Goal: Information Seeking & Learning: Learn about a topic

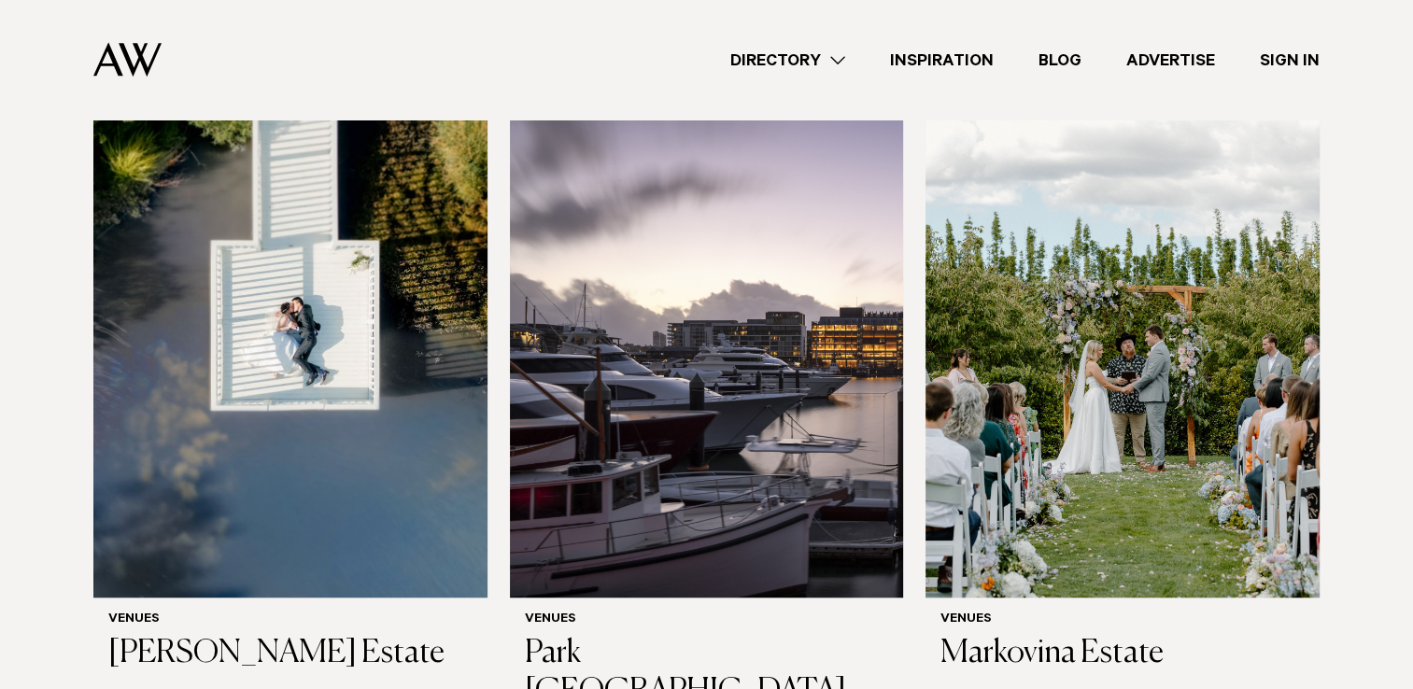
scroll to position [1401, 0]
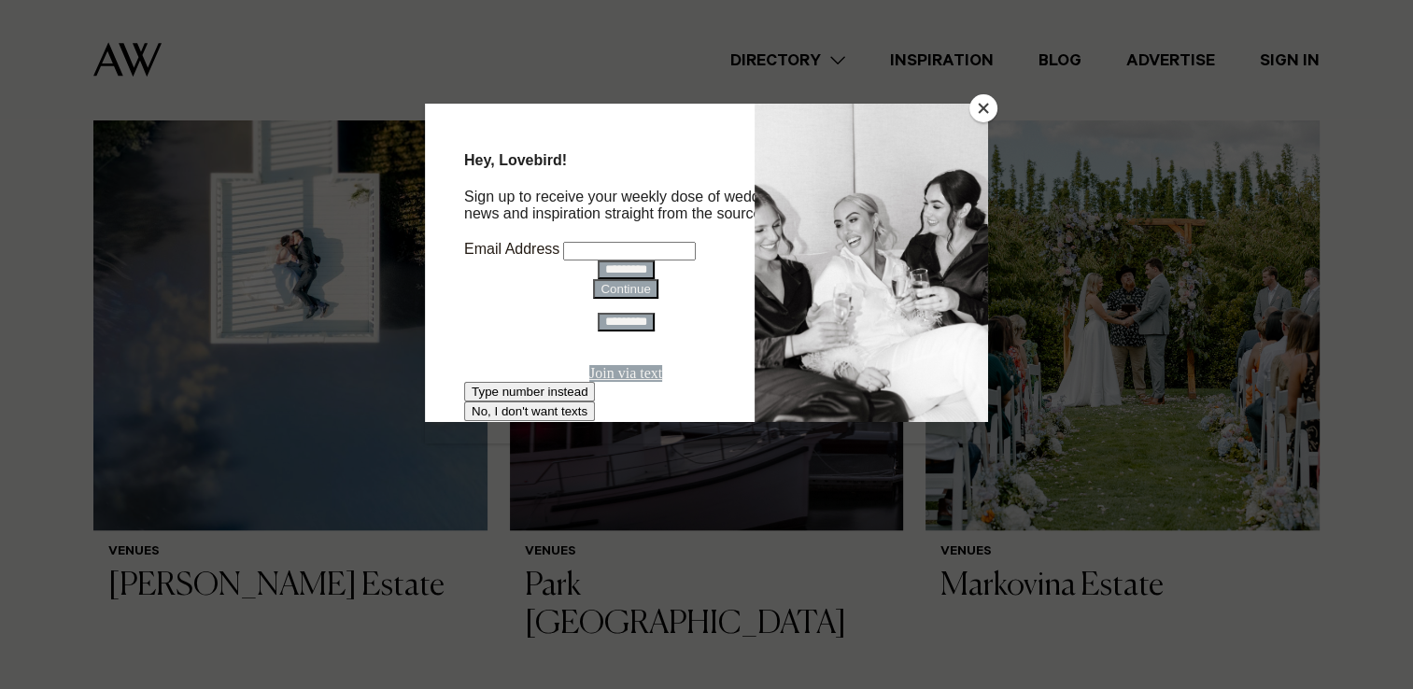
click at [990, 103] on button "Close" at bounding box center [983, 108] width 28 height 28
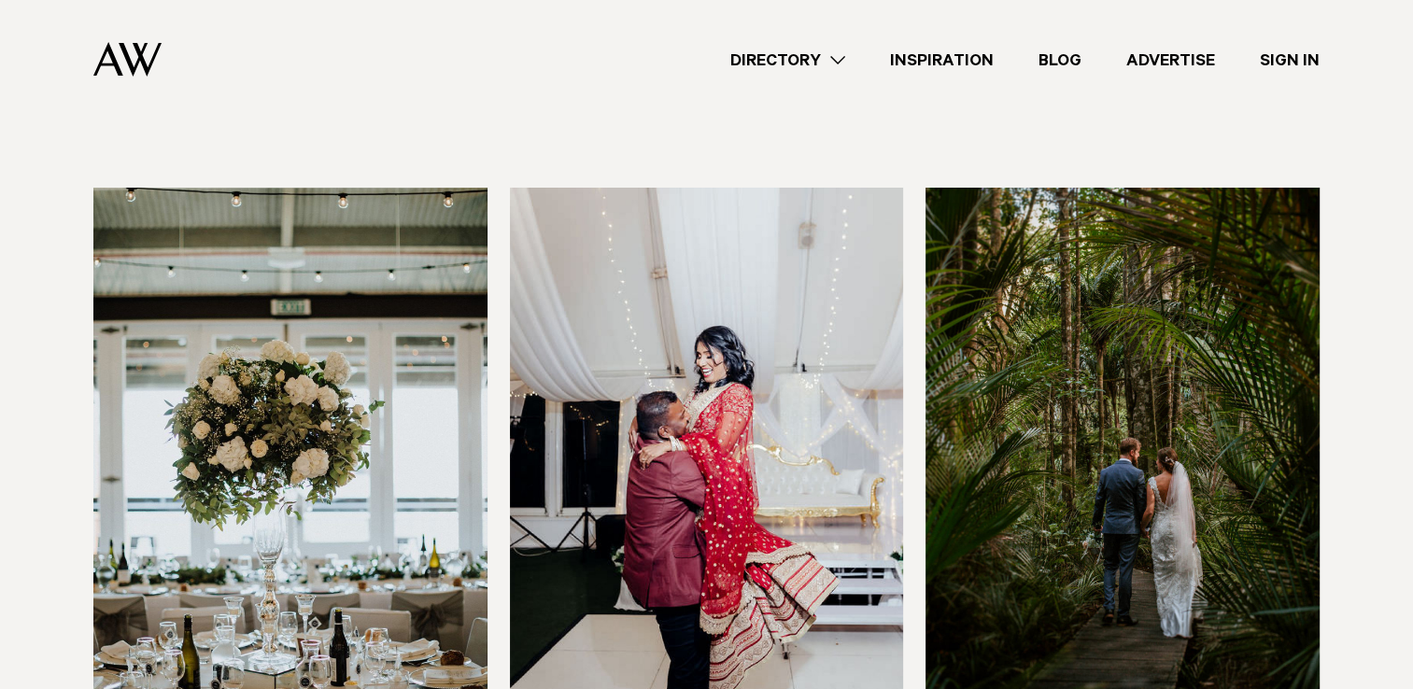
scroll to position [6910, 0]
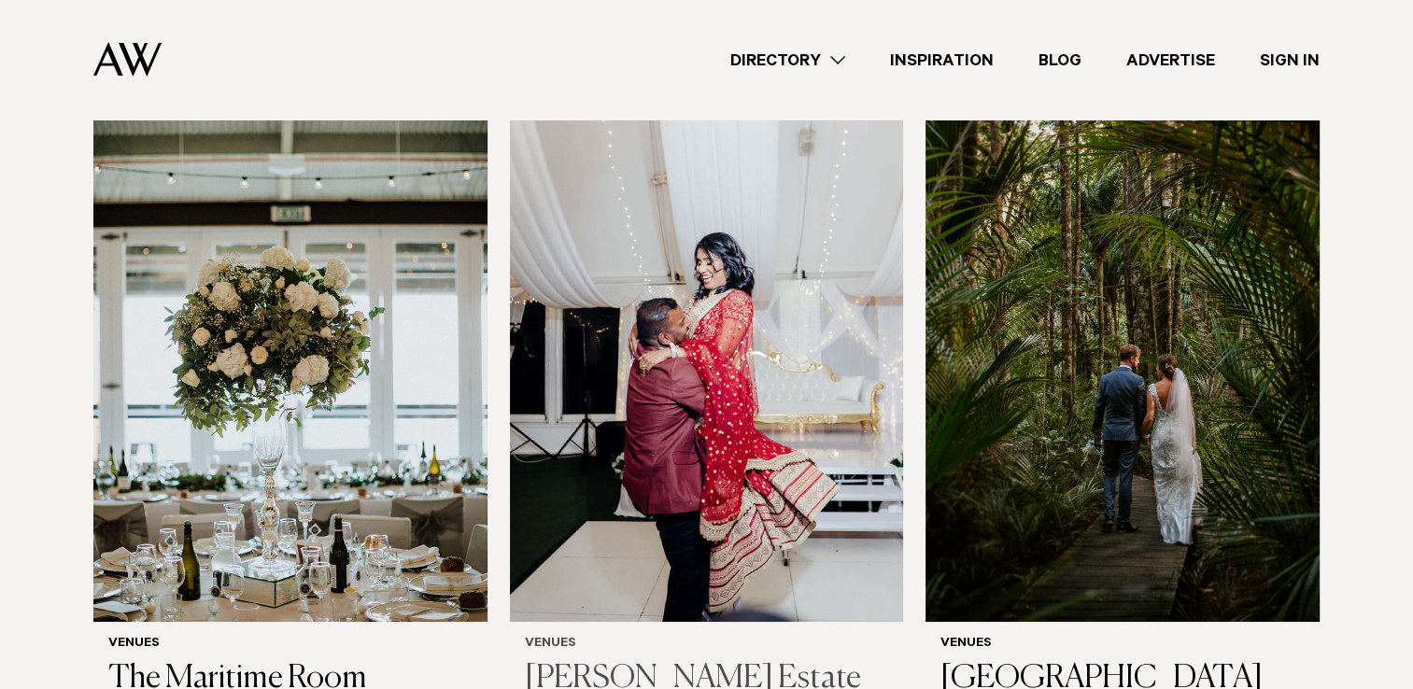
click at [601, 471] on img at bounding box center [707, 358] width 394 height 529
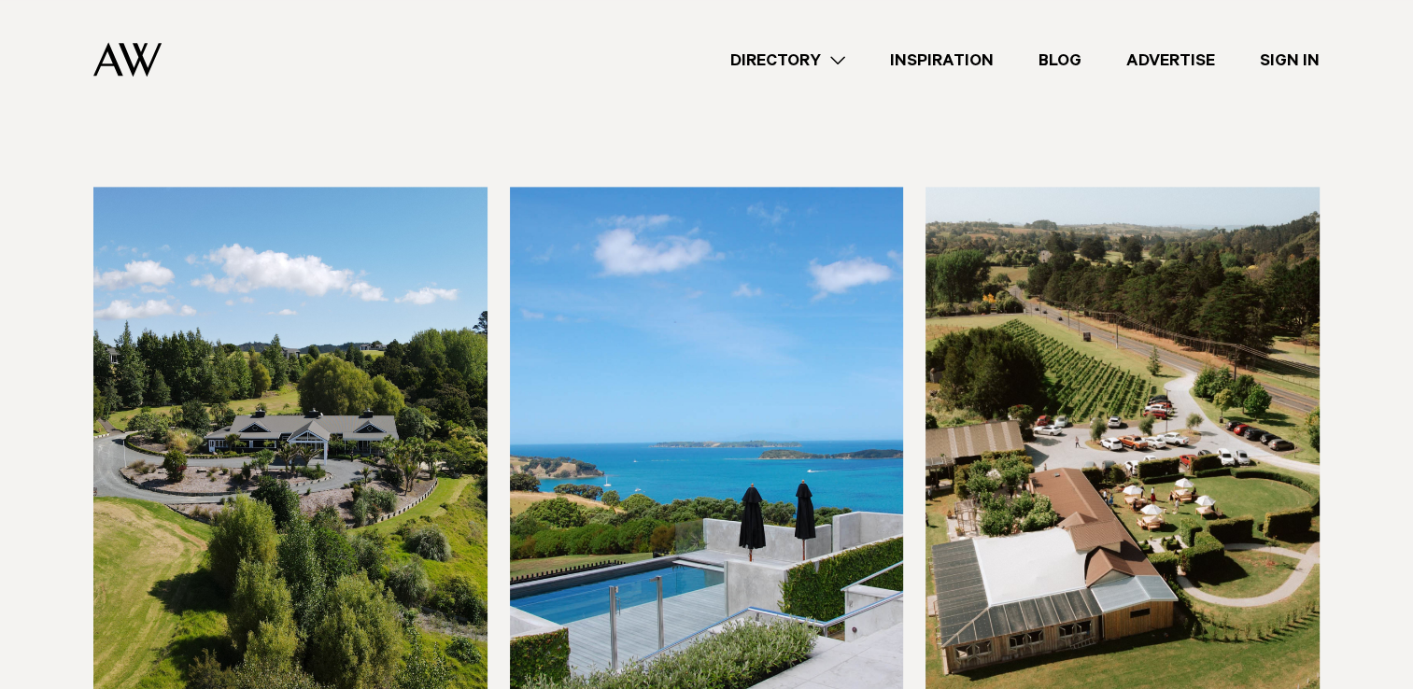
scroll to position [9618, 0]
click at [1072, 437] on img at bounding box center [1122, 451] width 394 height 529
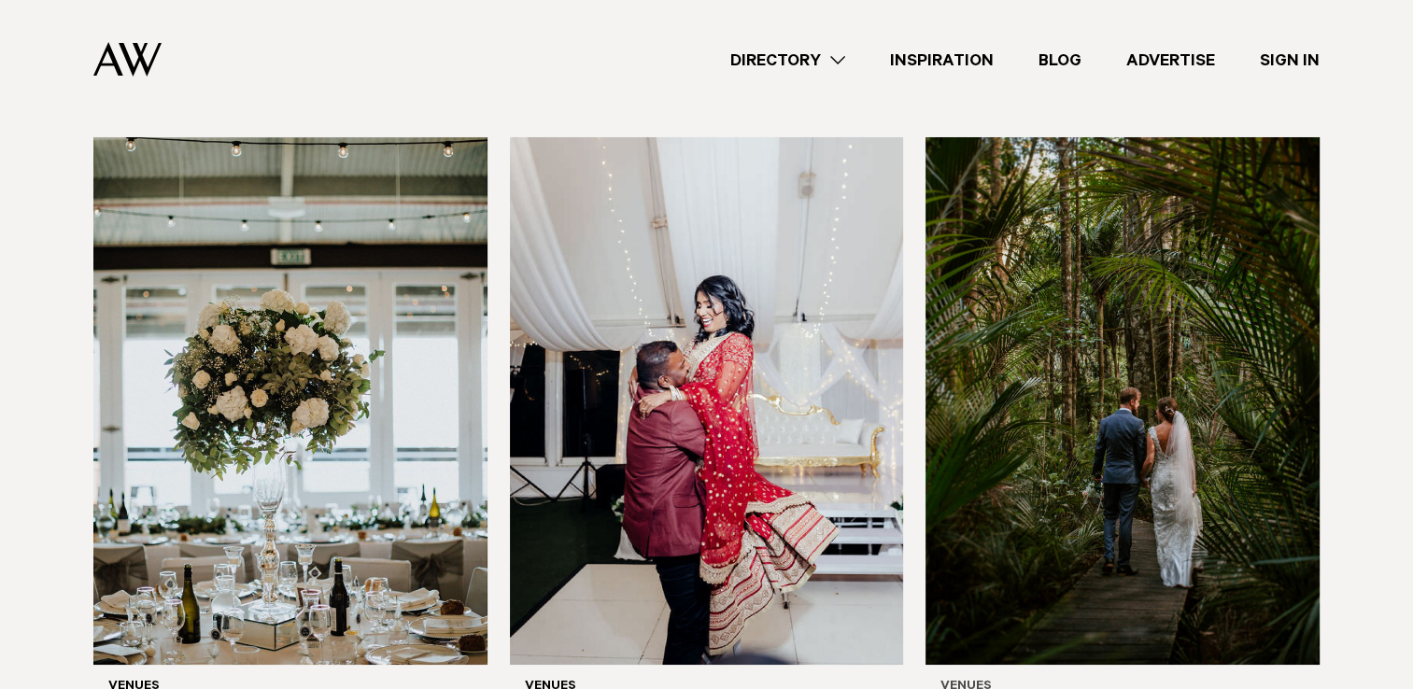
scroll to position [7003, 0]
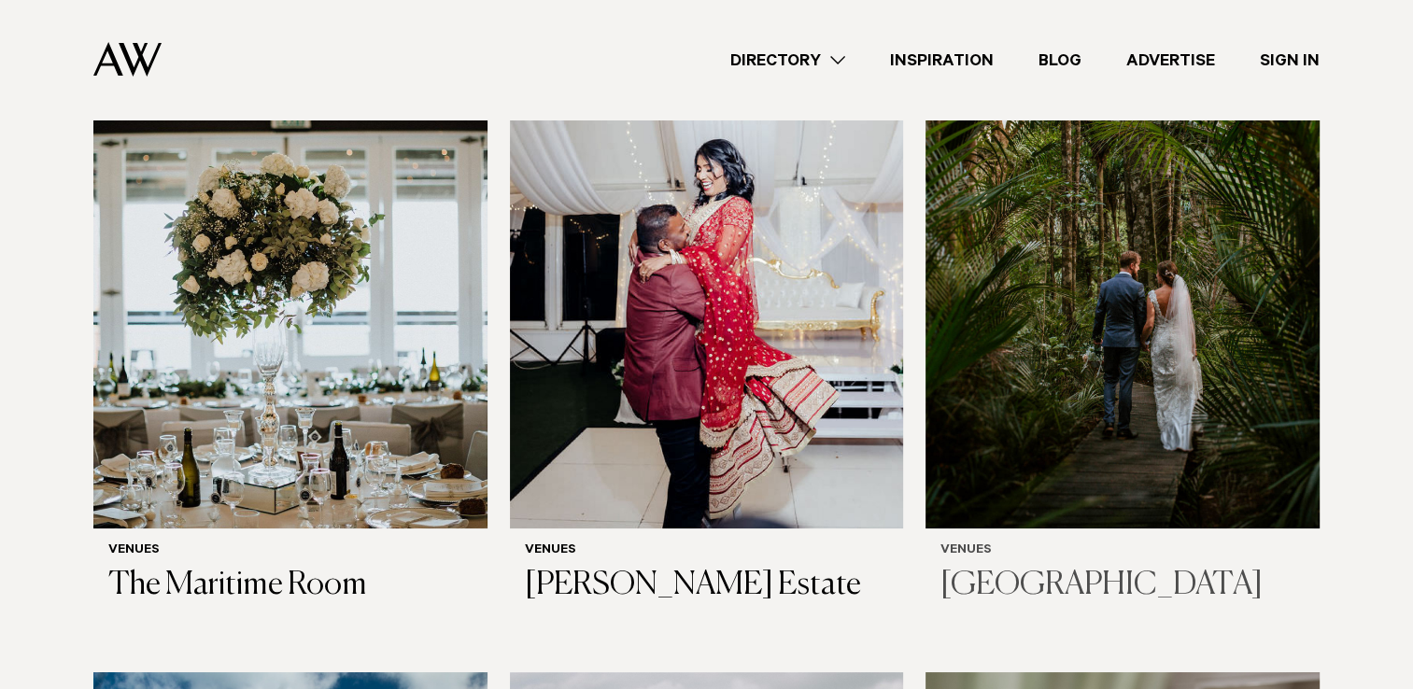
click at [1031, 416] on img at bounding box center [1122, 265] width 394 height 529
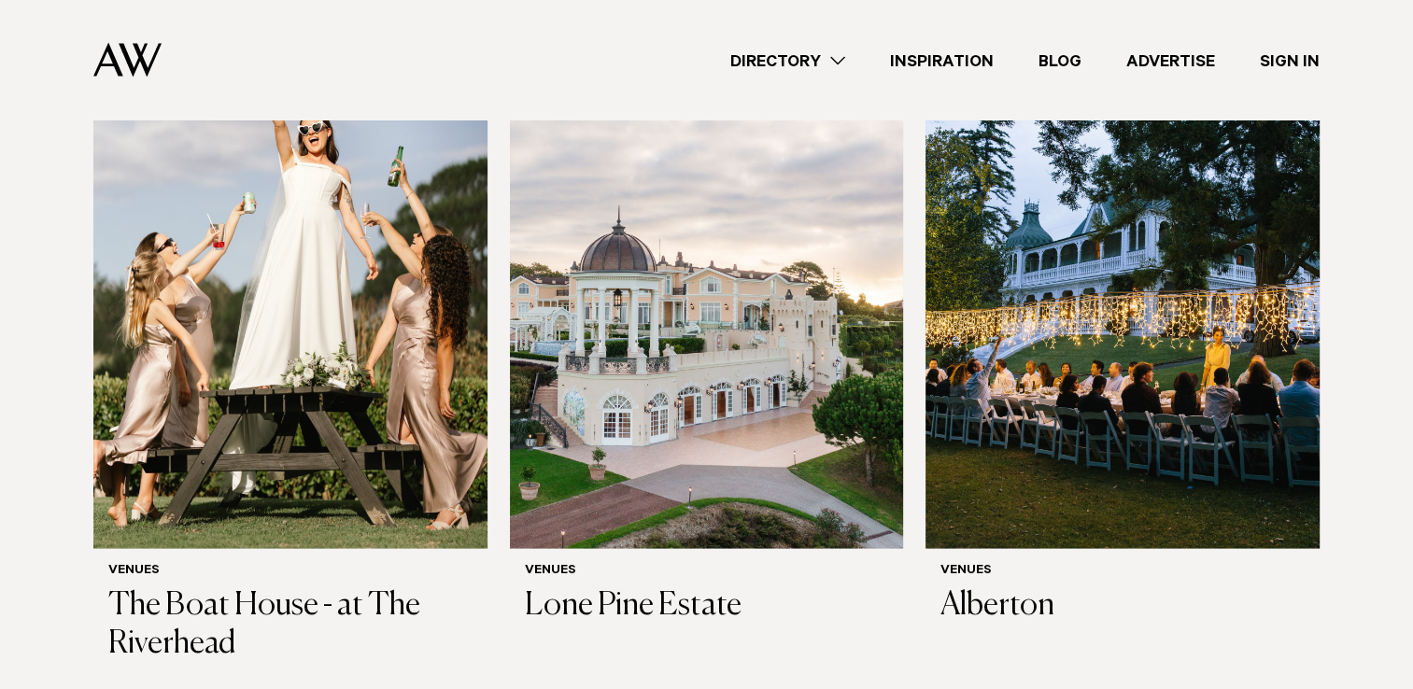
scroll to position [3455, 0]
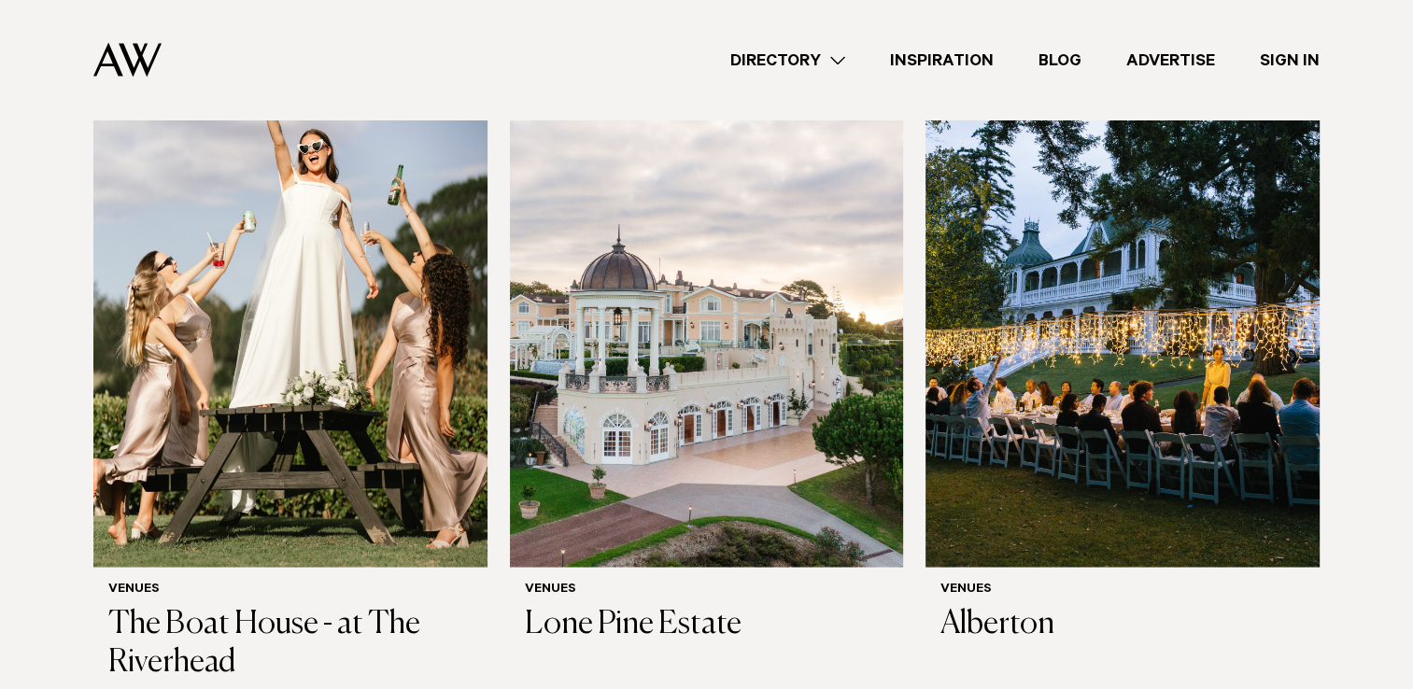
click at [717, 379] on img at bounding box center [707, 302] width 394 height 529
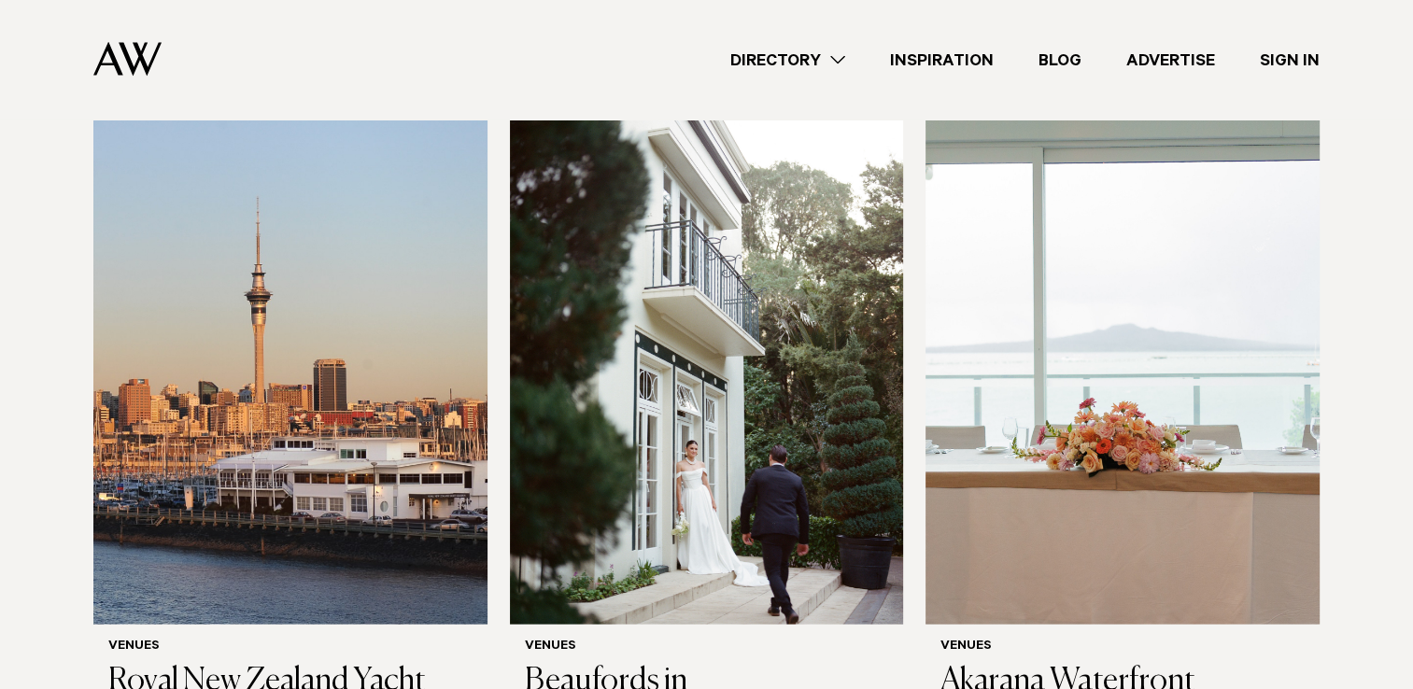
scroll to position [4108, 0]
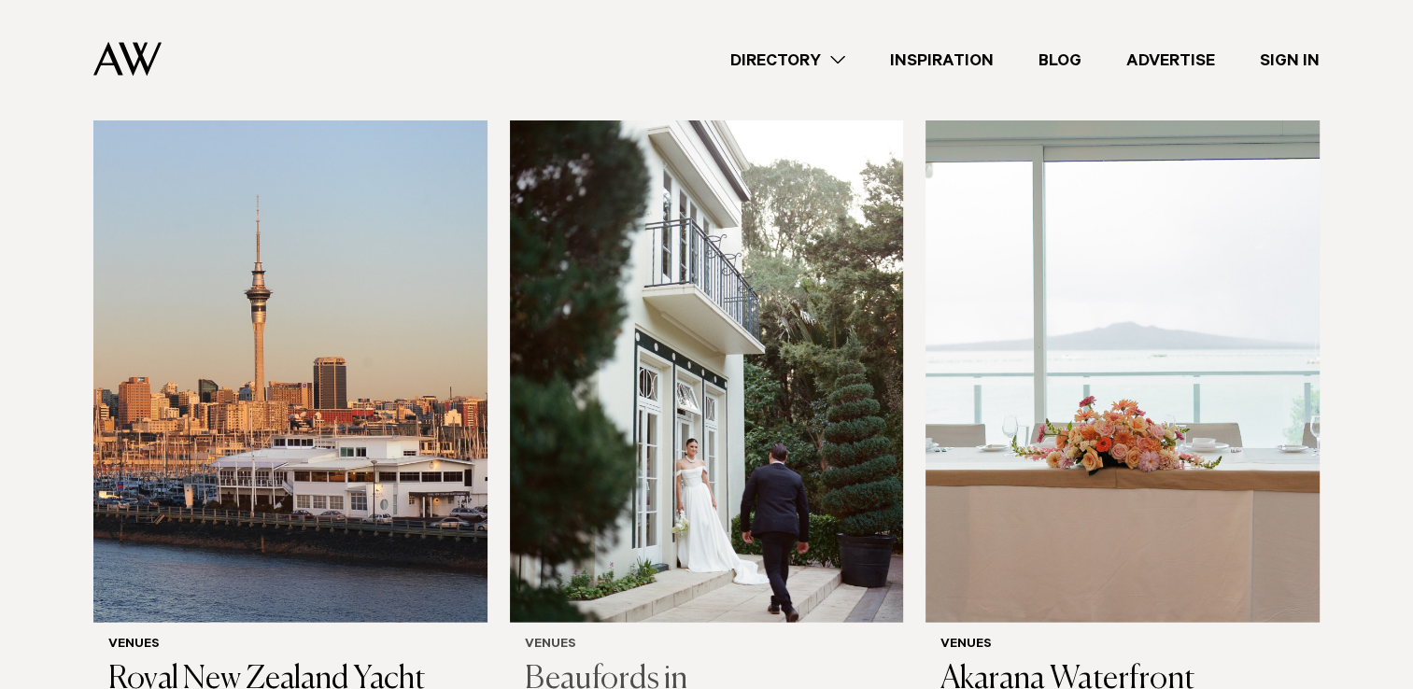
click at [766, 215] on img at bounding box center [707, 358] width 394 height 529
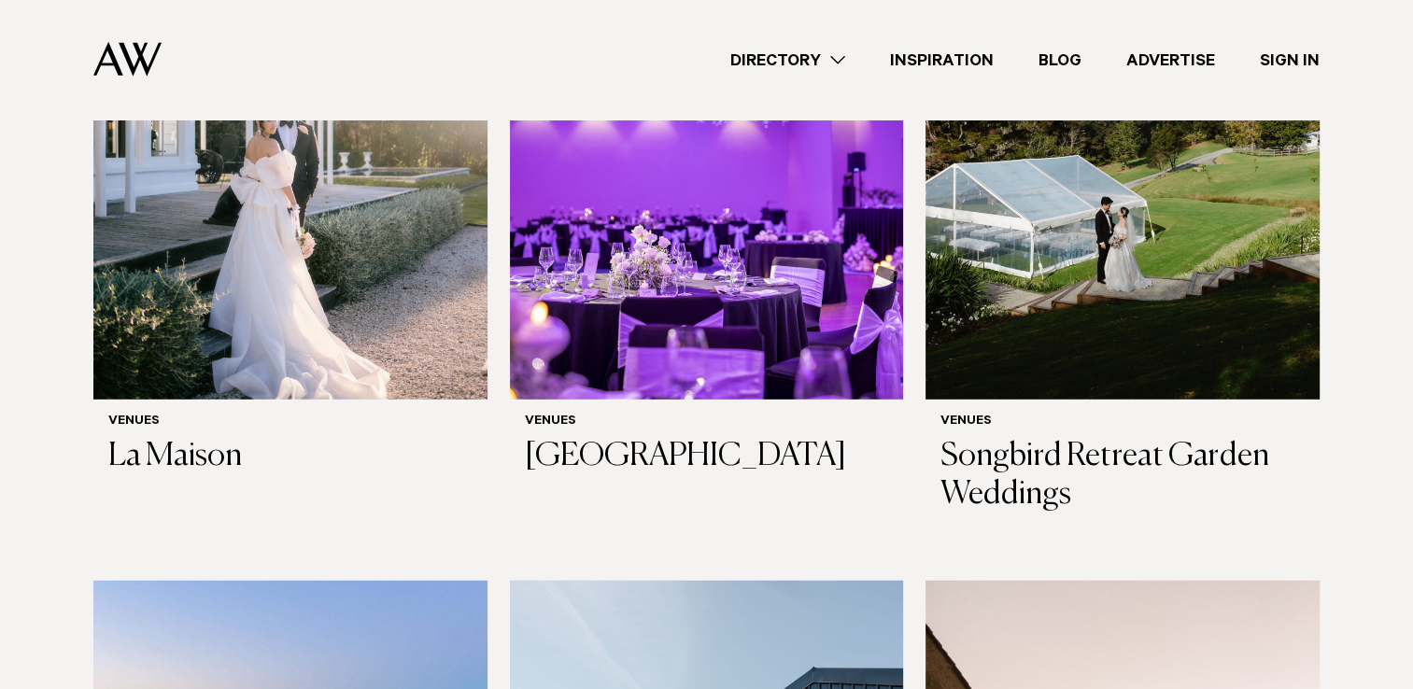
scroll to position [4855, 0]
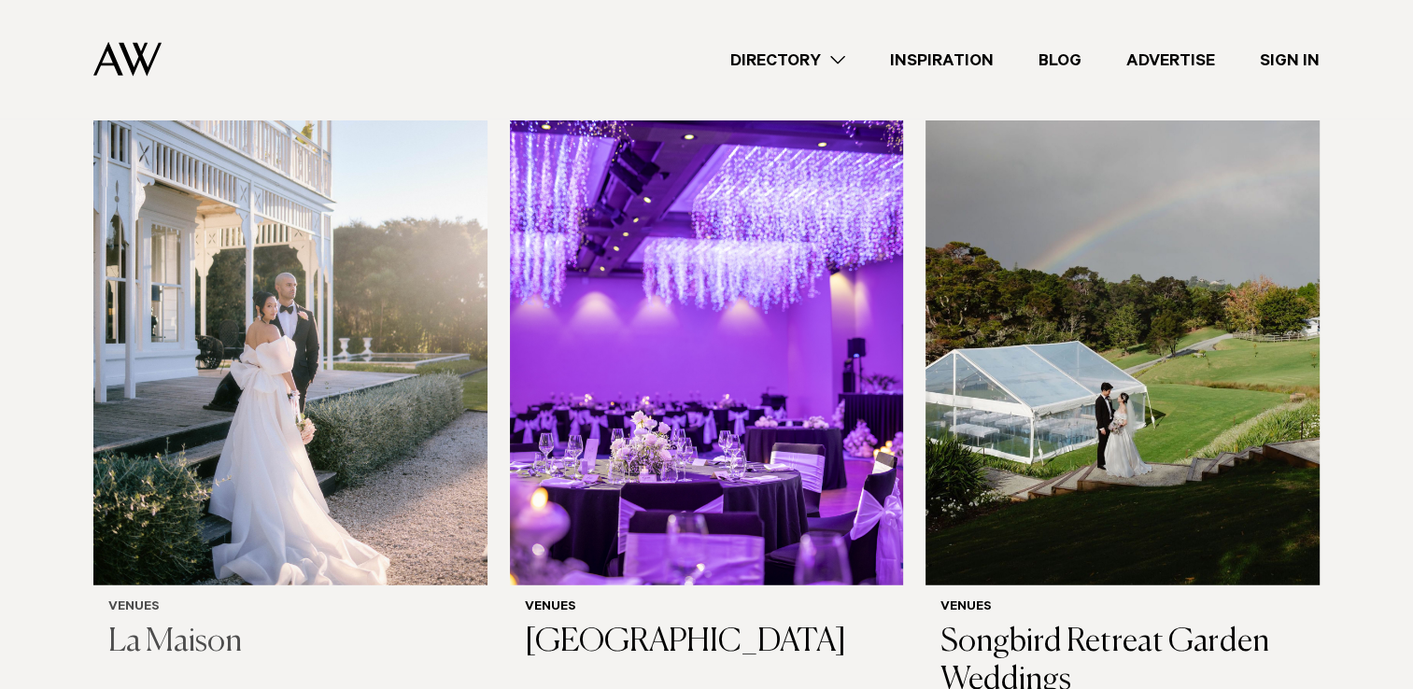
click at [311, 364] on img at bounding box center [290, 321] width 394 height 529
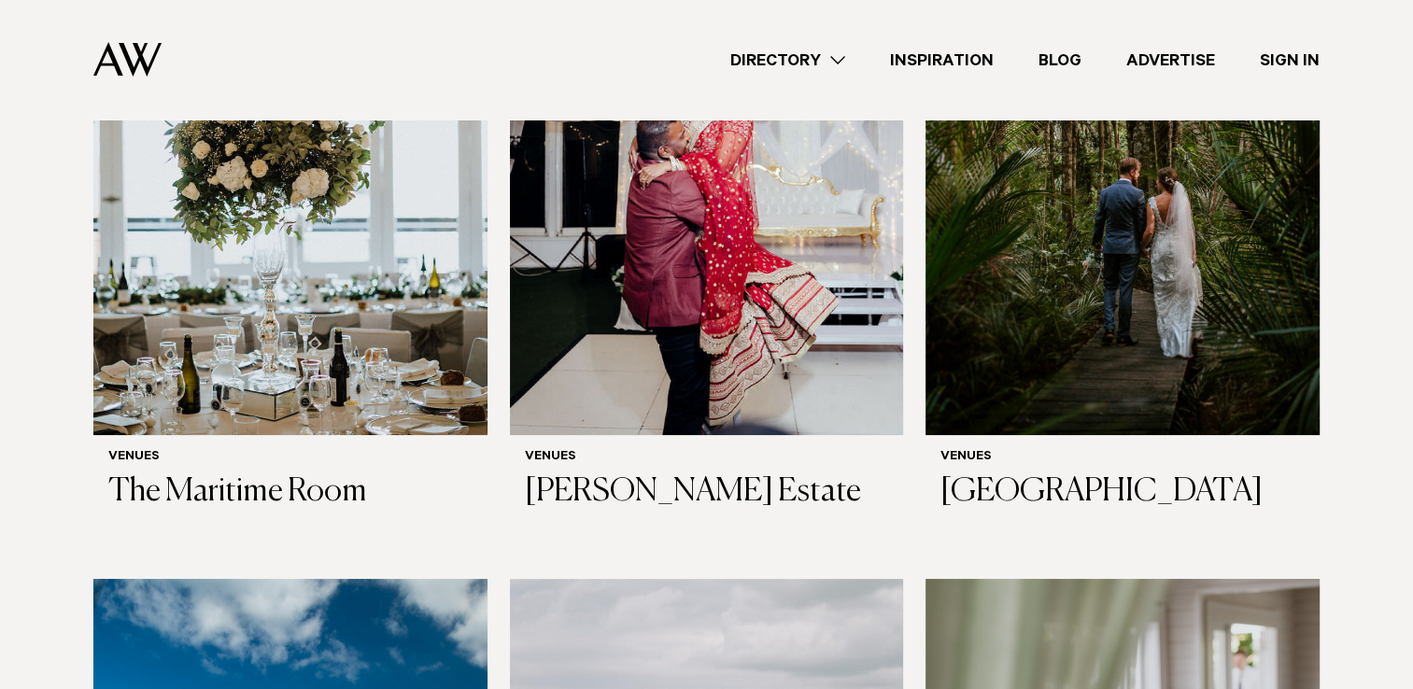
scroll to position [7750, 0]
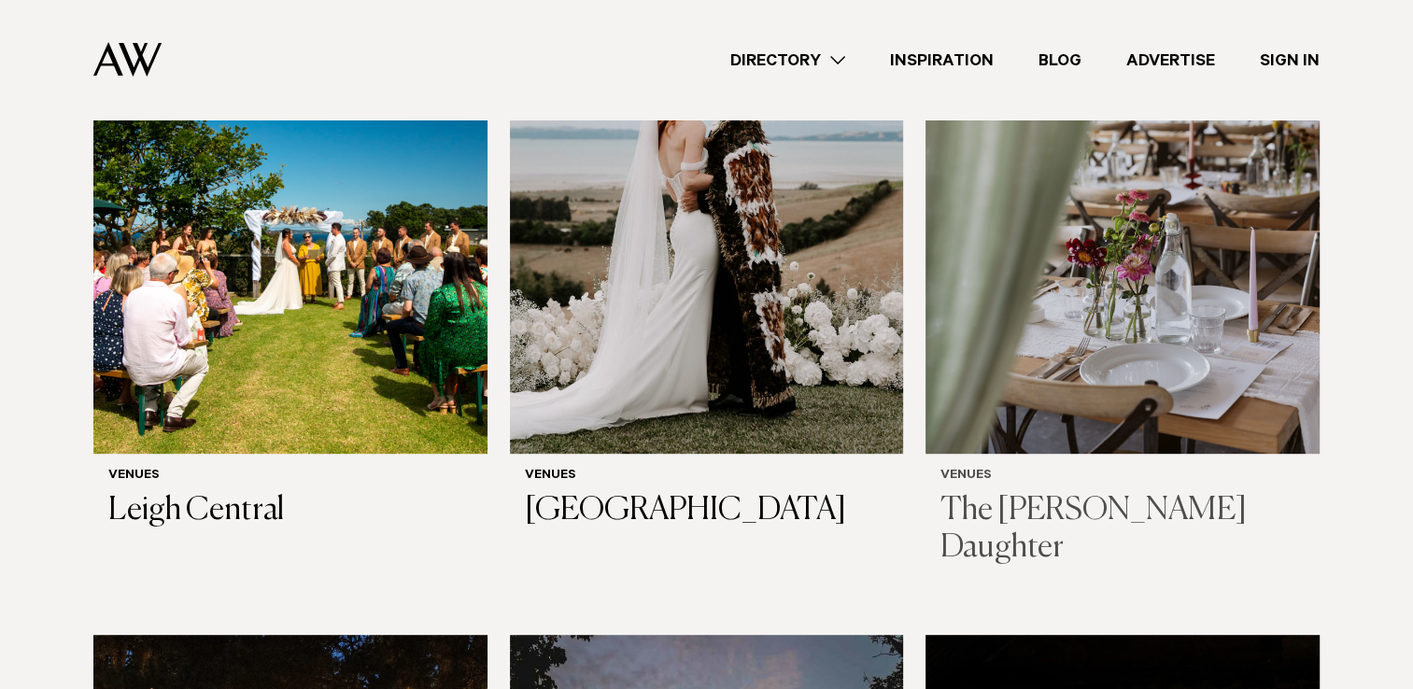
click at [1184, 235] on img at bounding box center [1122, 189] width 394 height 529
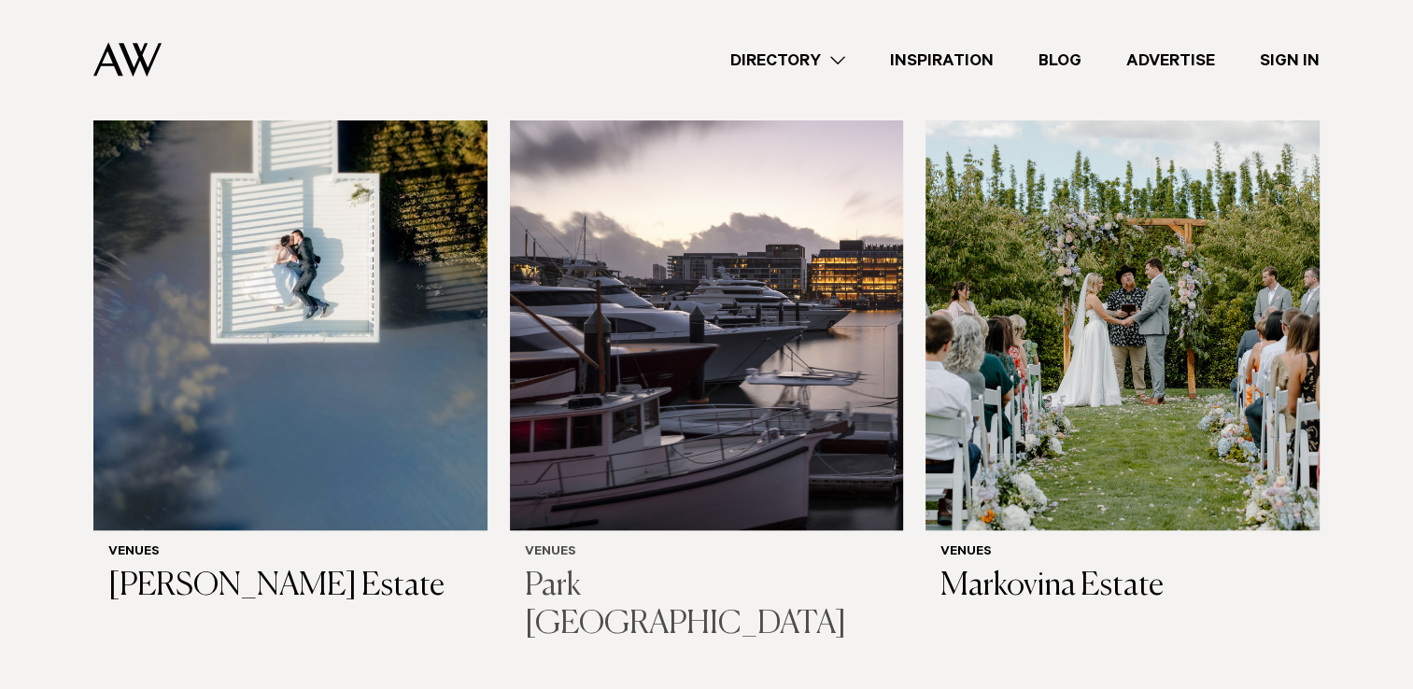
scroll to position [1401, 0]
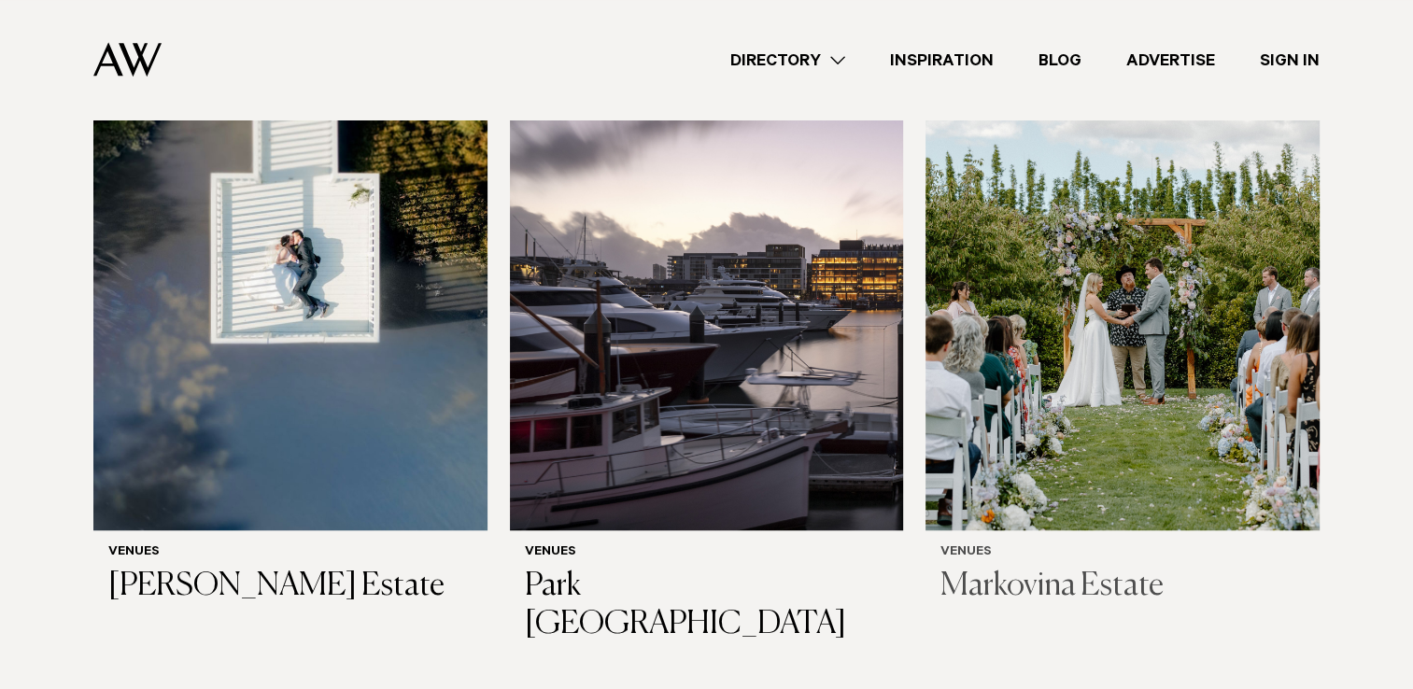
click at [1138, 383] on img at bounding box center [1122, 266] width 394 height 529
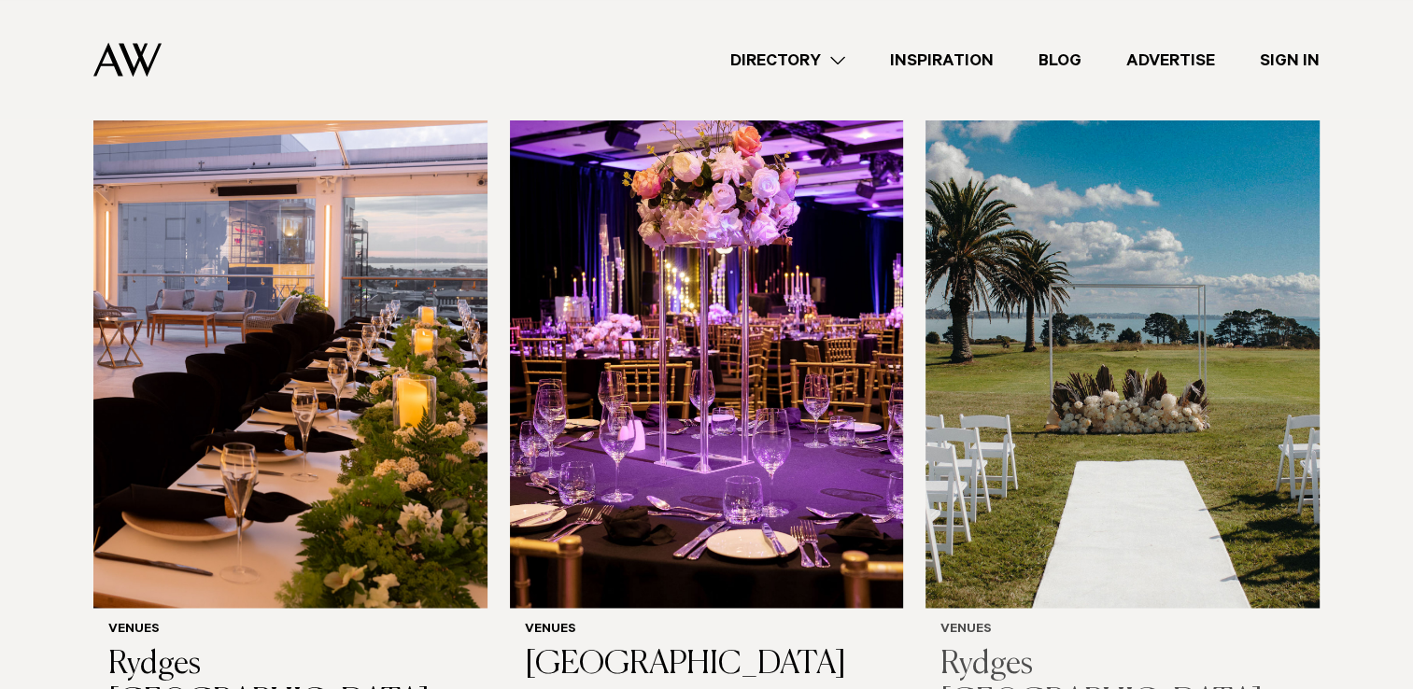
scroll to position [2708, 0]
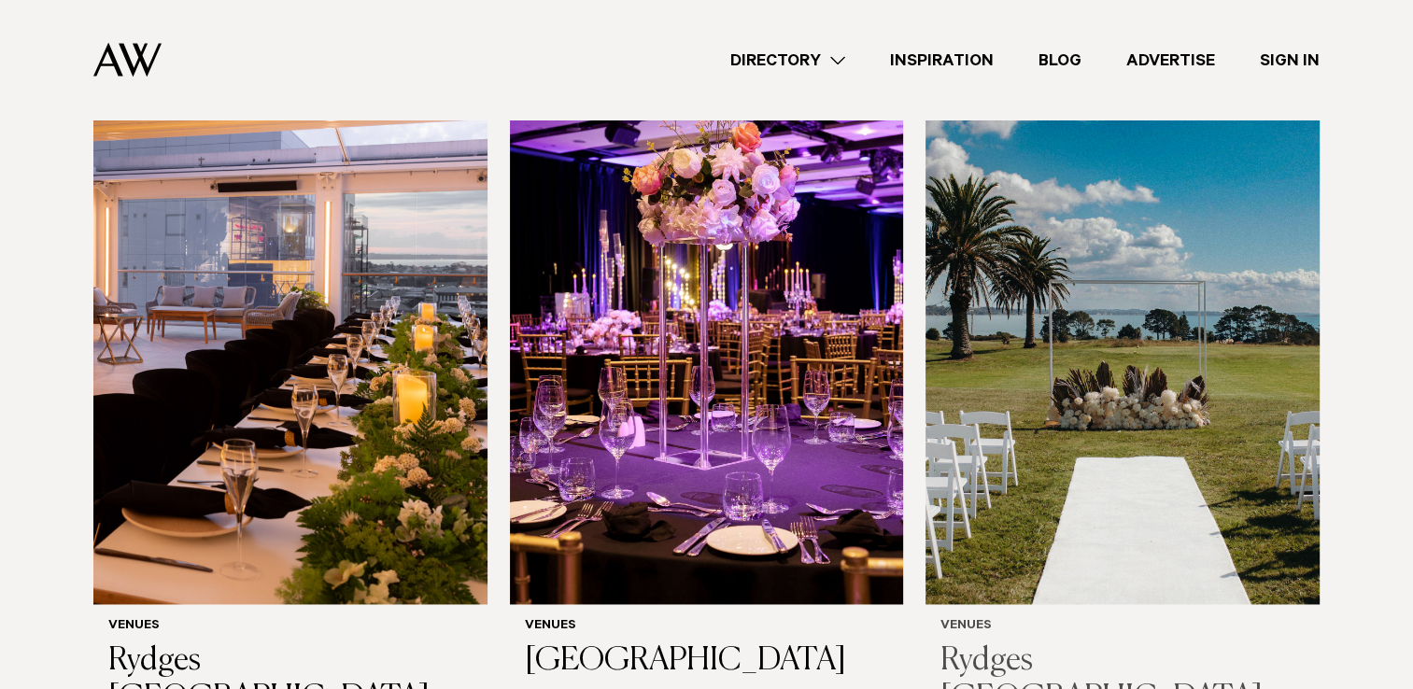
click at [1015, 359] on img at bounding box center [1122, 340] width 394 height 529
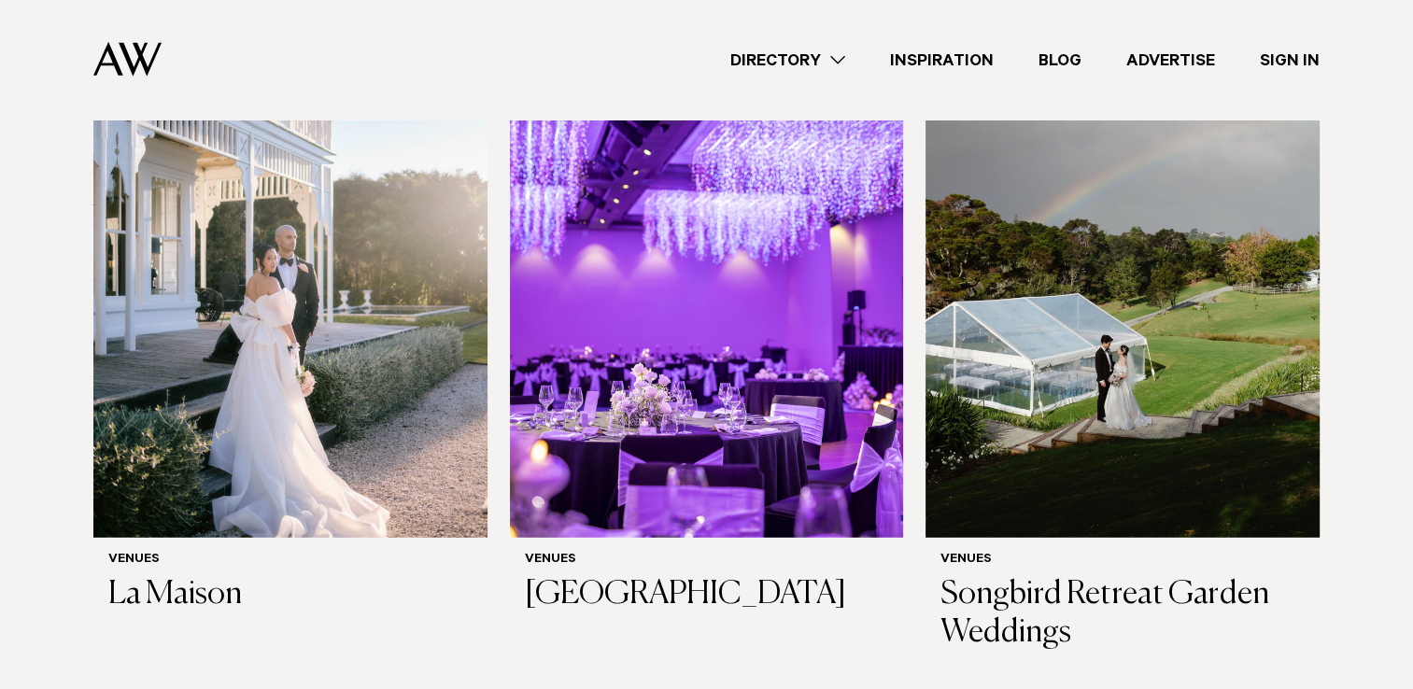
scroll to position [4949, 0]
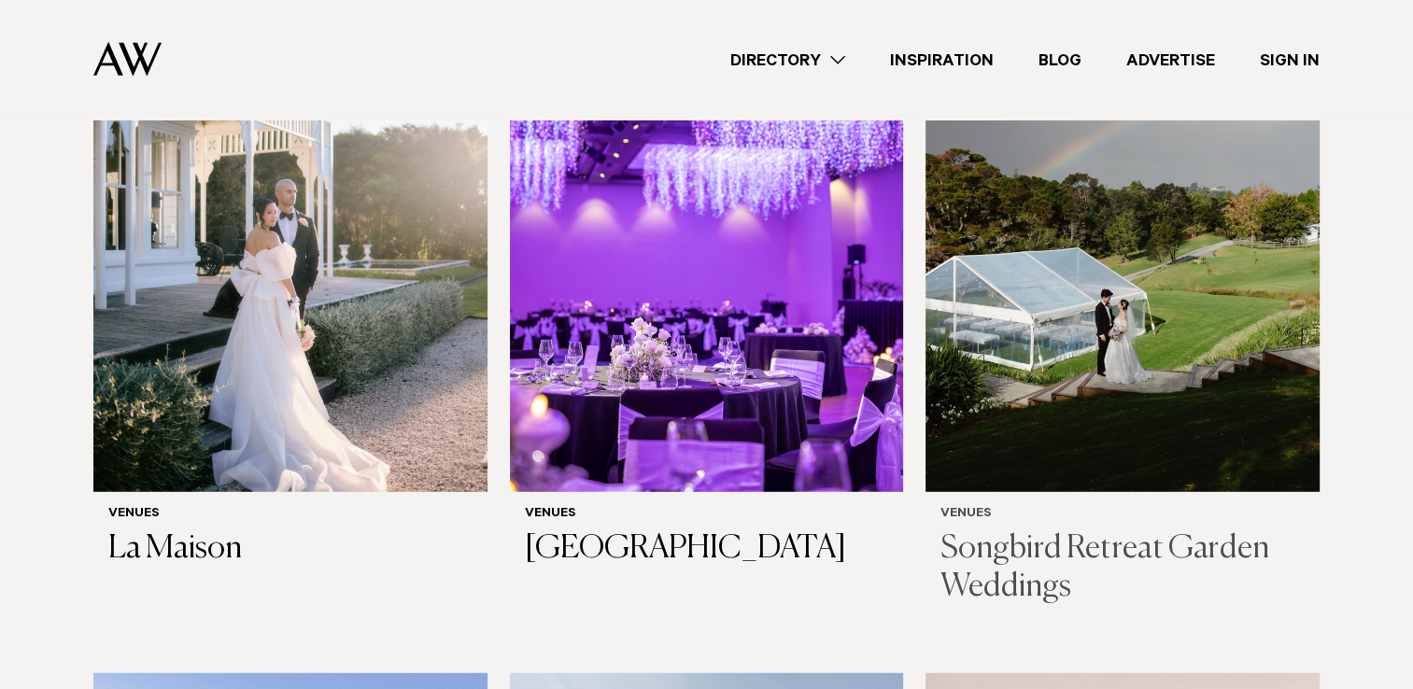
click at [1140, 265] on img at bounding box center [1122, 228] width 394 height 529
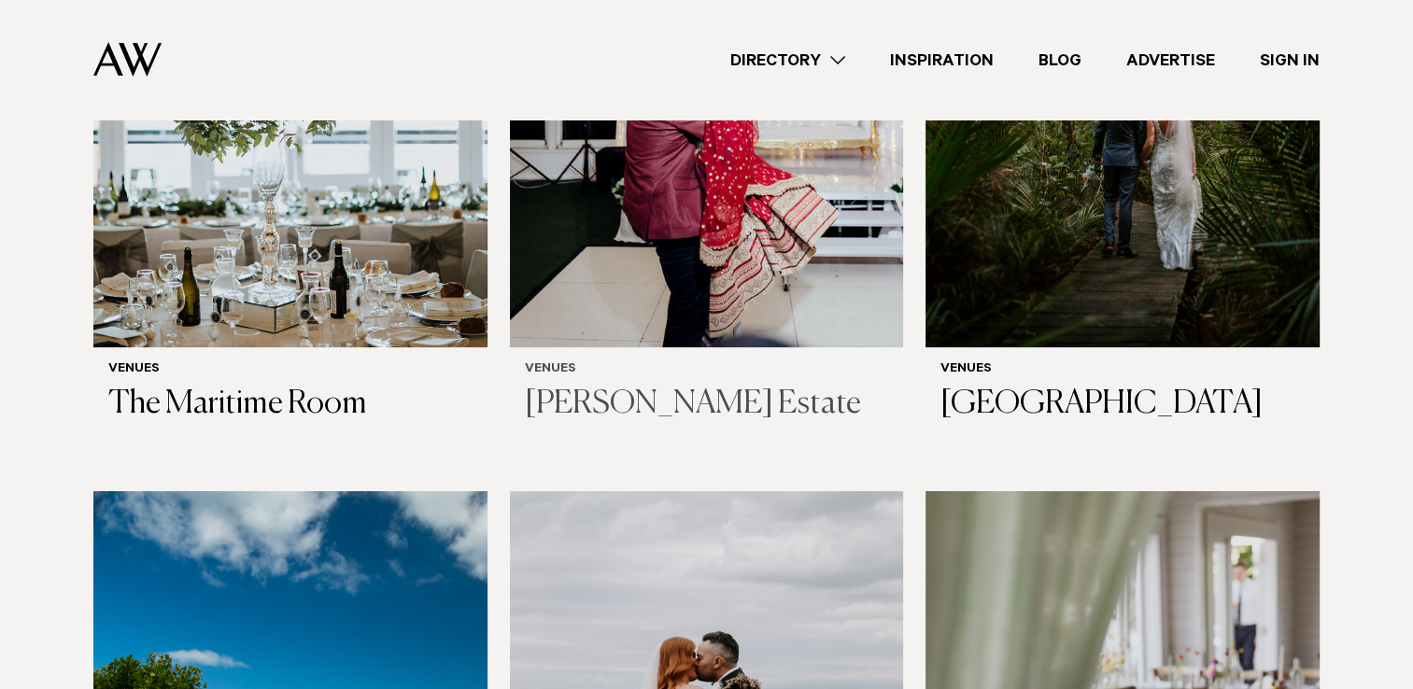
scroll to position [7190, 0]
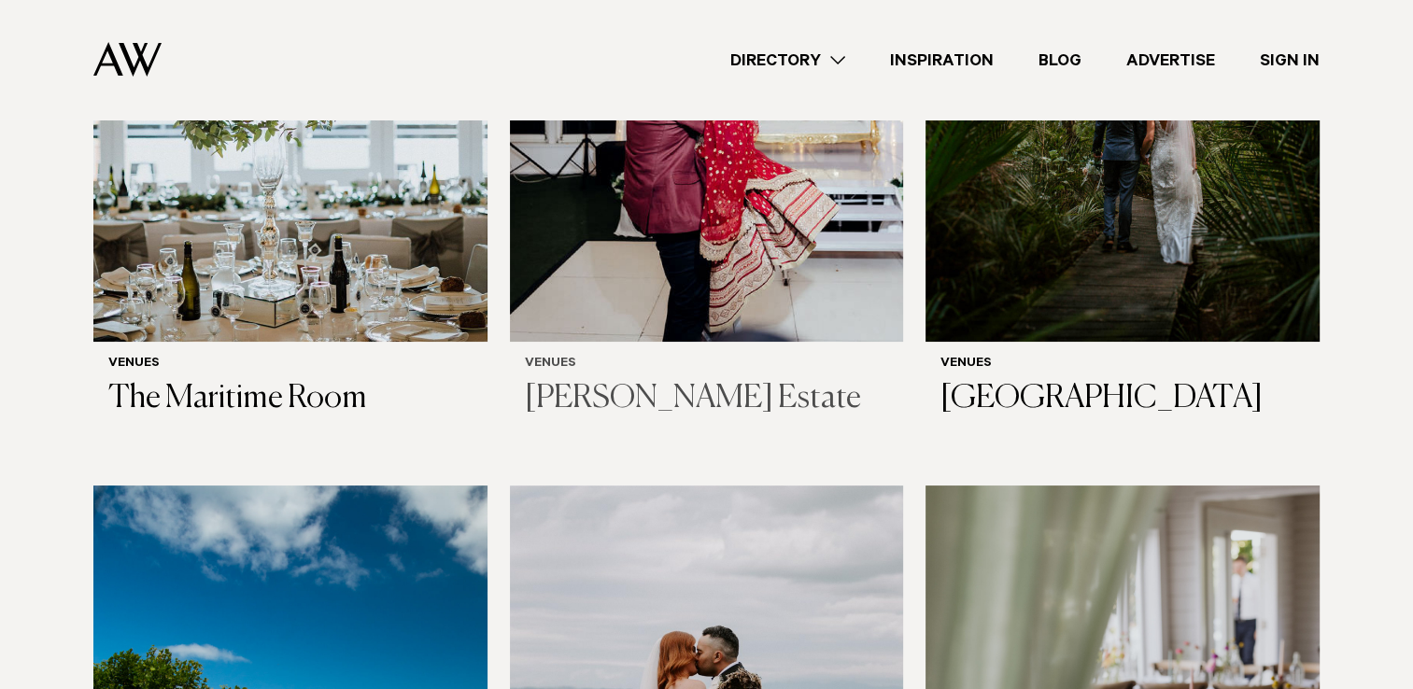
click at [545, 194] on img at bounding box center [707, 78] width 394 height 529
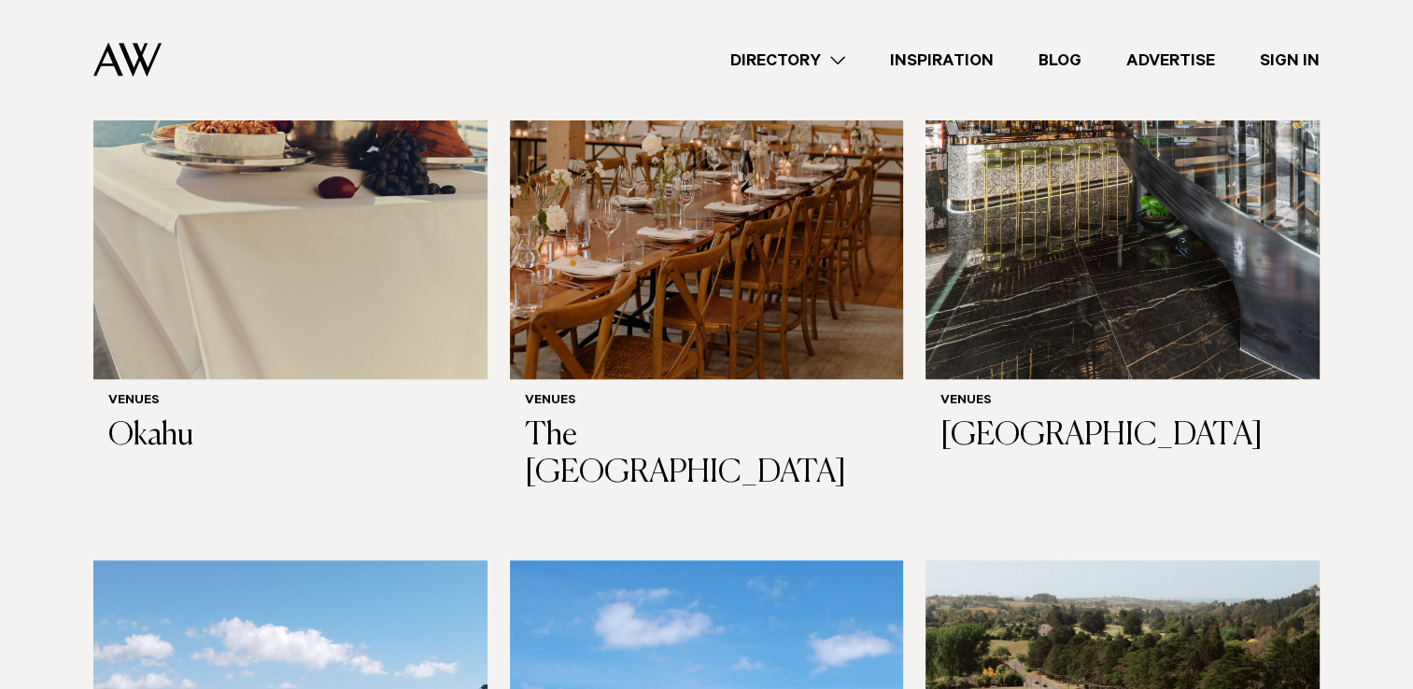
scroll to position [9618, 0]
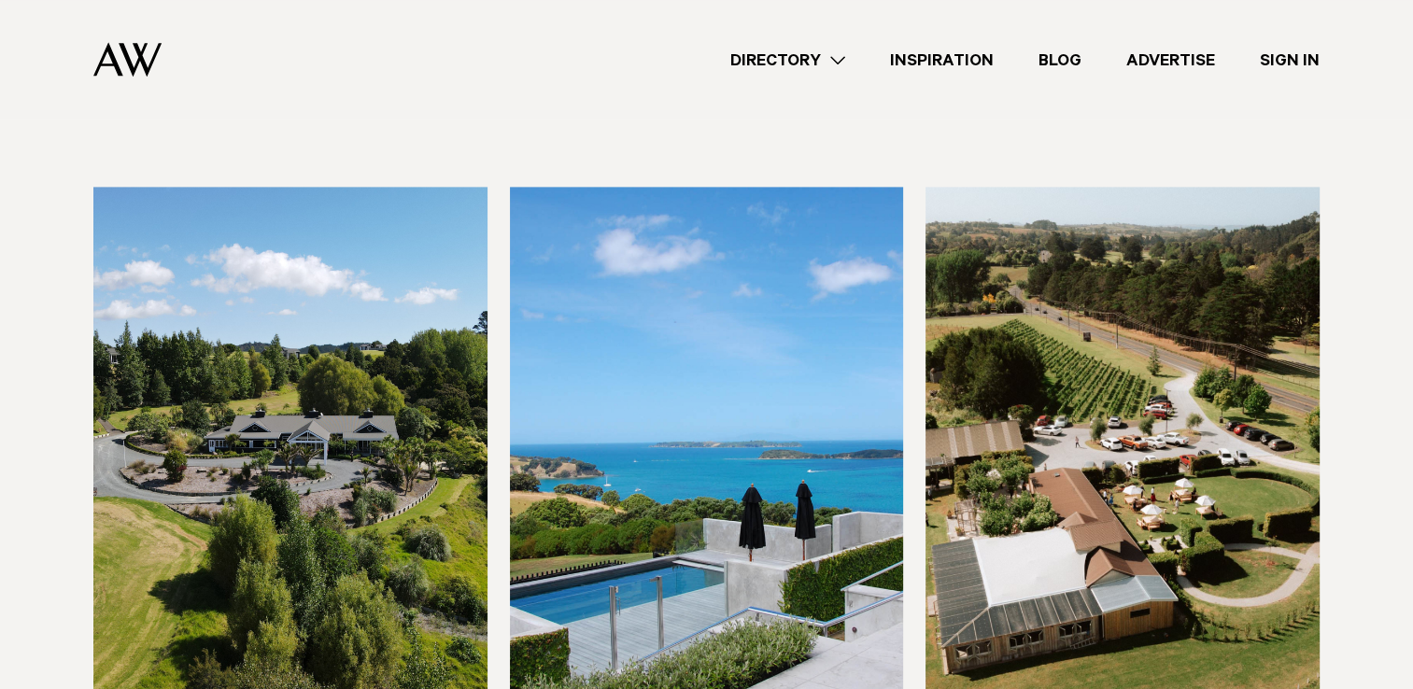
click at [218, 319] on img at bounding box center [290, 451] width 394 height 529
click at [1103, 365] on img at bounding box center [1122, 451] width 394 height 529
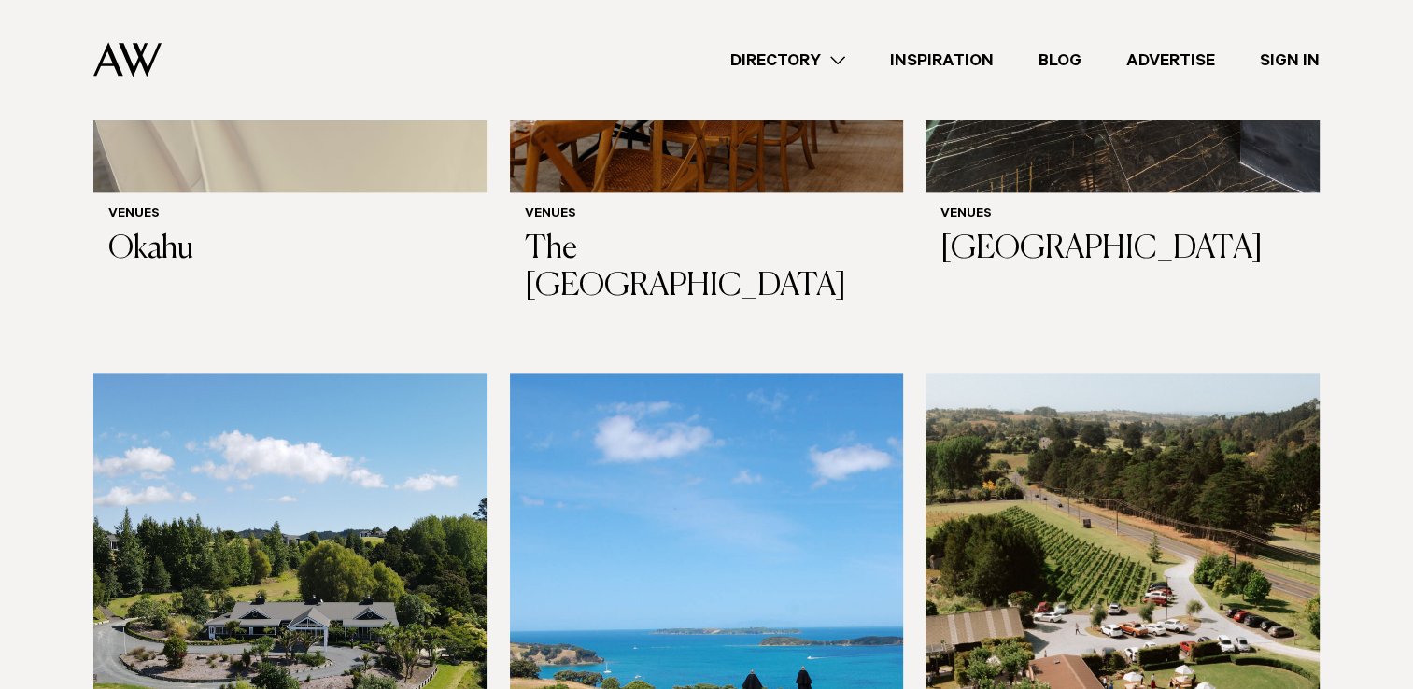
scroll to position [9711, 0]
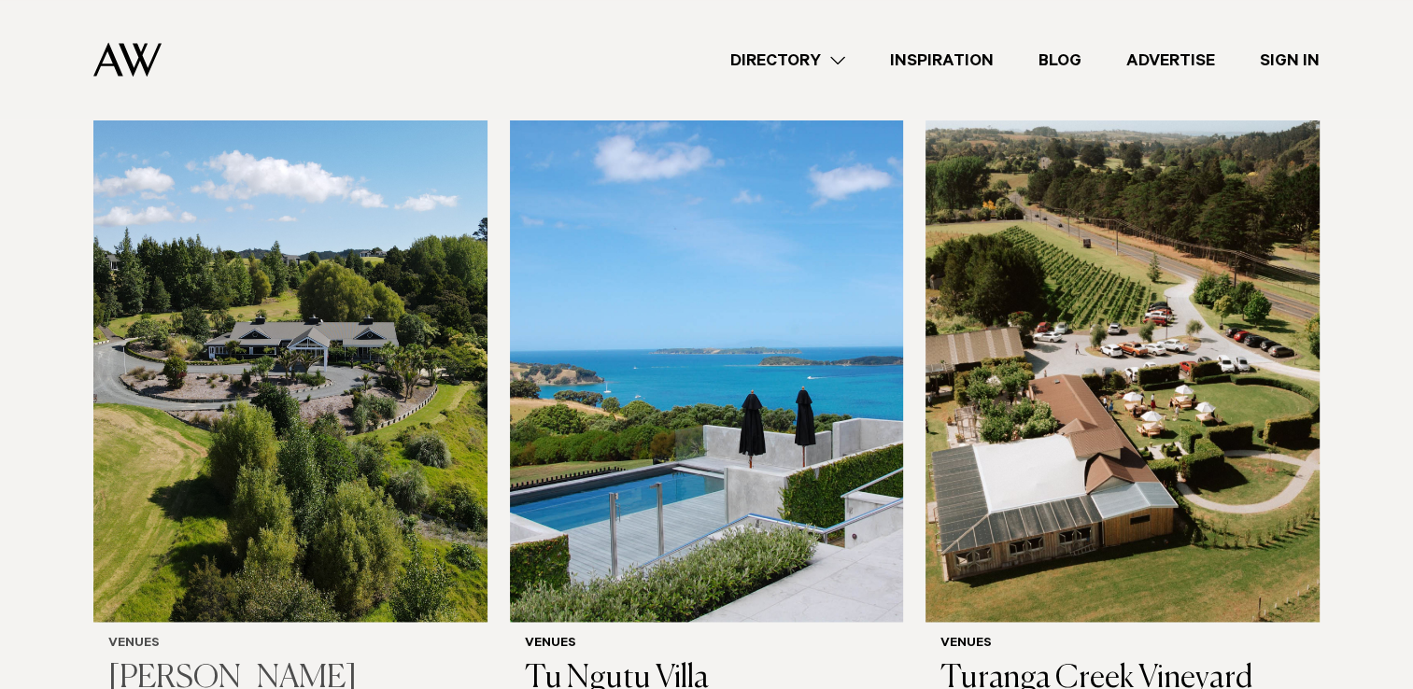
click at [264, 338] on img at bounding box center [290, 357] width 394 height 529
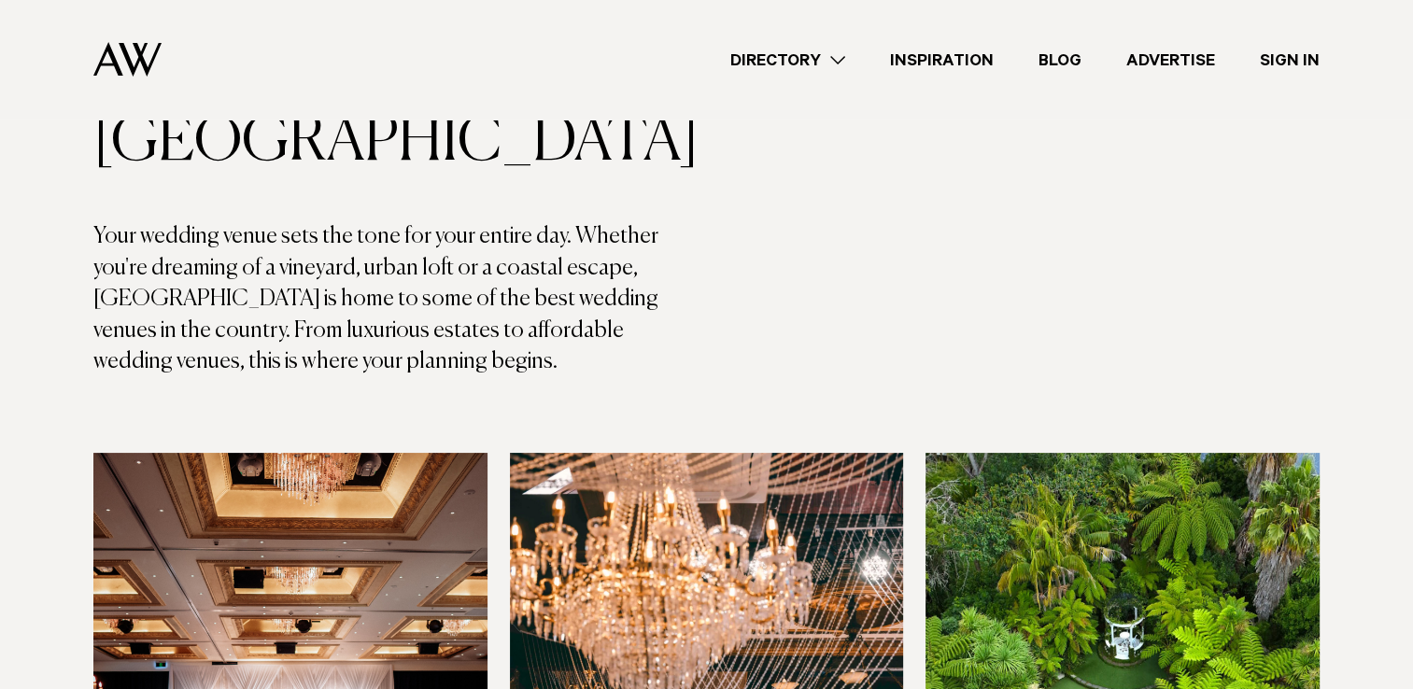
scroll to position [0, 0]
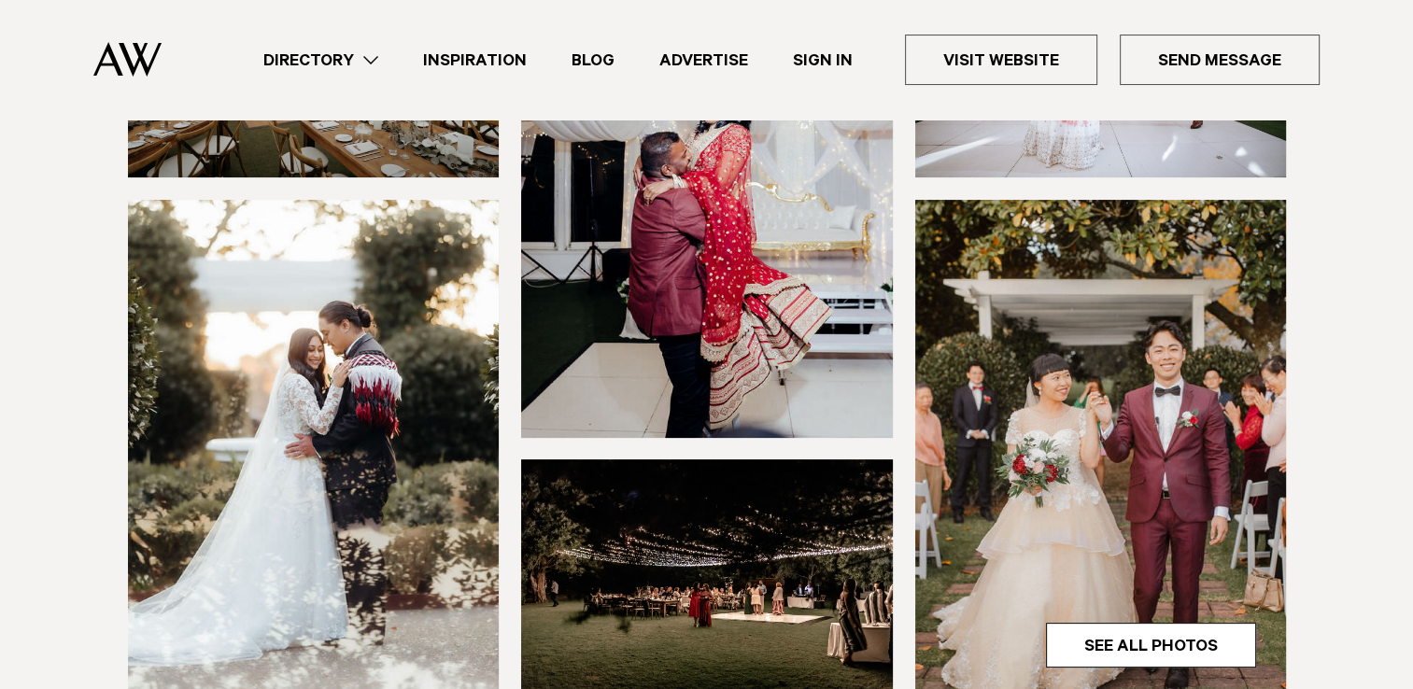
scroll to position [187, 0]
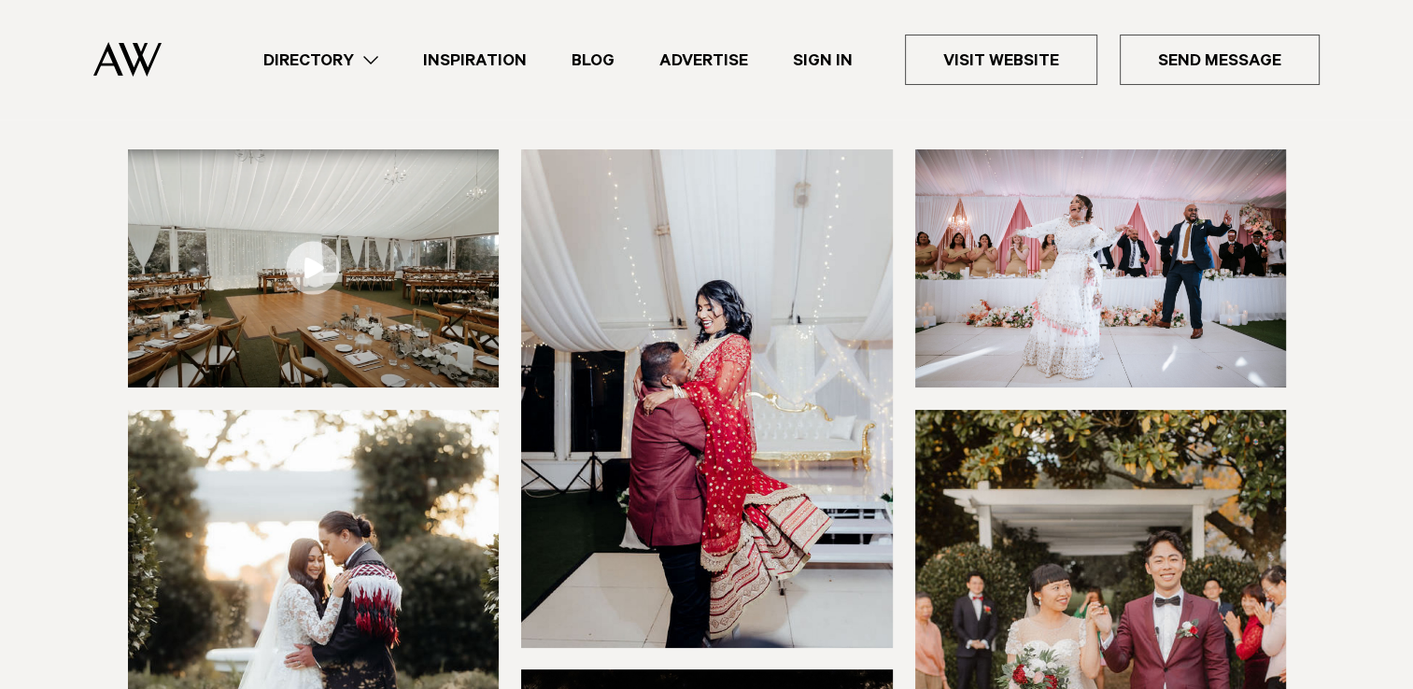
click at [318, 273] on link at bounding box center [314, 268] width 372 height 238
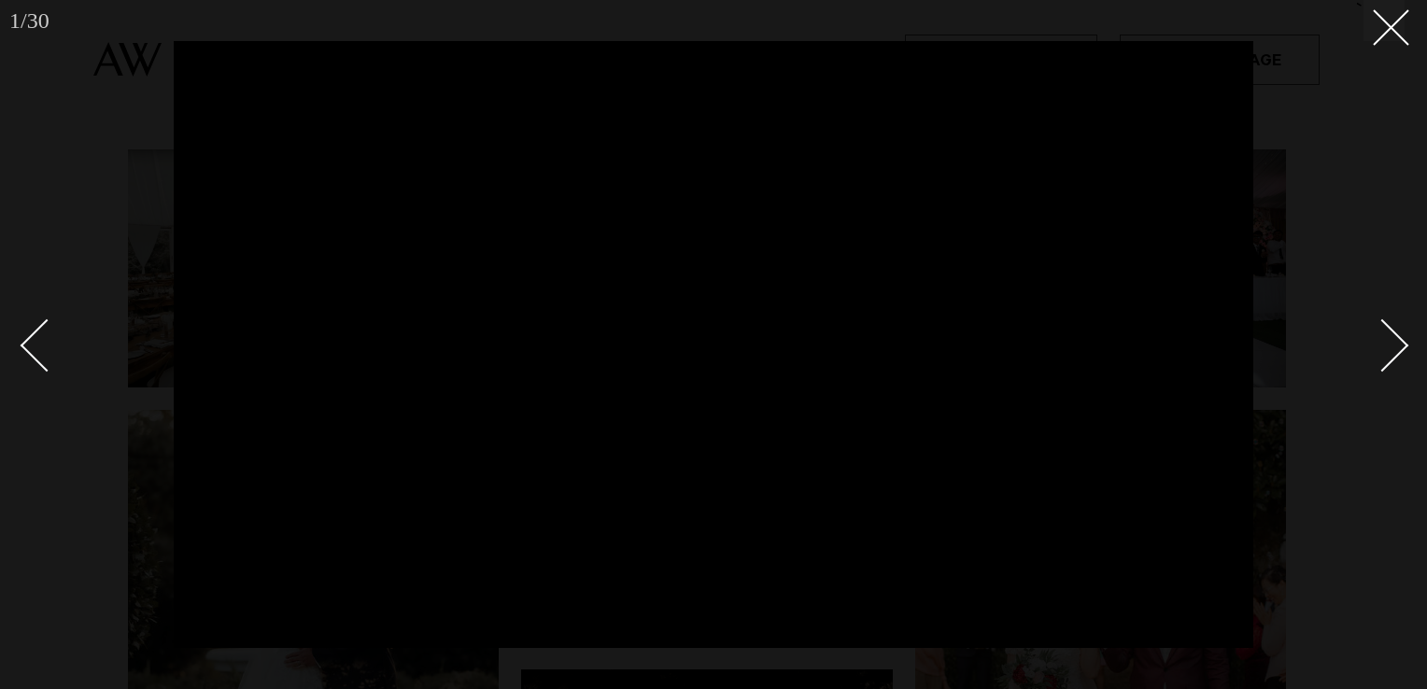
click at [1412, 28] on div at bounding box center [713, 344] width 1427 height 689
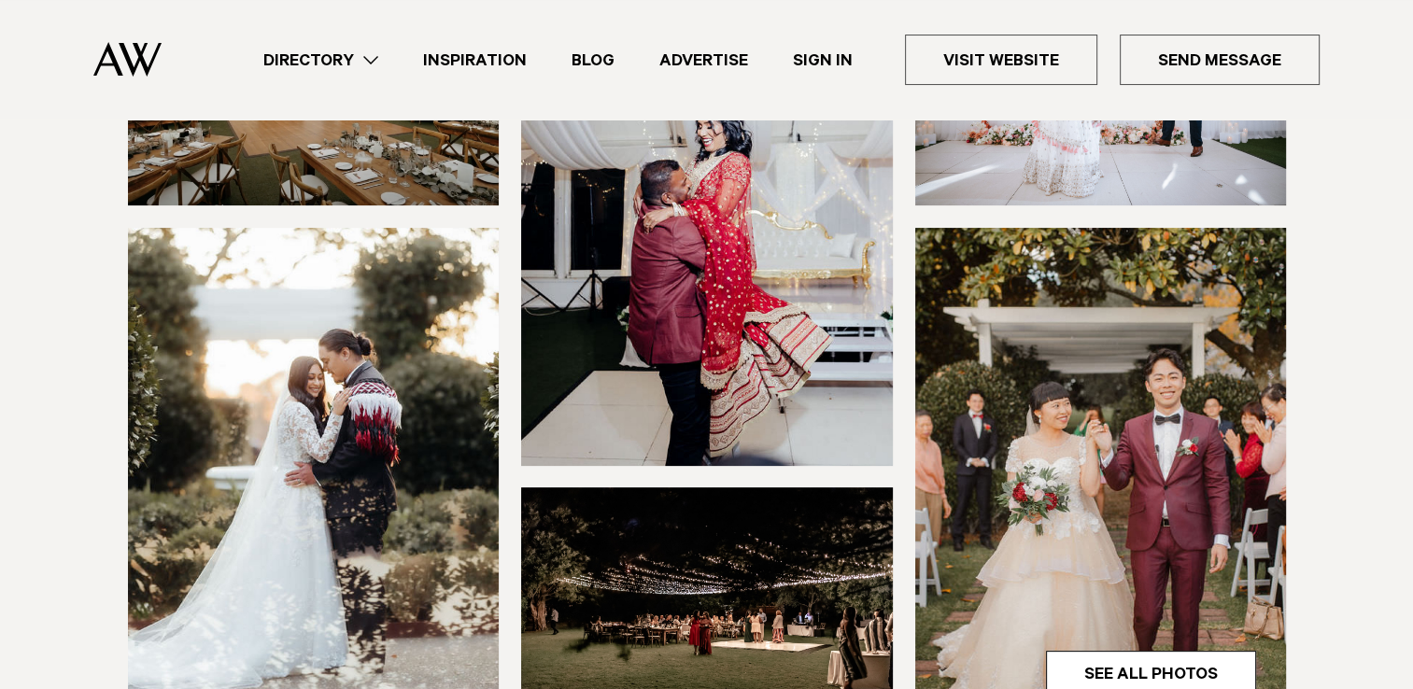
scroll to position [187, 0]
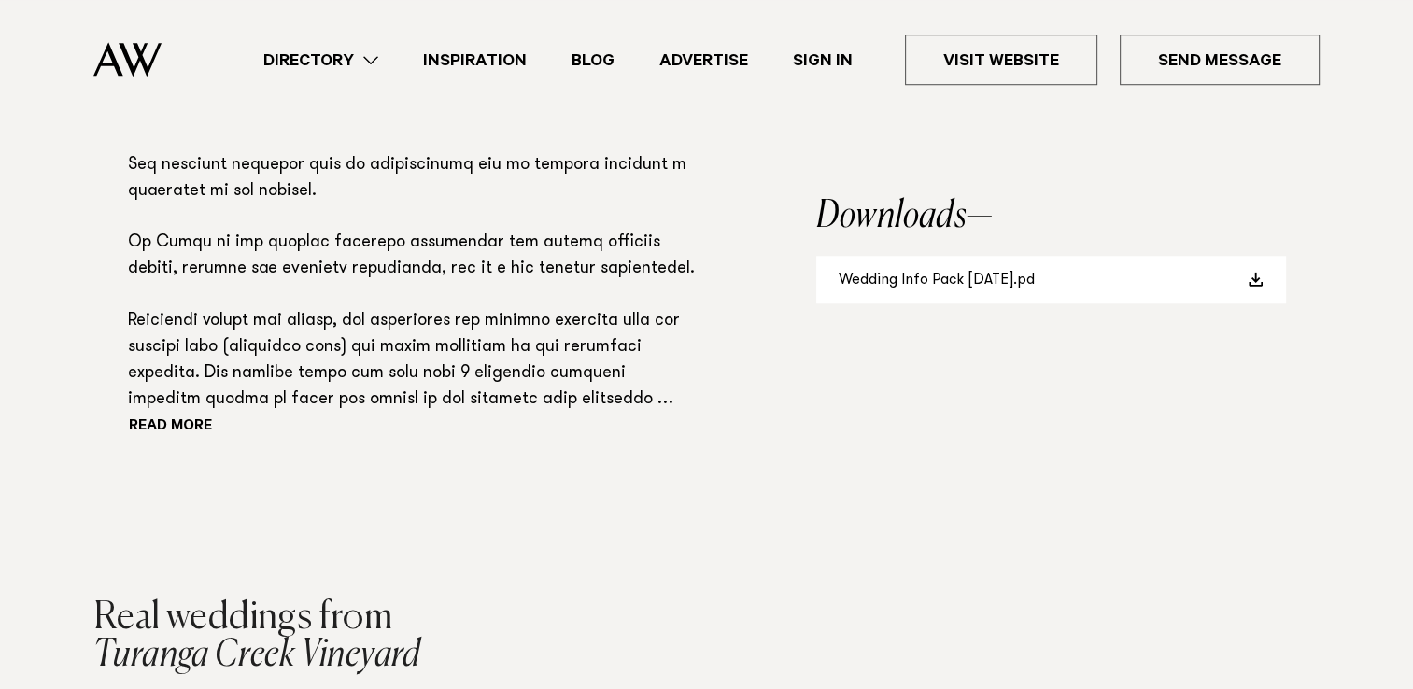
scroll to position [1961, 0]
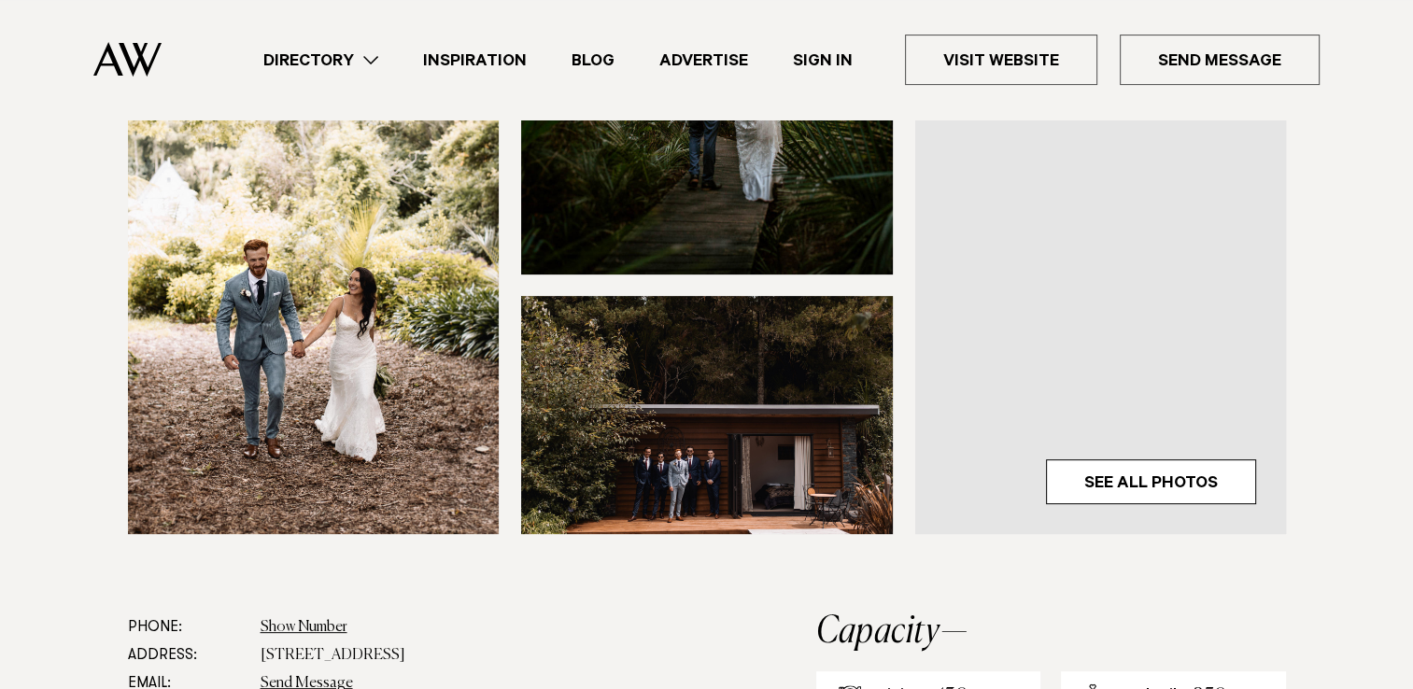
scroll to position [1120, 0]
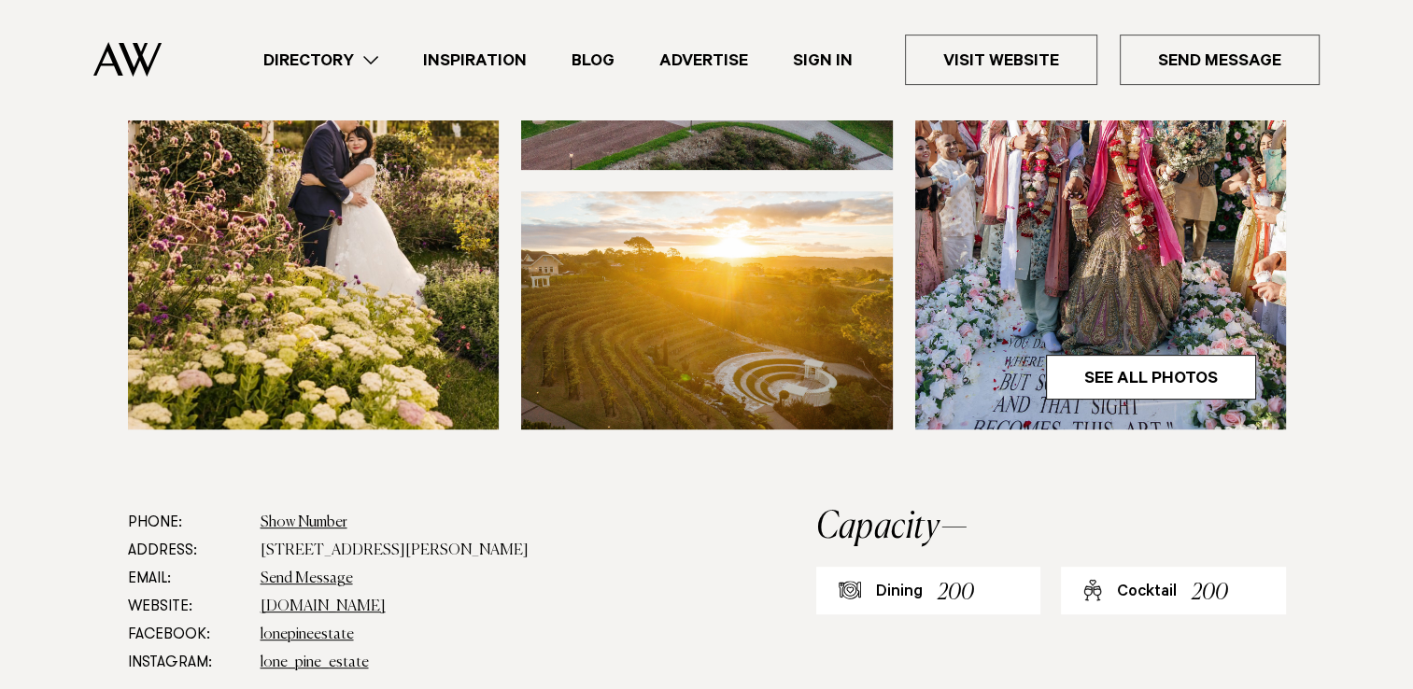
scroll to position [560, 0]
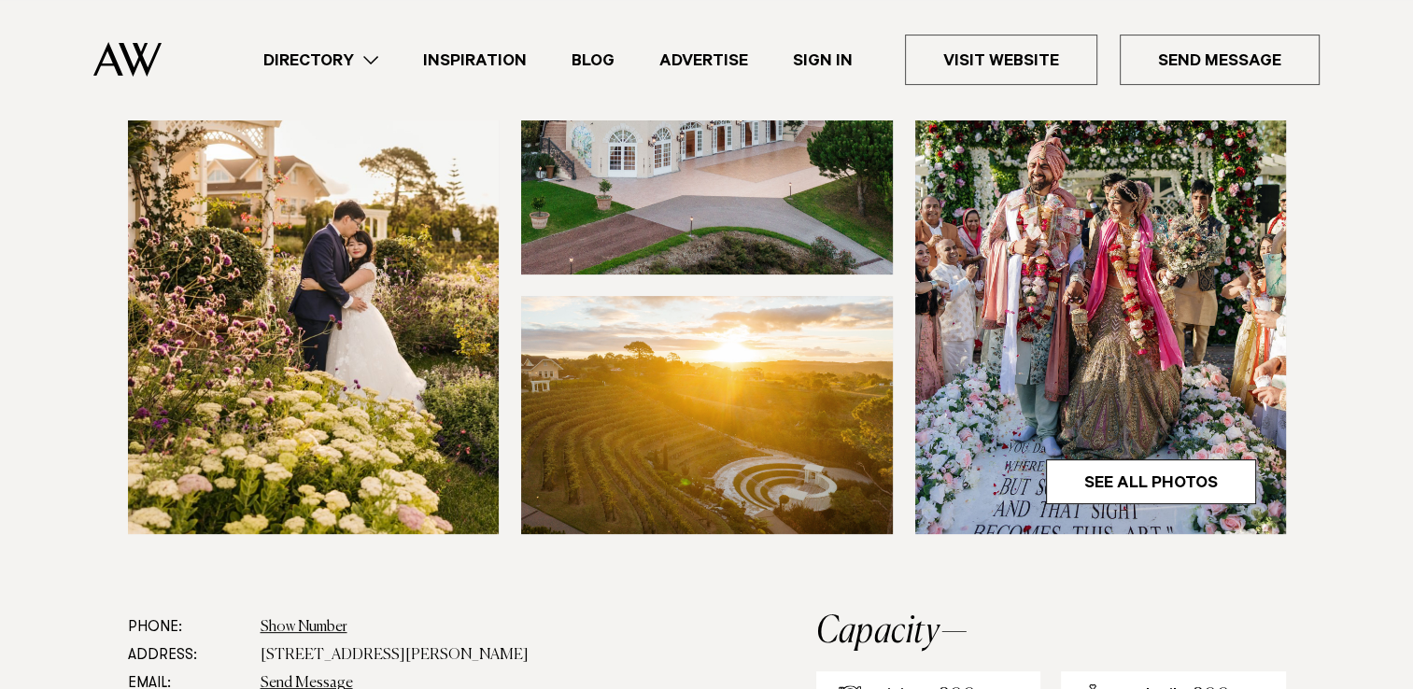
click at [1152, 264] on img at bounding box center [1101, 285] width 372 height 498
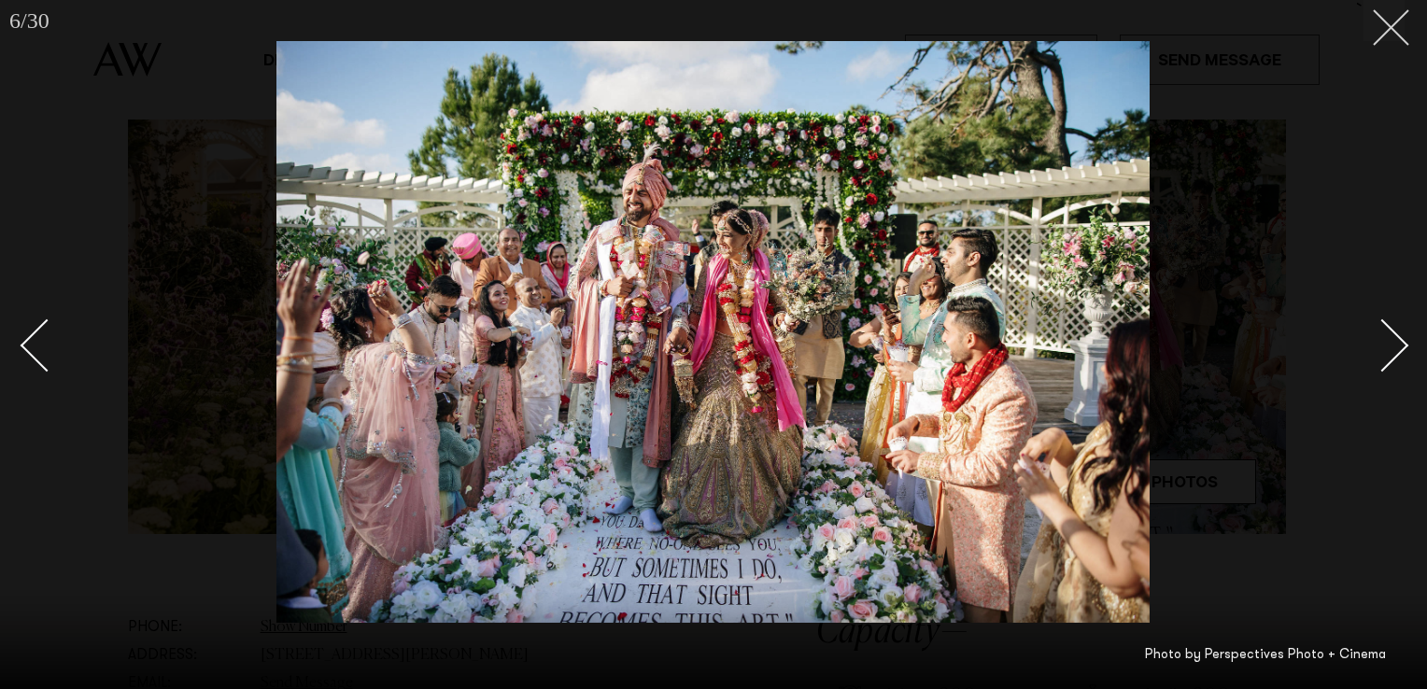
click at [1380, 37] on line at bounding box center [1391, 27] width 35 height 35
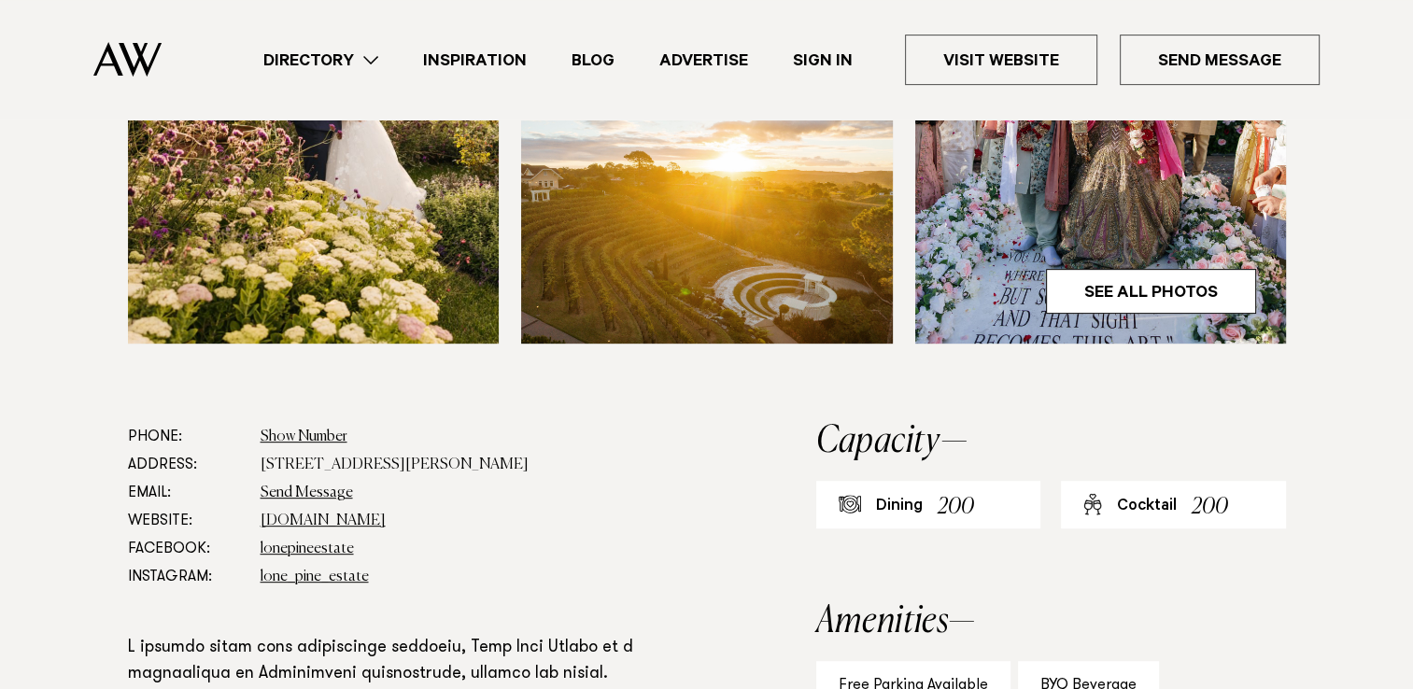
scroll to position [934, 0]
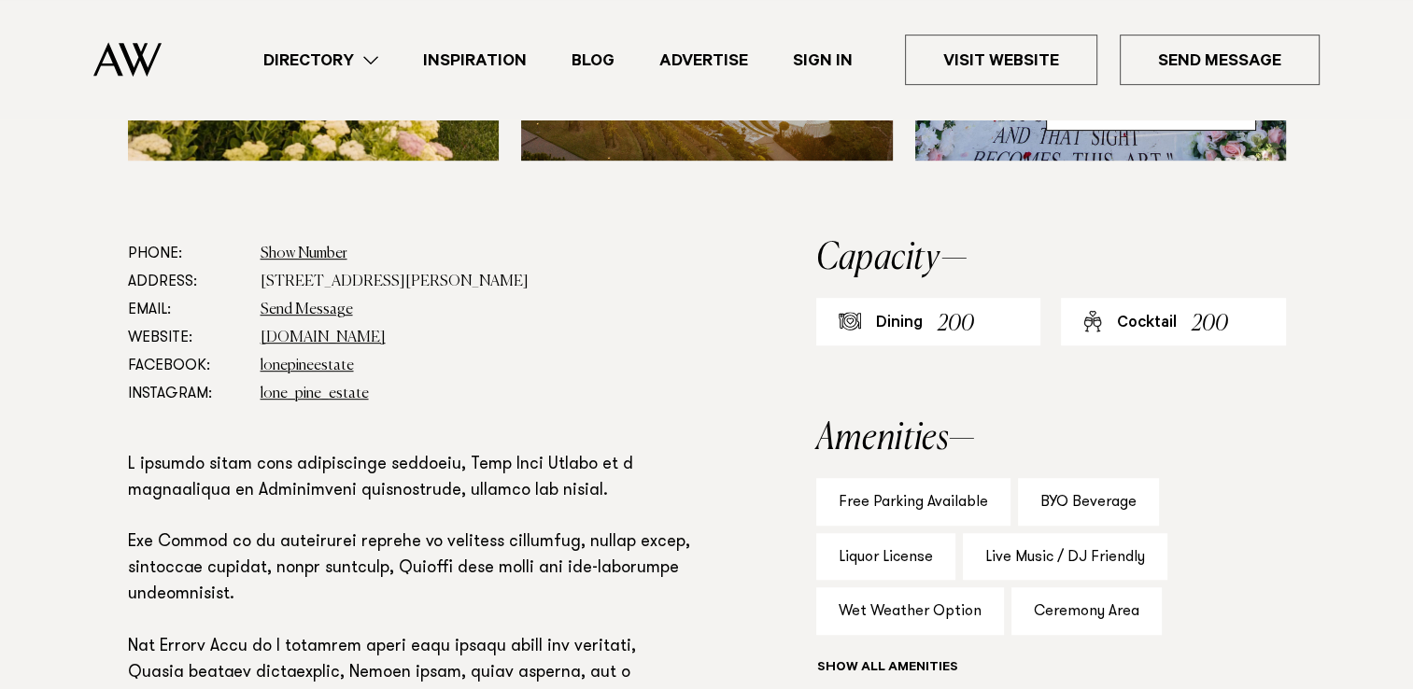
click at [912, 319] on div "Dining" at bounding box center [899, 324] width 47 height 22
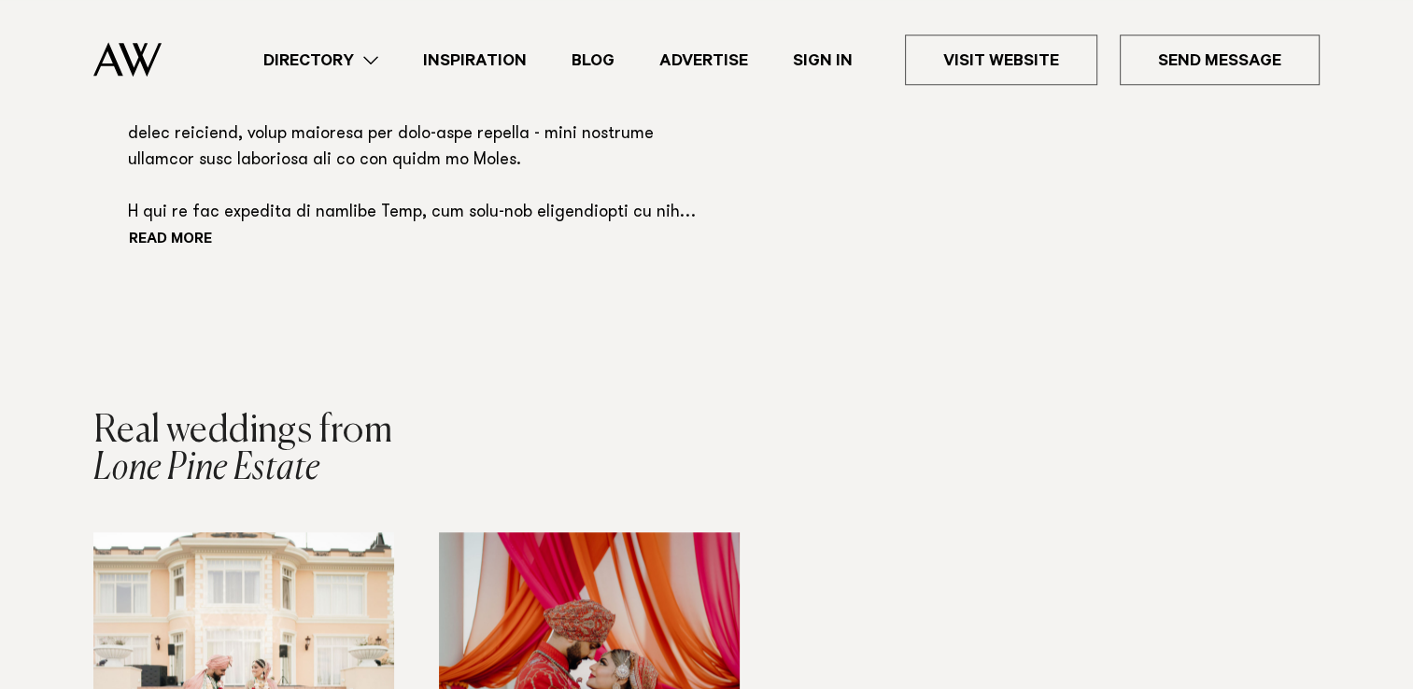
scroll to position [2148, 0]
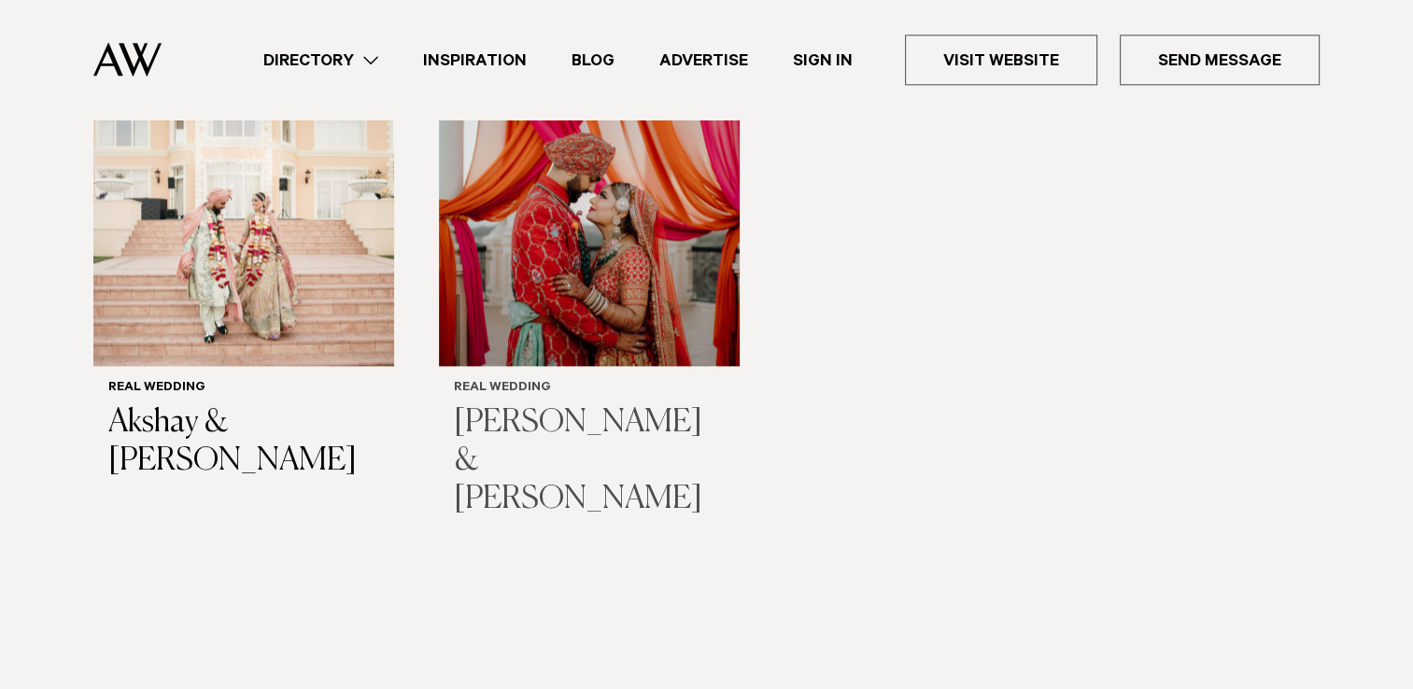
click at [560, 238] on img "2 / 2" at bounding box center [589, 215] width 301 height 301
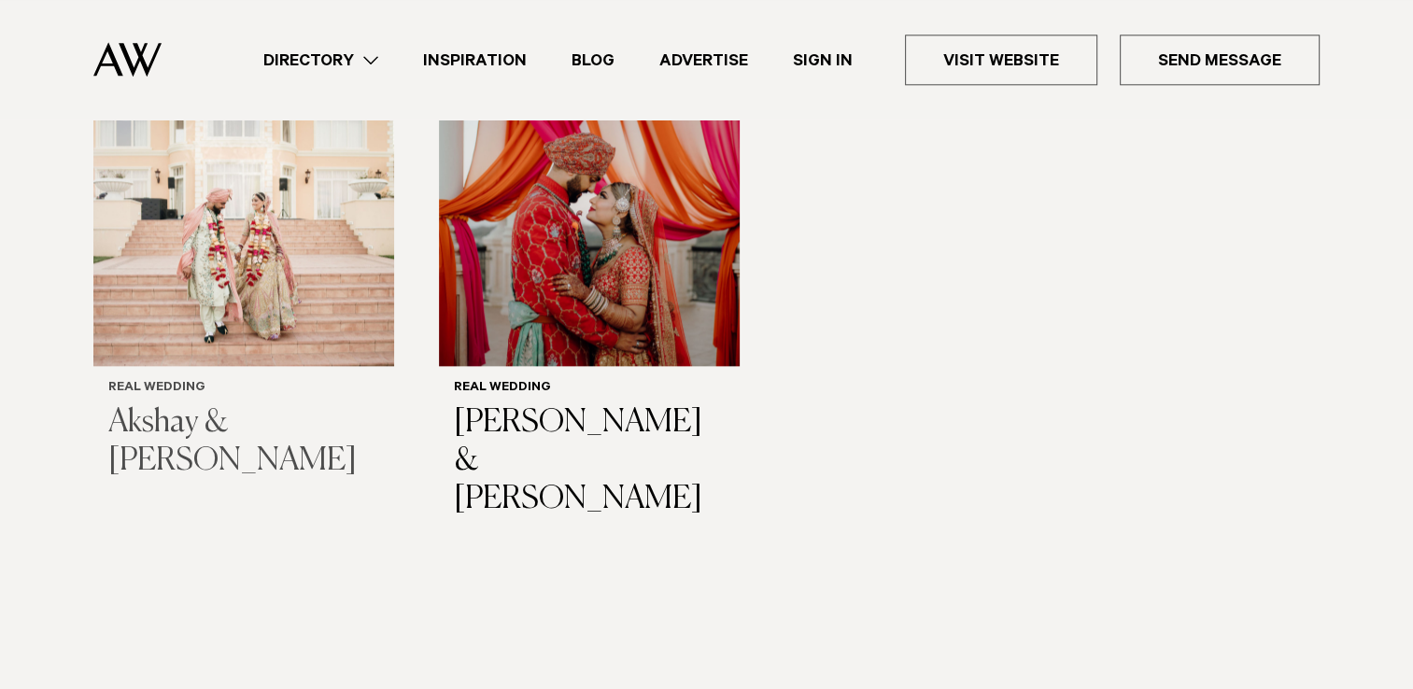
click at [180, 184] on img "1 / 2" at bounding box center [243, 215] width 301 height 301
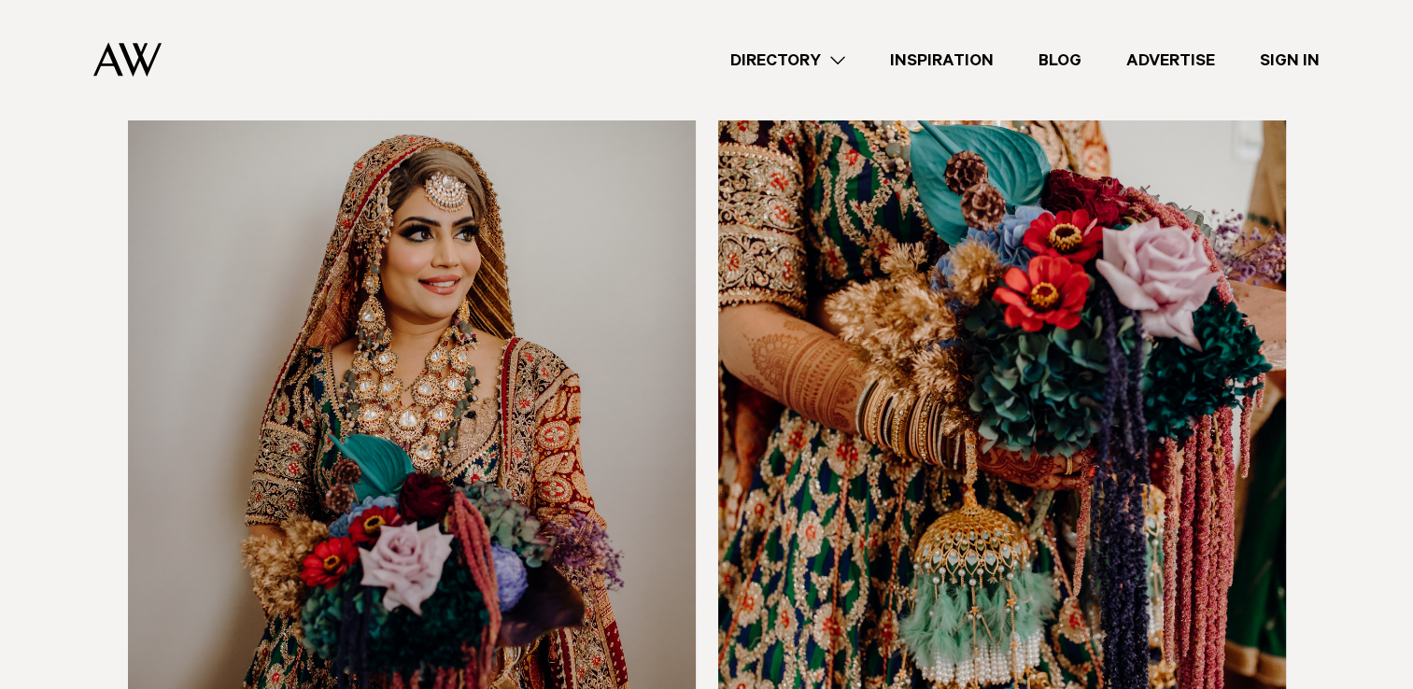
scroll to position [23250, 0]
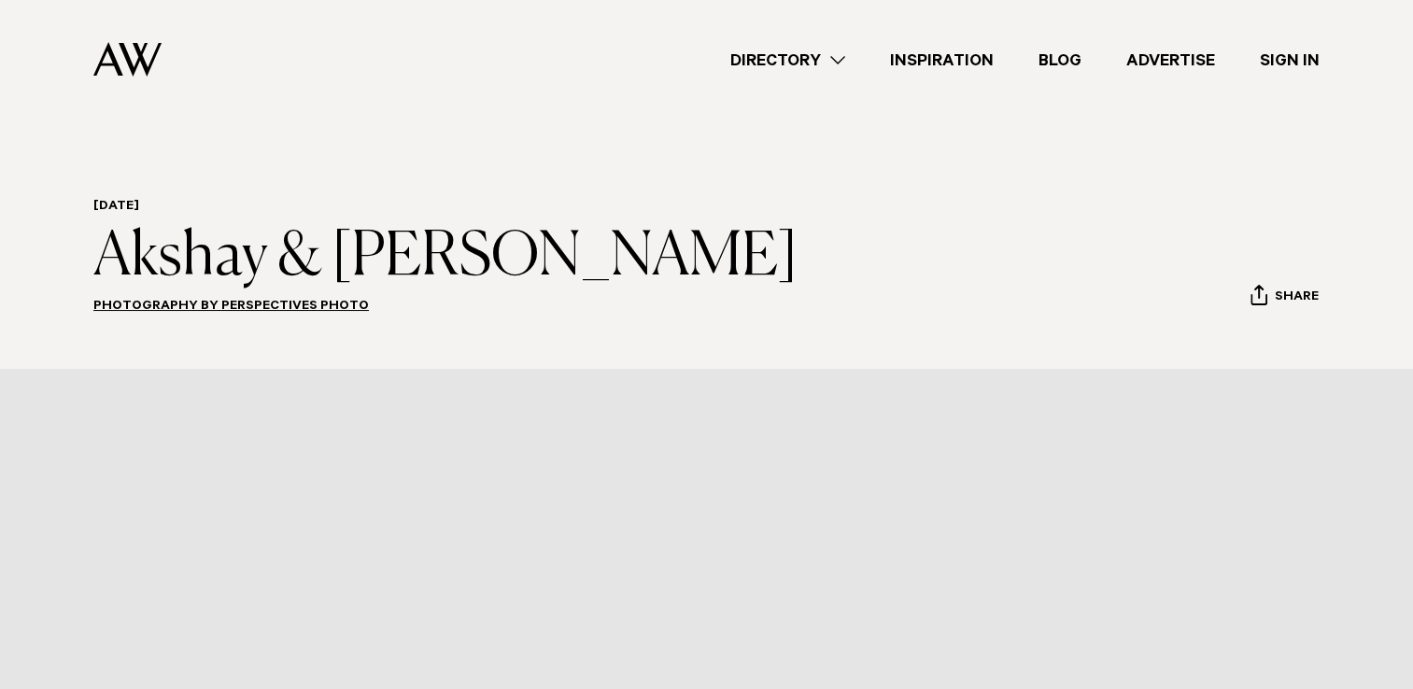
scroll to position [280, 0]
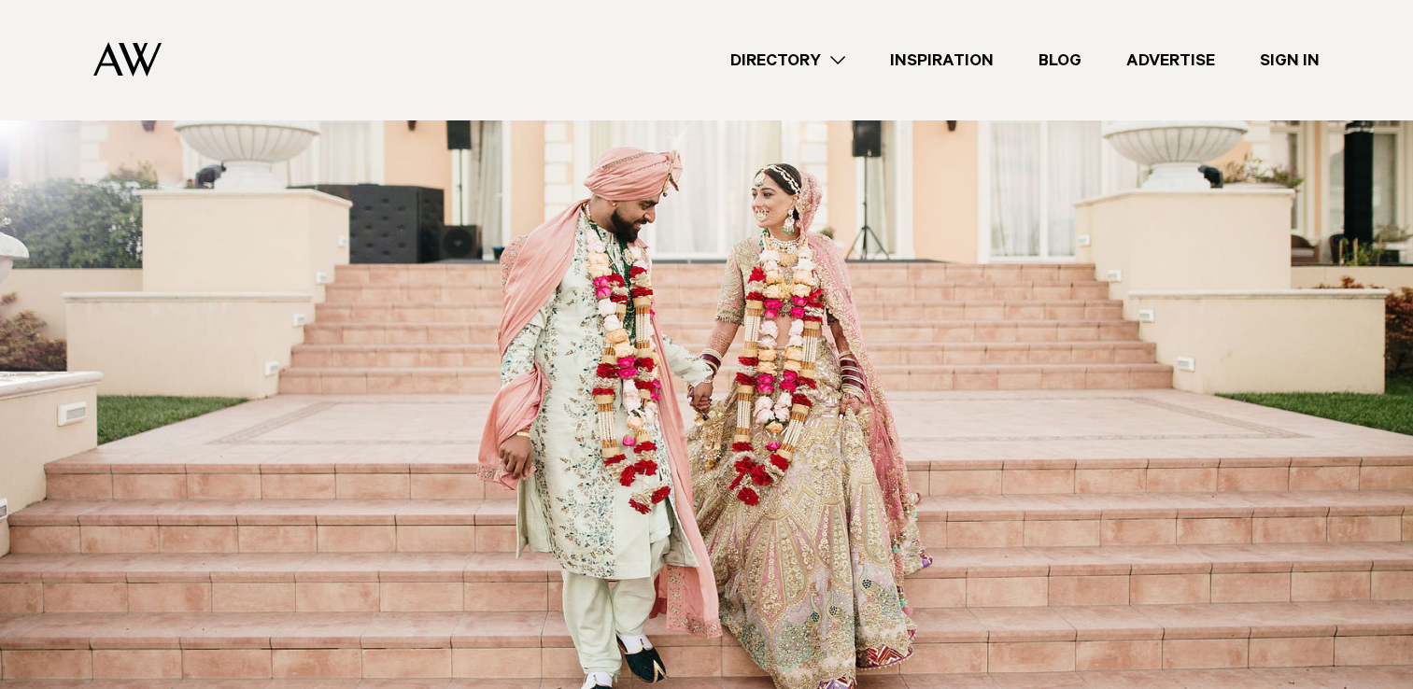
click at [885, 346] on img at bounding box center [706, 420] width 1413 height 662
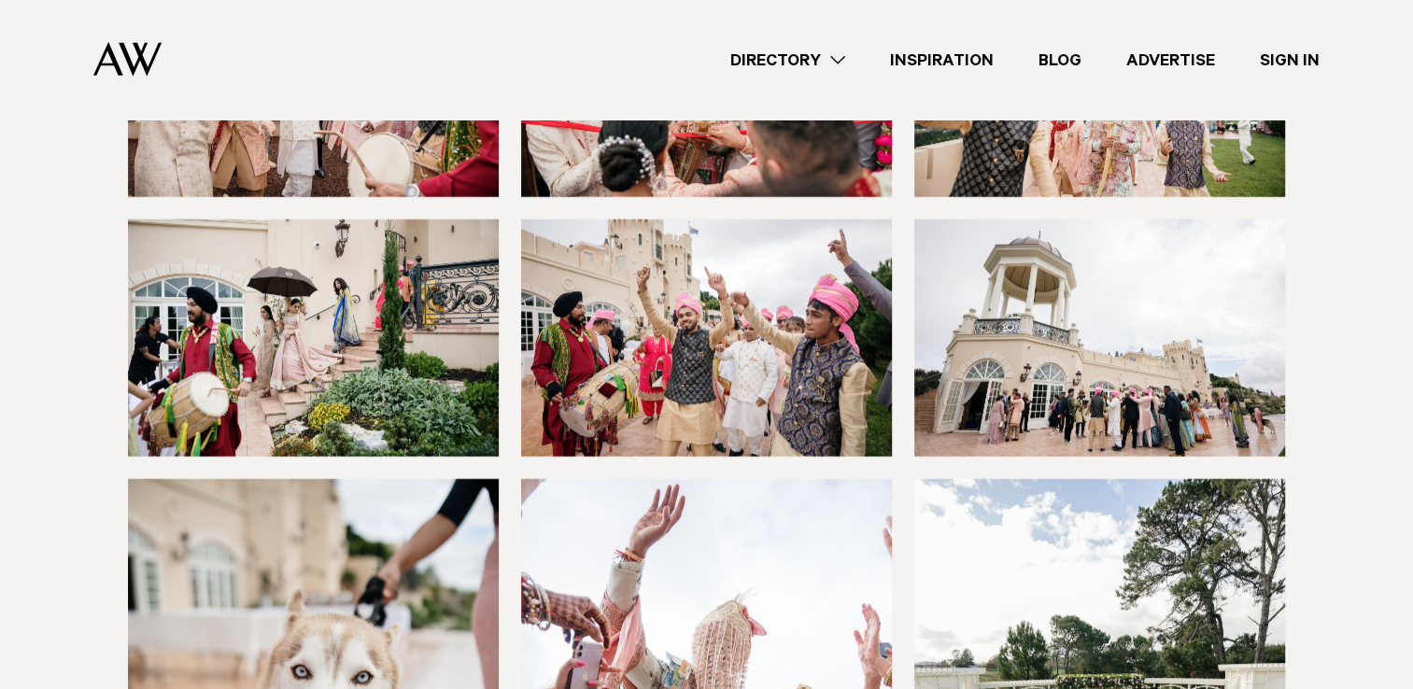
scroll to position [6443, 0]
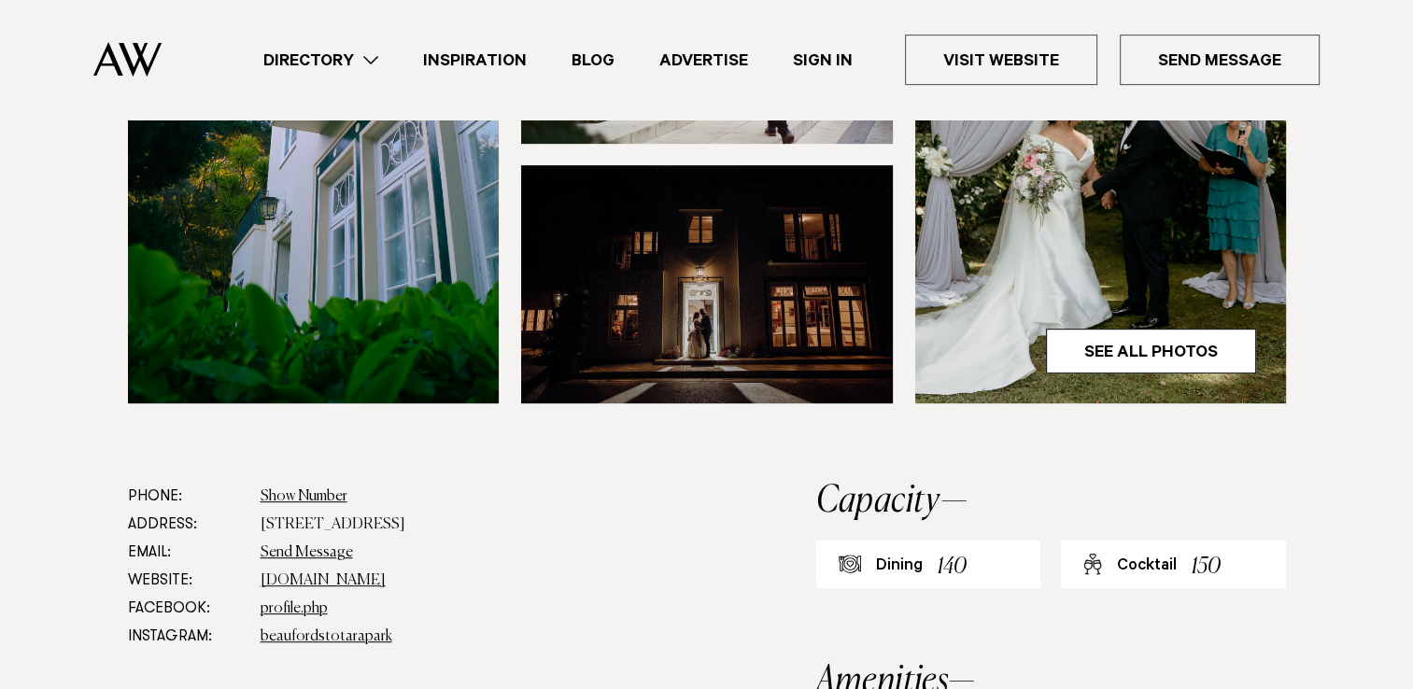
scroll to position [1027, 0]
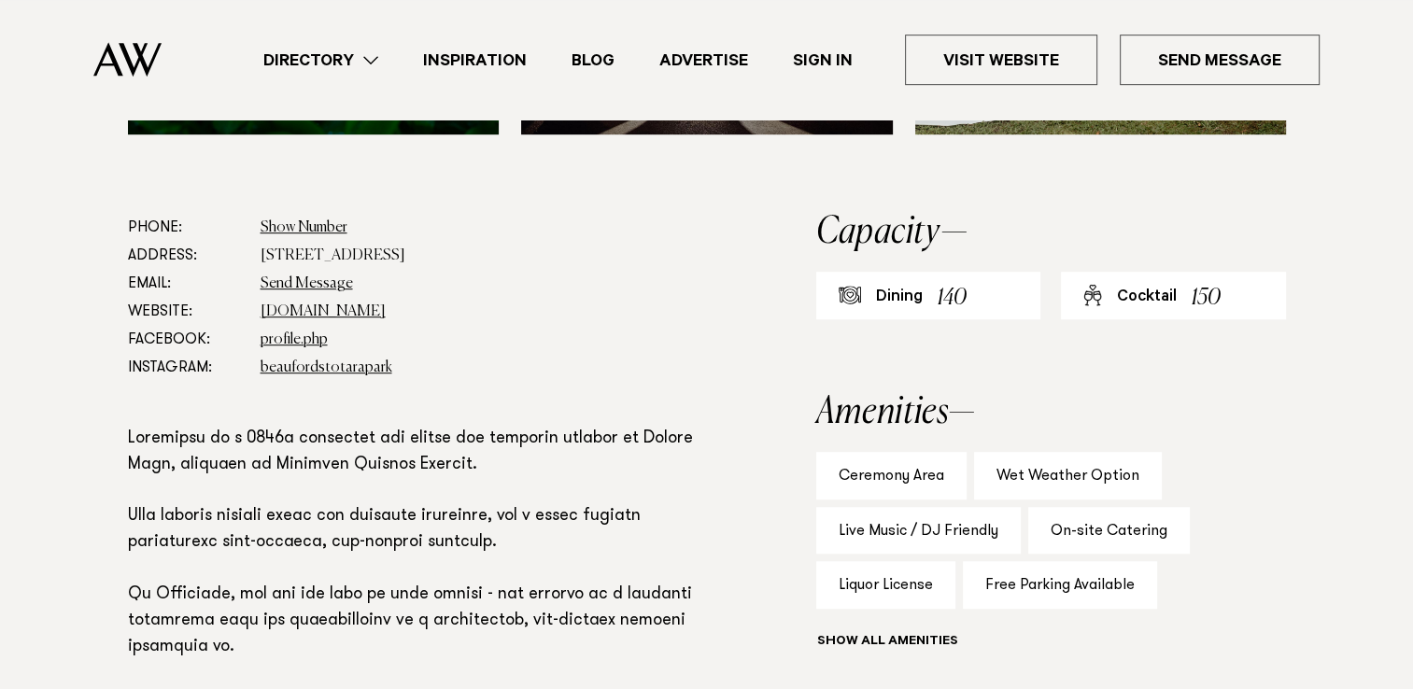
drag, startPoint x: 483, startPoint y: 189, endPoint x: 262, endPoint y: 193, distance: 220.4
click at [262, 242] on dd "[STREET_ADDRESS]" at bounding box center [478, 256] width 435 height 28
copy dd "[STREET_ADDRESS]"
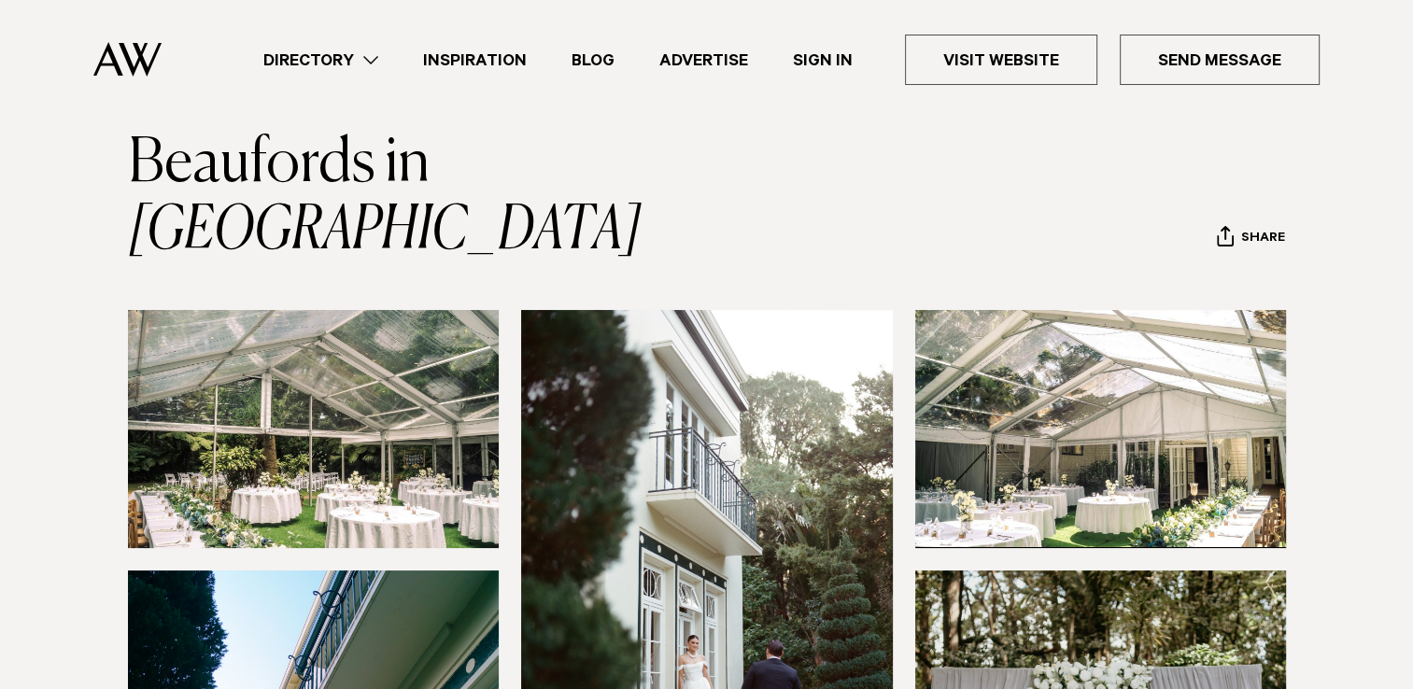
scroll to position [0, 0]
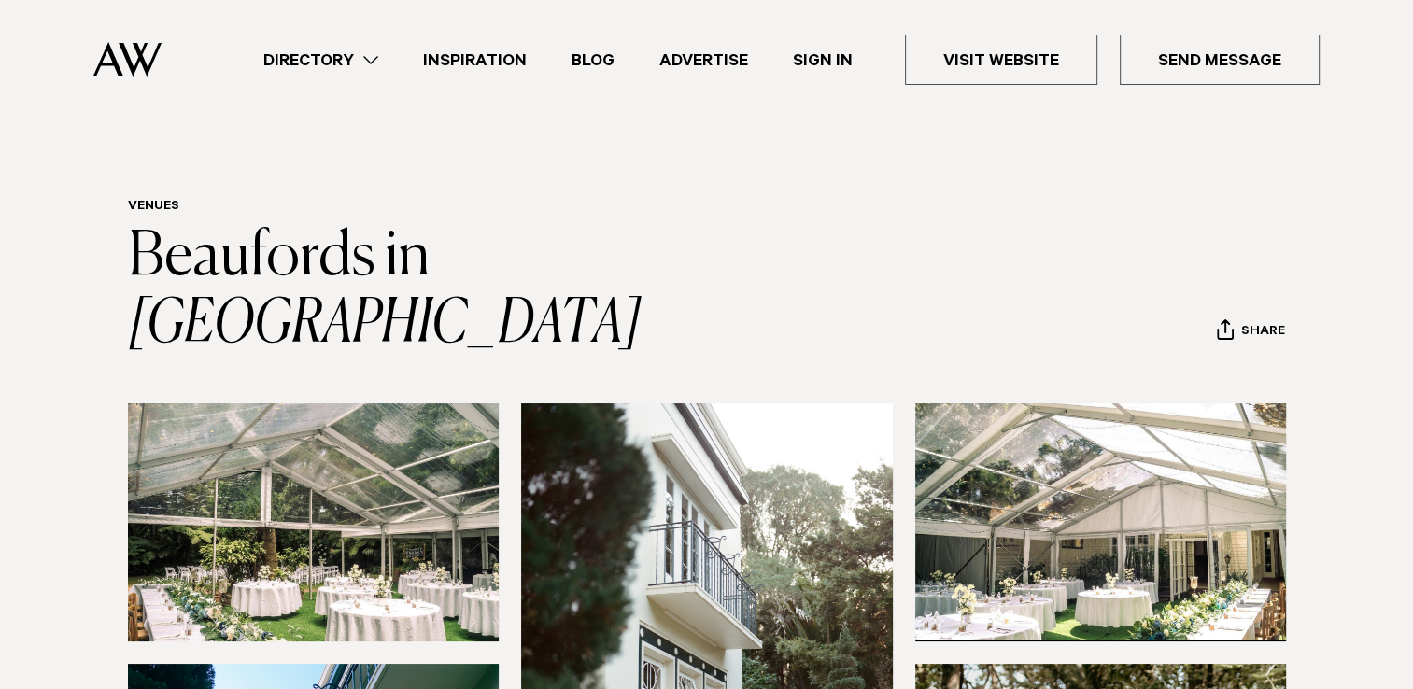
click at [305, 482] on img at bounding box center [314, 522] width 372 height 238
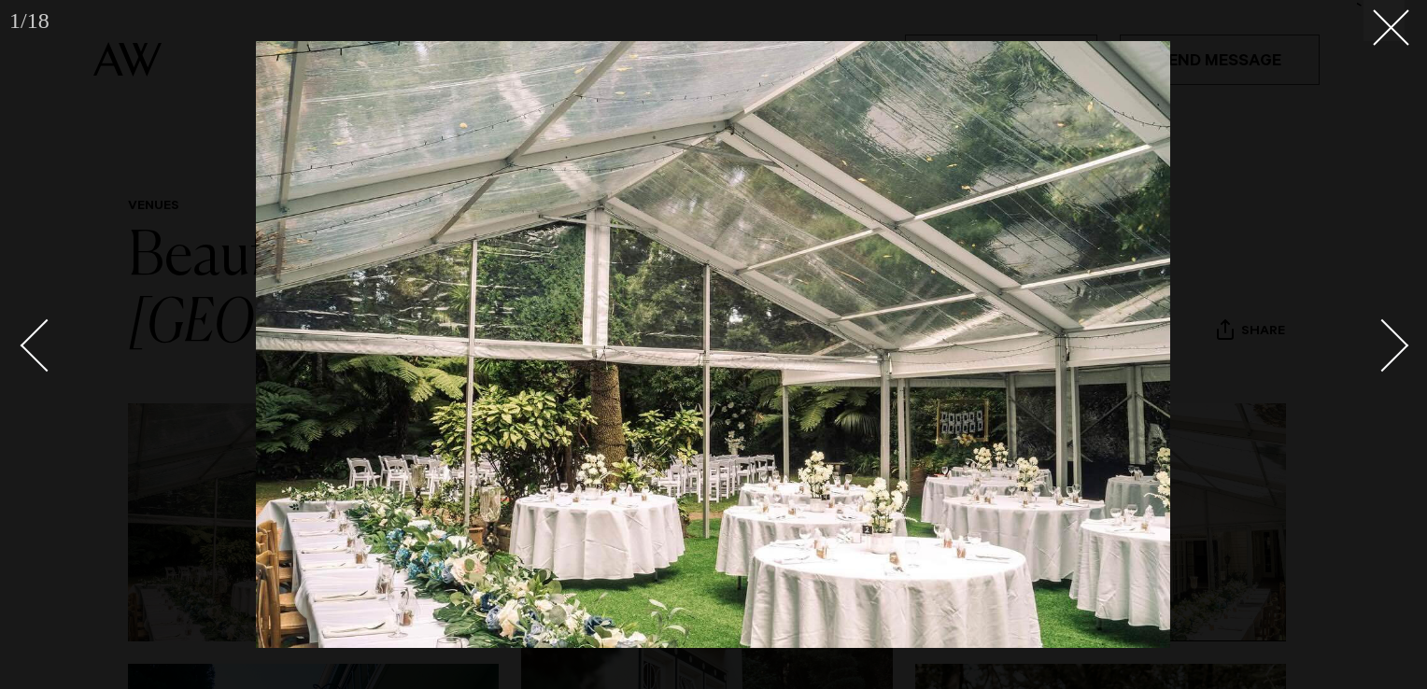
click at [1371, 347] on div "Next slide" at bounding box center [1382, 345] width 53 height 53
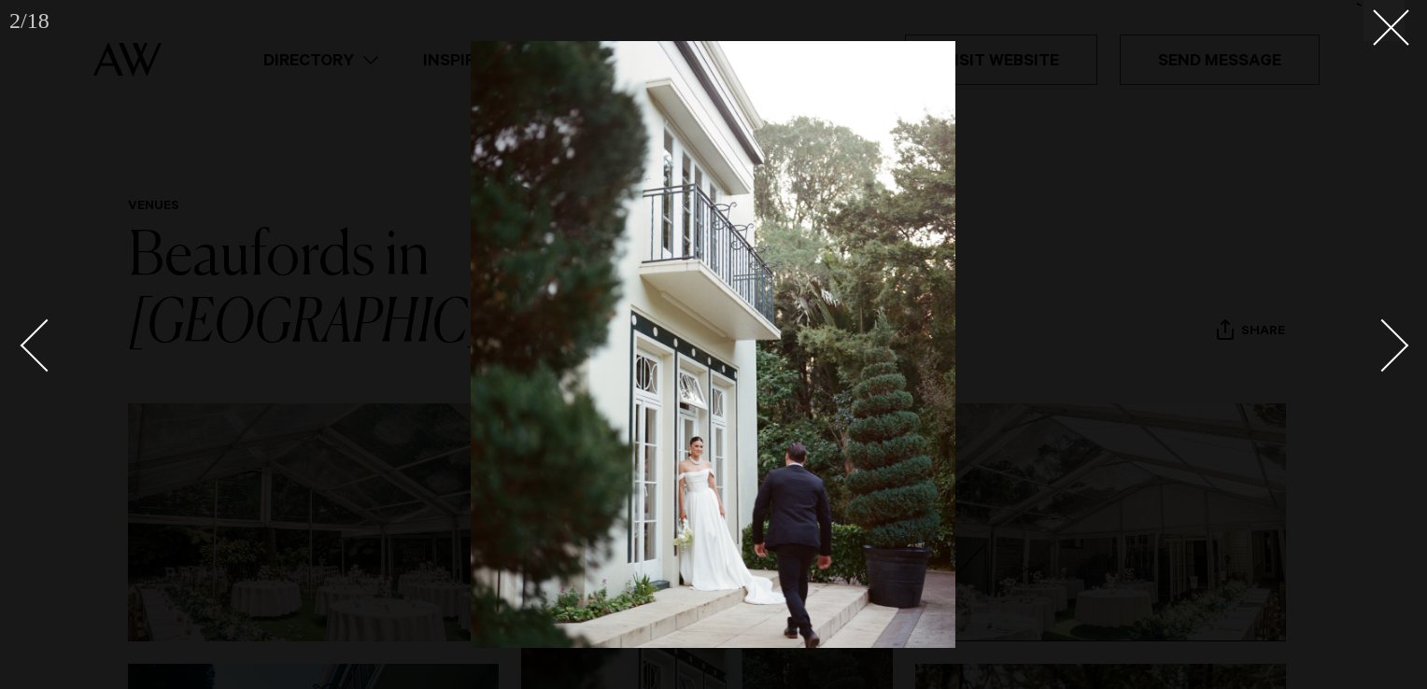
click at [1374, 350] on div "Next slide" at bounding box center [1382, 345] width 53 height 53
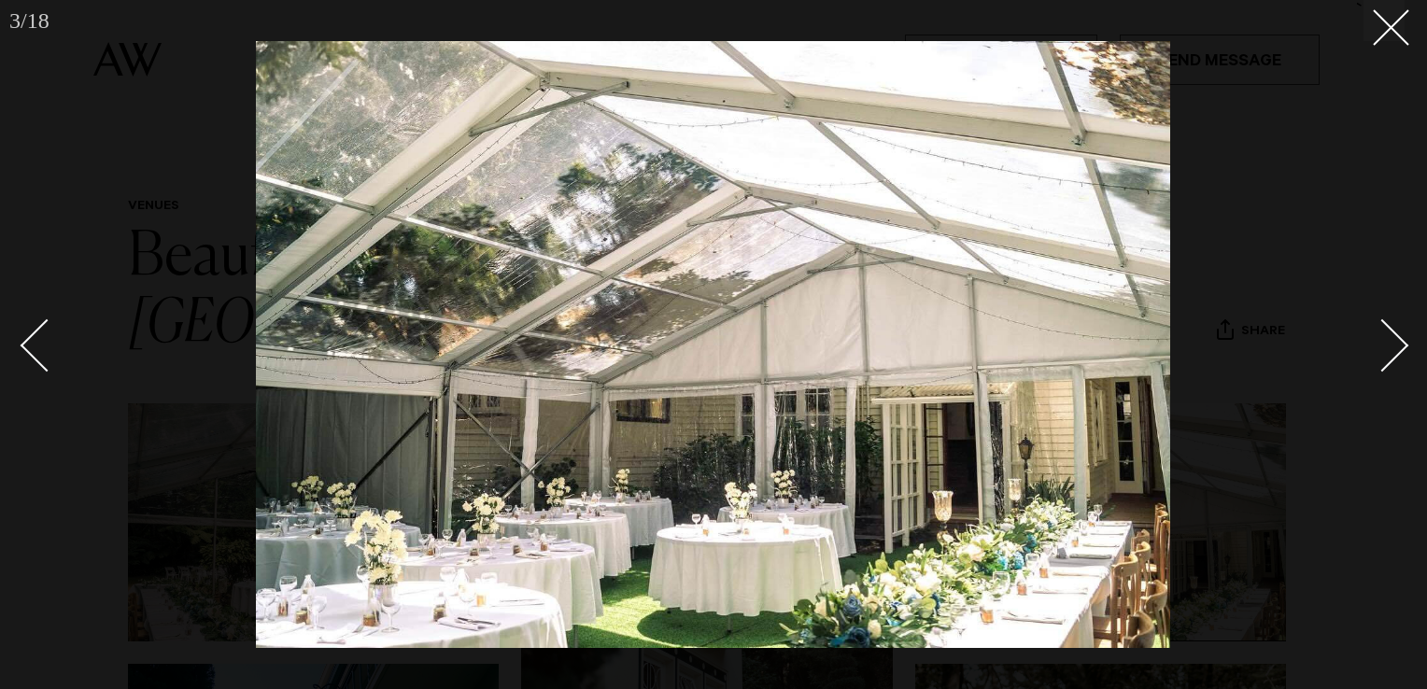
click at [1374, 348] on div "Next slide" at bounding box center [1382, 345] width 53 height 53
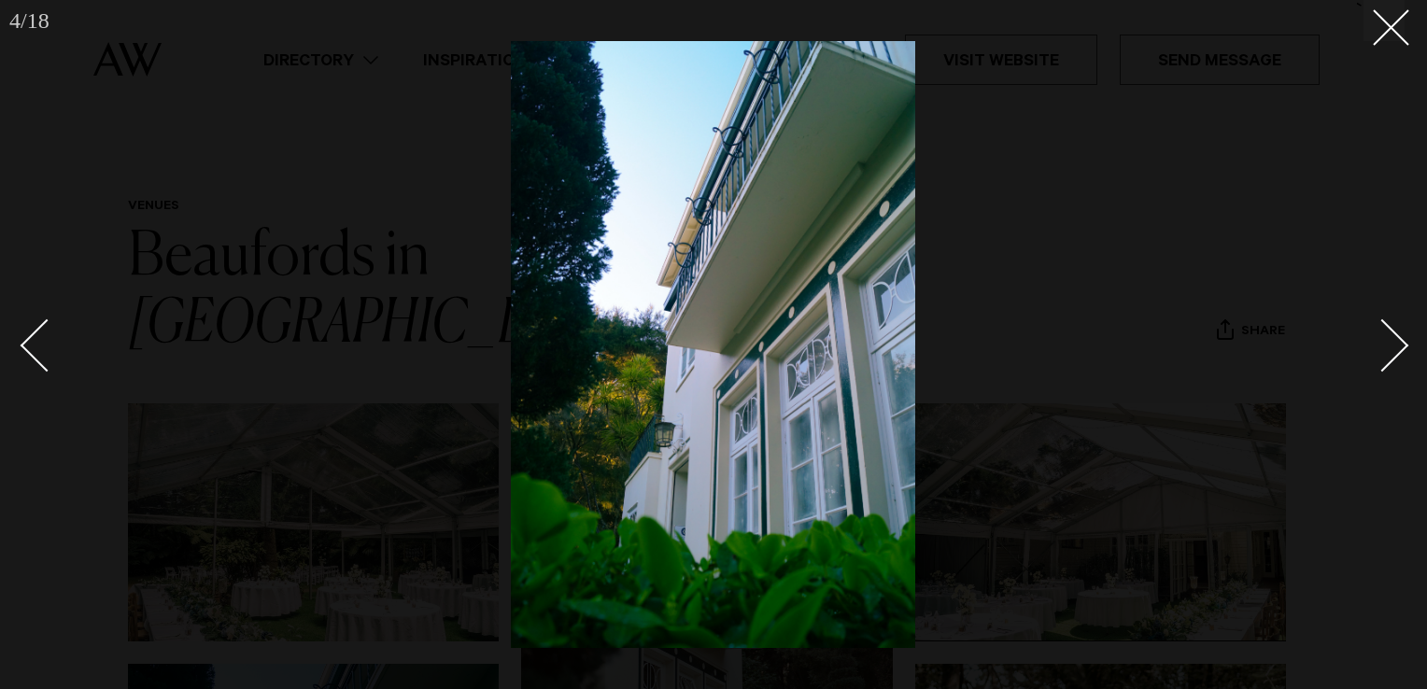
click at [1374, 348] on div "Next slide" at bounding box center [1382, 345] width 53 height 53
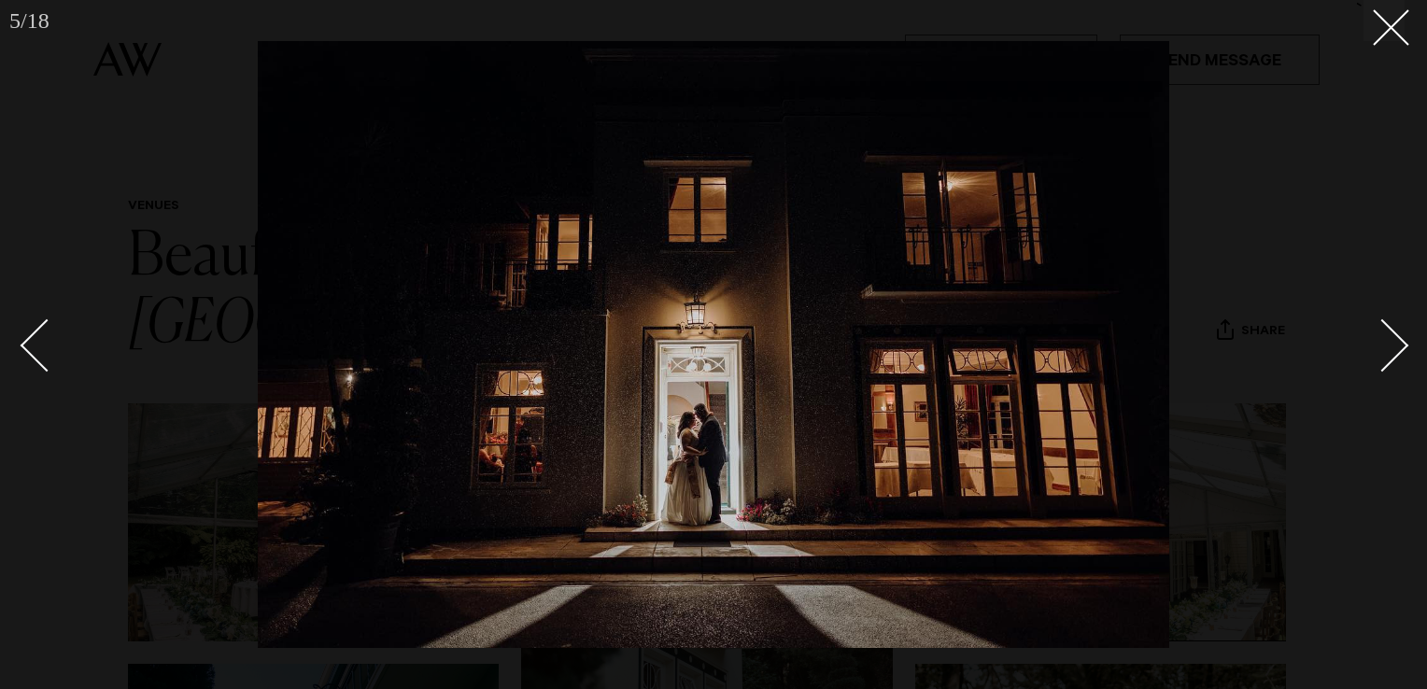
click at [1374, 348] on div "Next slide" at bounding box center [1382, 345] width 53 height 53
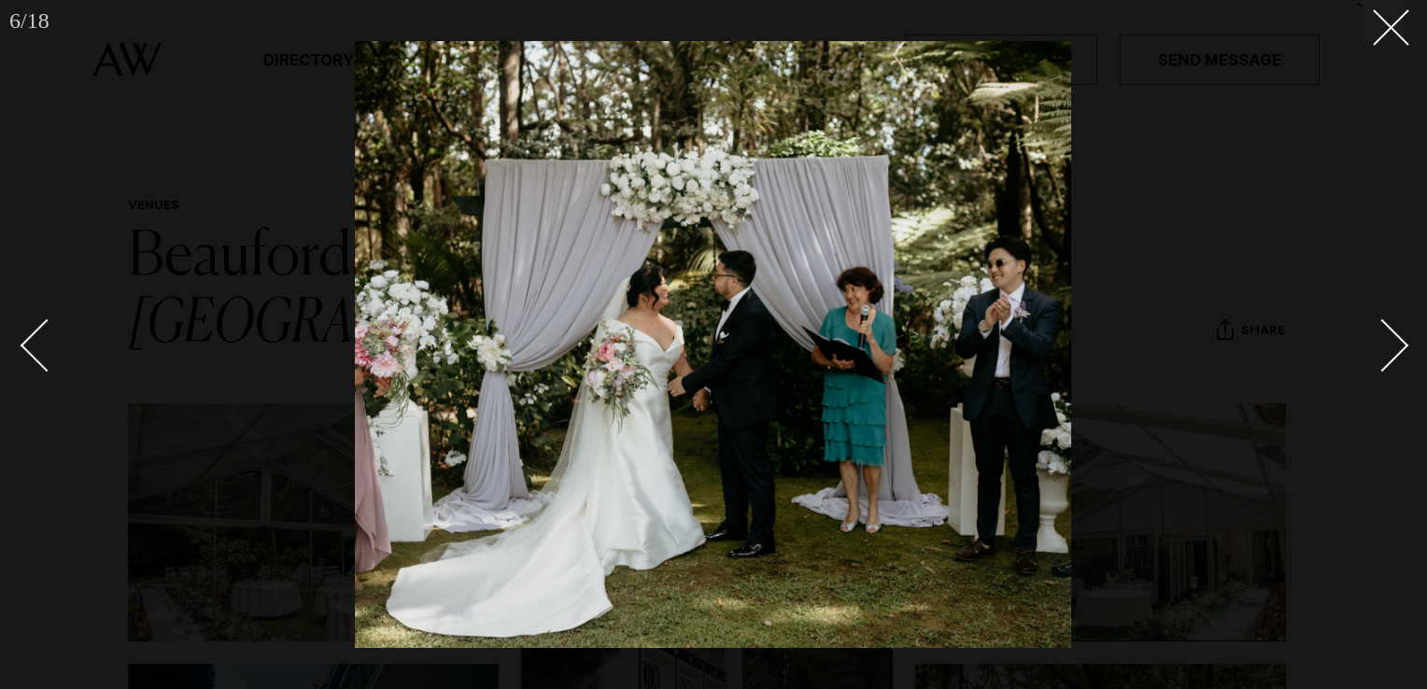
click at [1374, 347] on div "Next slide" at bounding box center [1382, 345] width 53 height 53
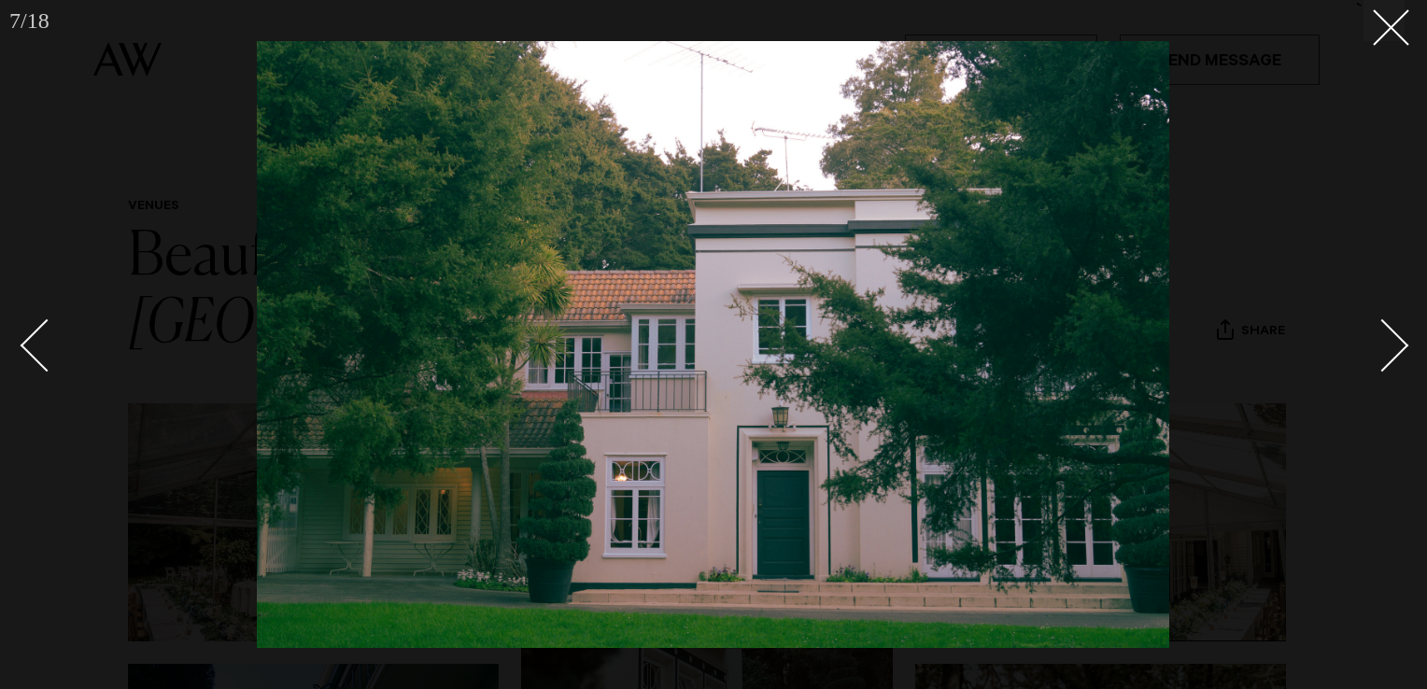
click at [1374, 347] on div "Next slide" at bounding box center [1382, 345] width 53 height 53
click at [1388, 343] on div "Next slide" at bounding box center [1382, 345] width 53 height 53
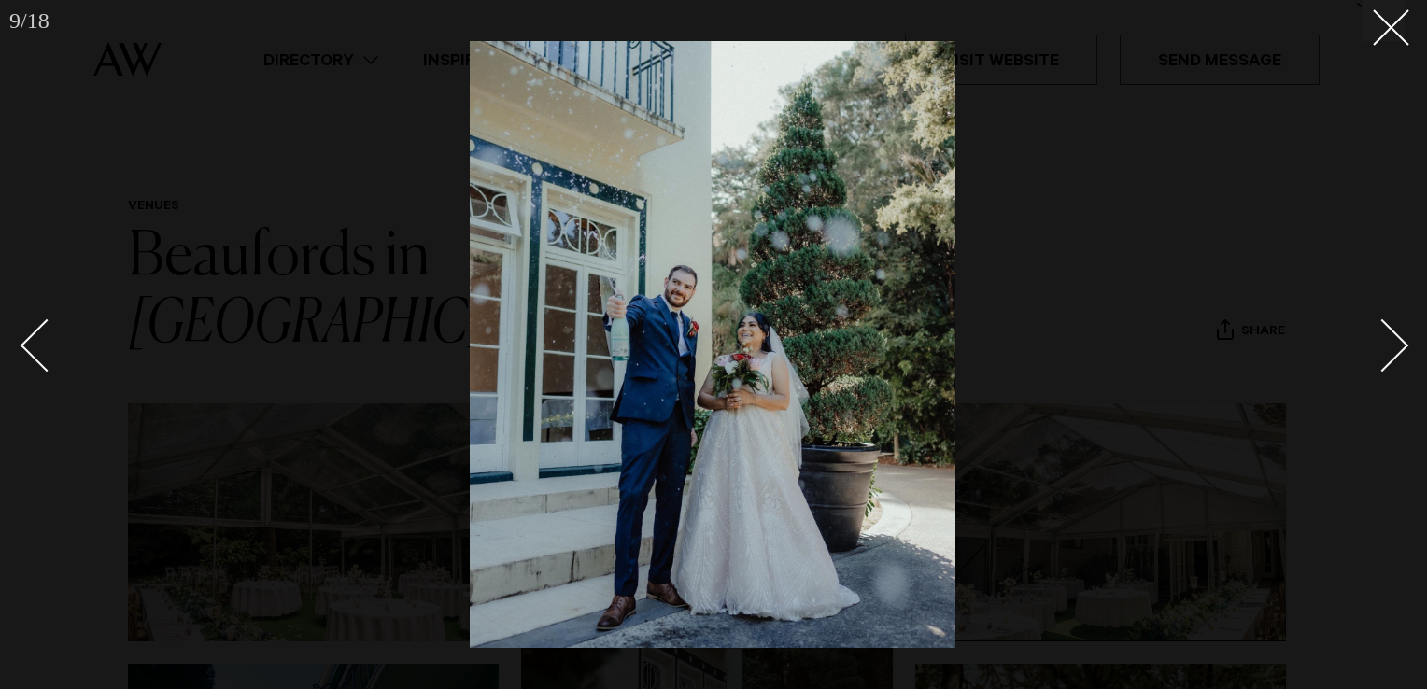
click at [1388, 343] on div "Next slide" at bounding box center [1382, 345] width 53 height 53
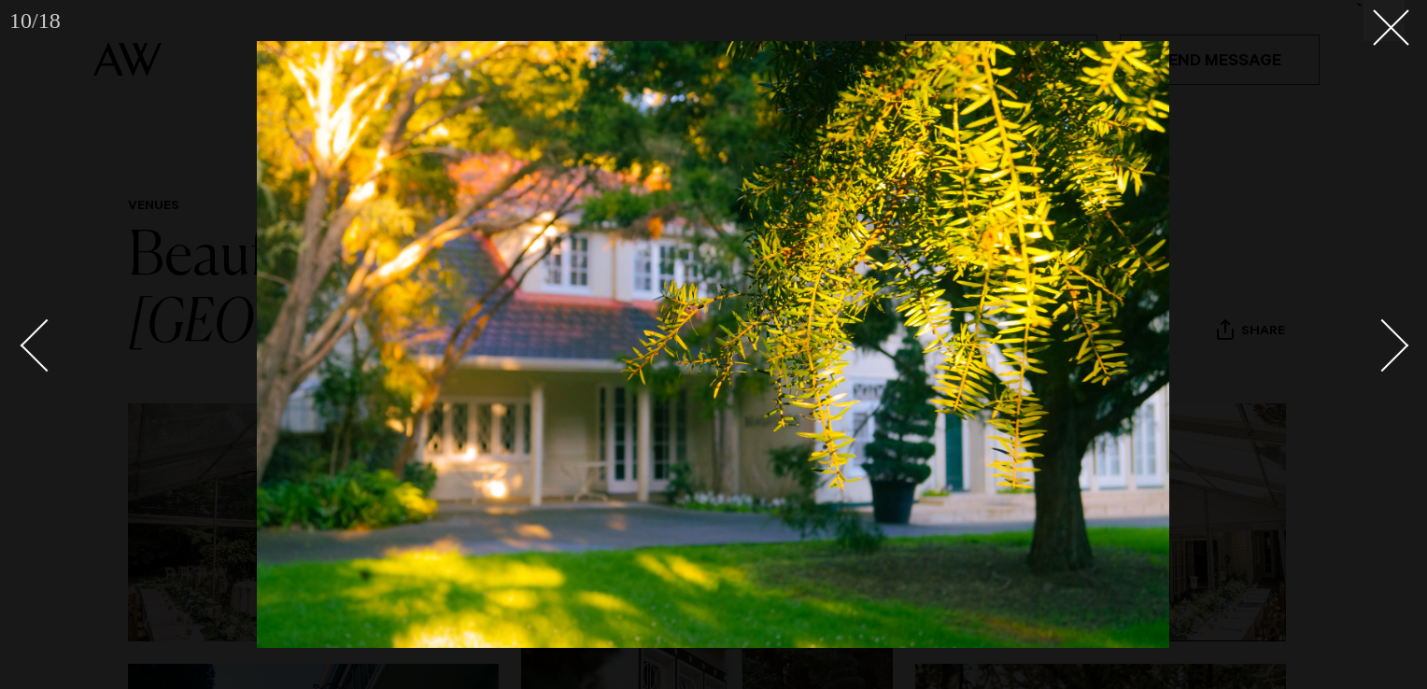
click at [1388, 343] on div "Next slide" at bounding box center [1382, 345] width 53 height 53
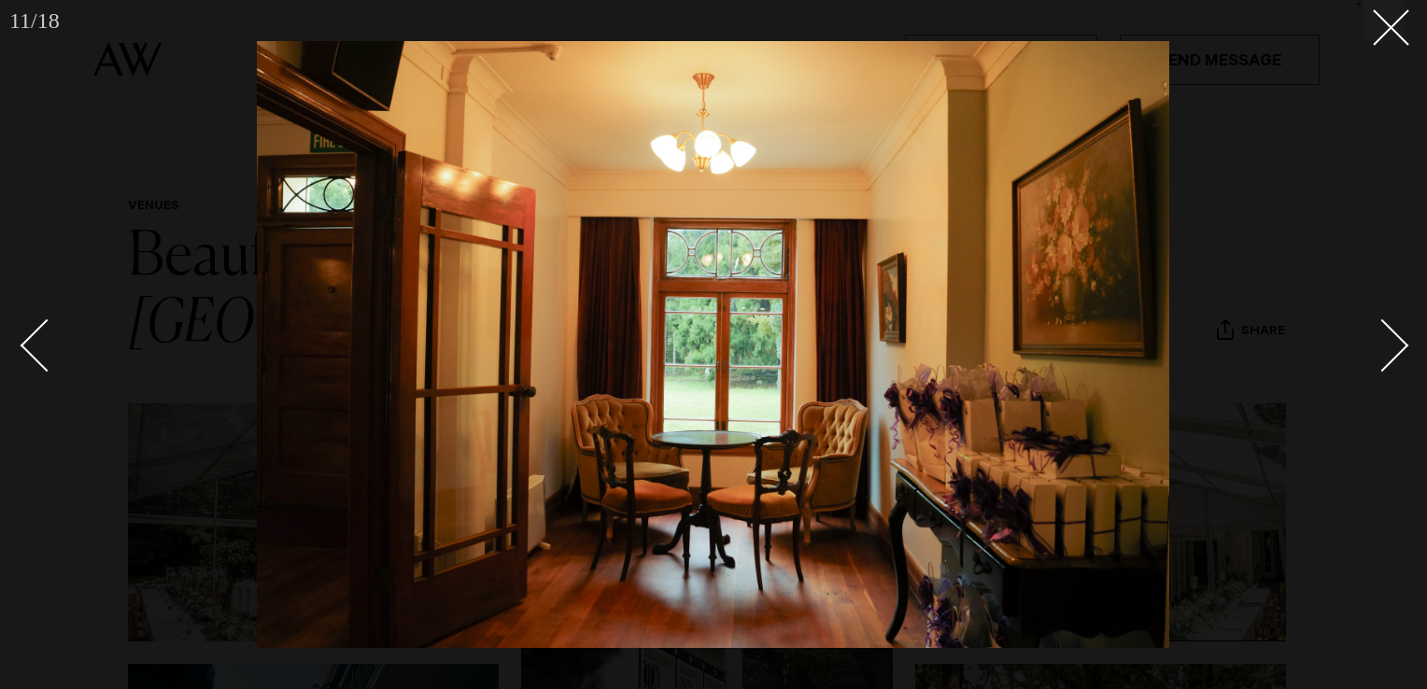
click at [1388, 343] on div "Next slide" at bounding box center [1382, 345] width 53 height 53
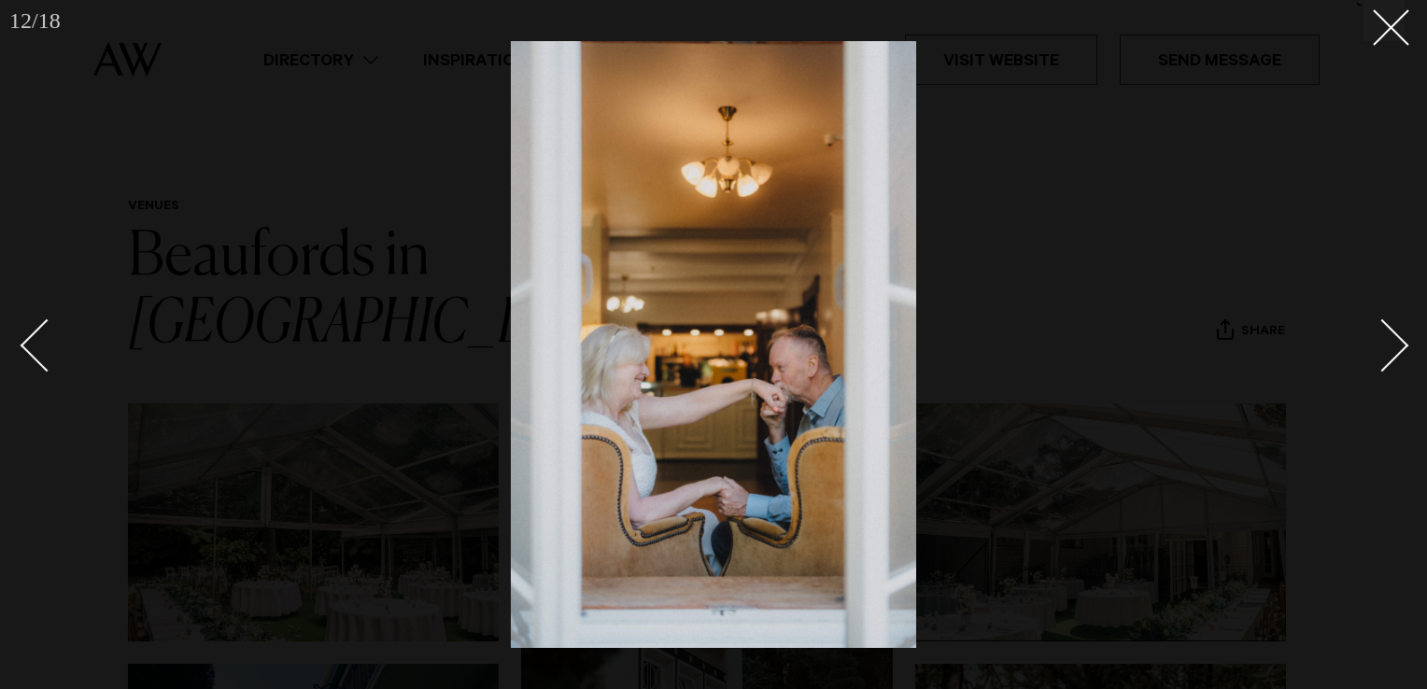
click at [1388, 343] on div "Next slide" at bounding box center [1382, 345] width 53 height 53
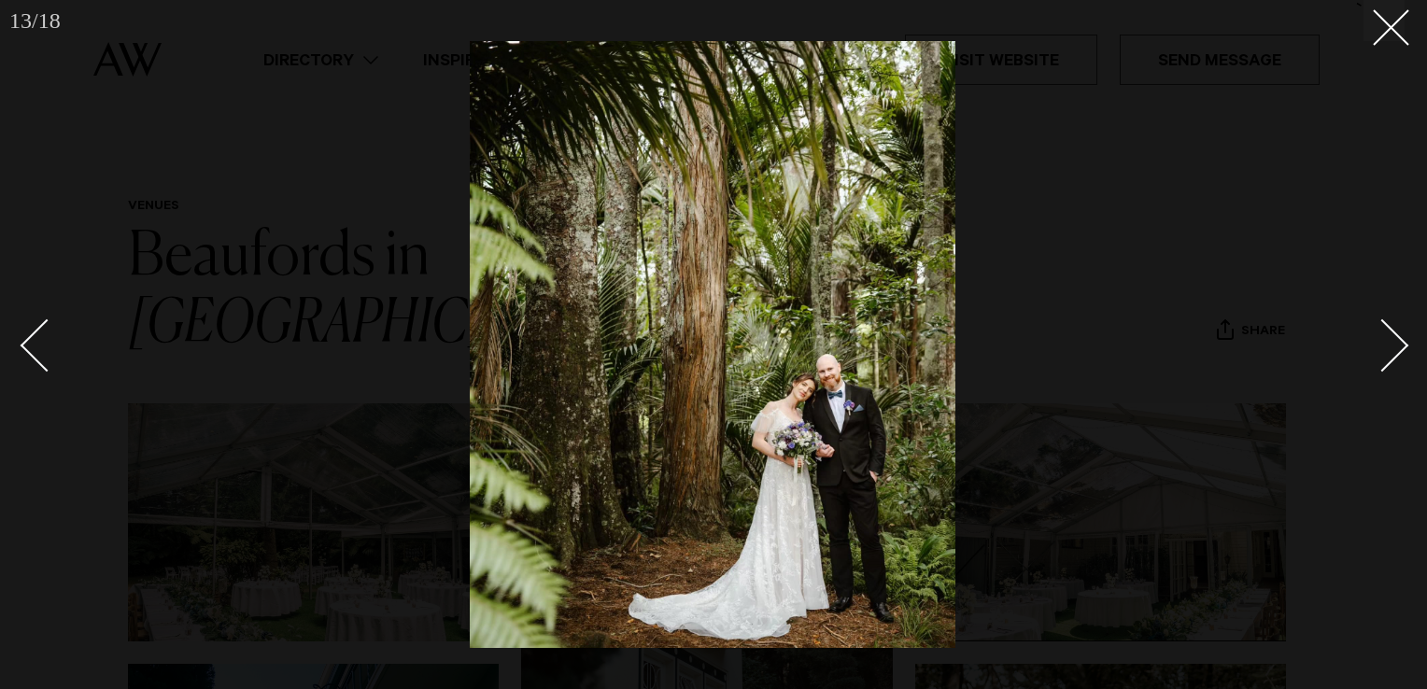
click at [1388, 343] on div "Next slide" at bounding box center [1382, 345] width 53 height 53
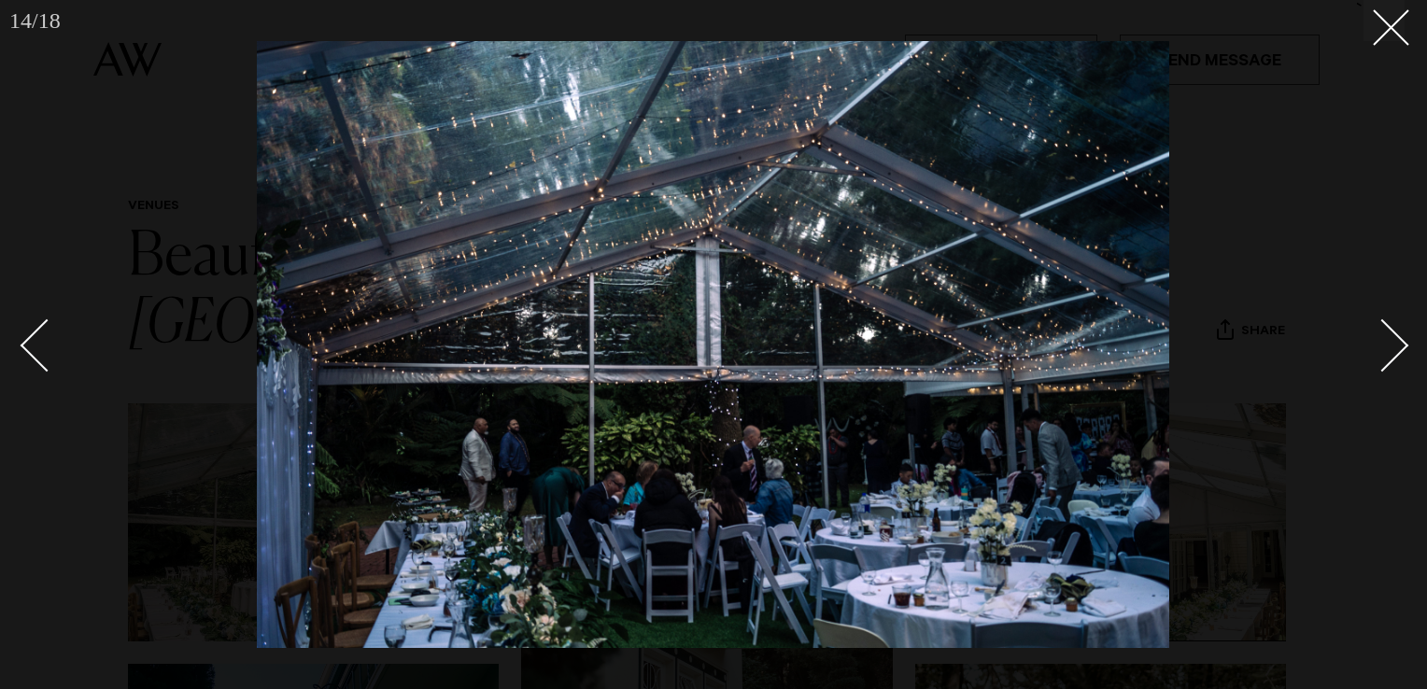
click at [1388, 343] on div "Next slide" at bounding box center [1382, 345] width 53 height 53
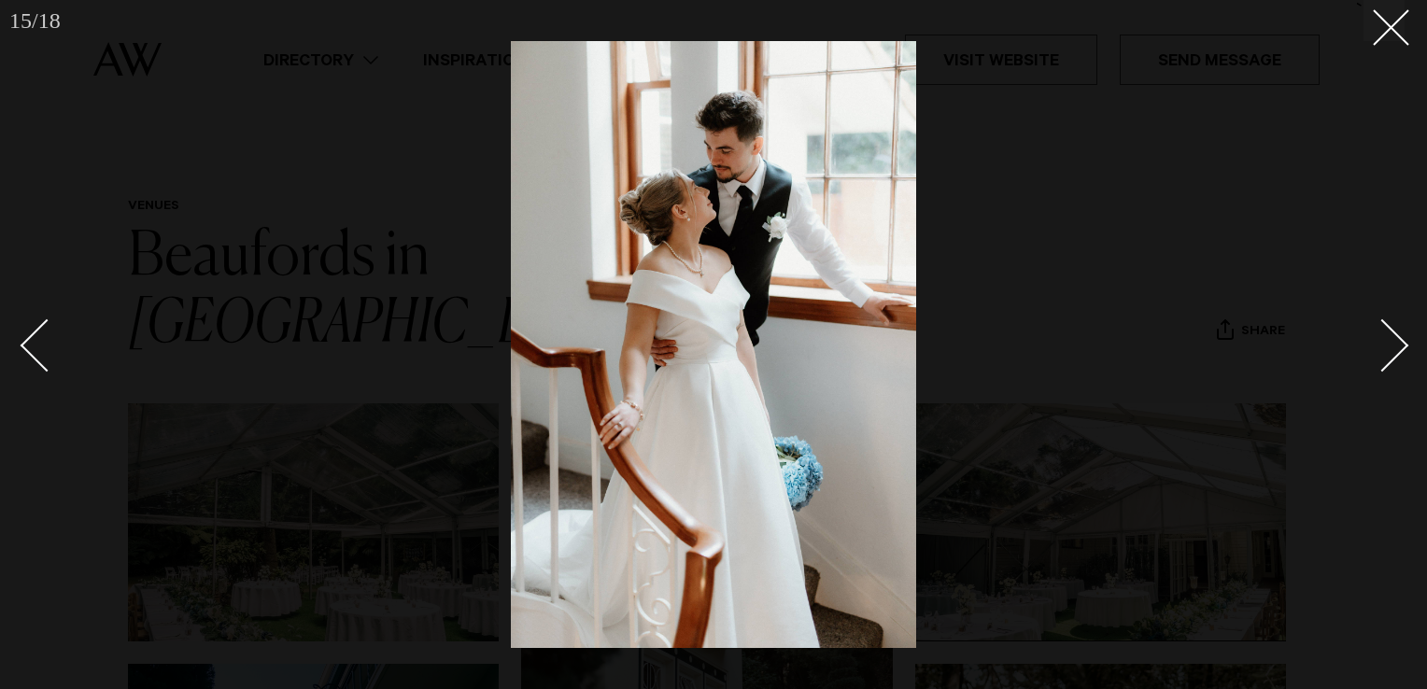
click at [1388, 343] on div "Next slide" at bounding box center [1382, 345] width 53 height 53
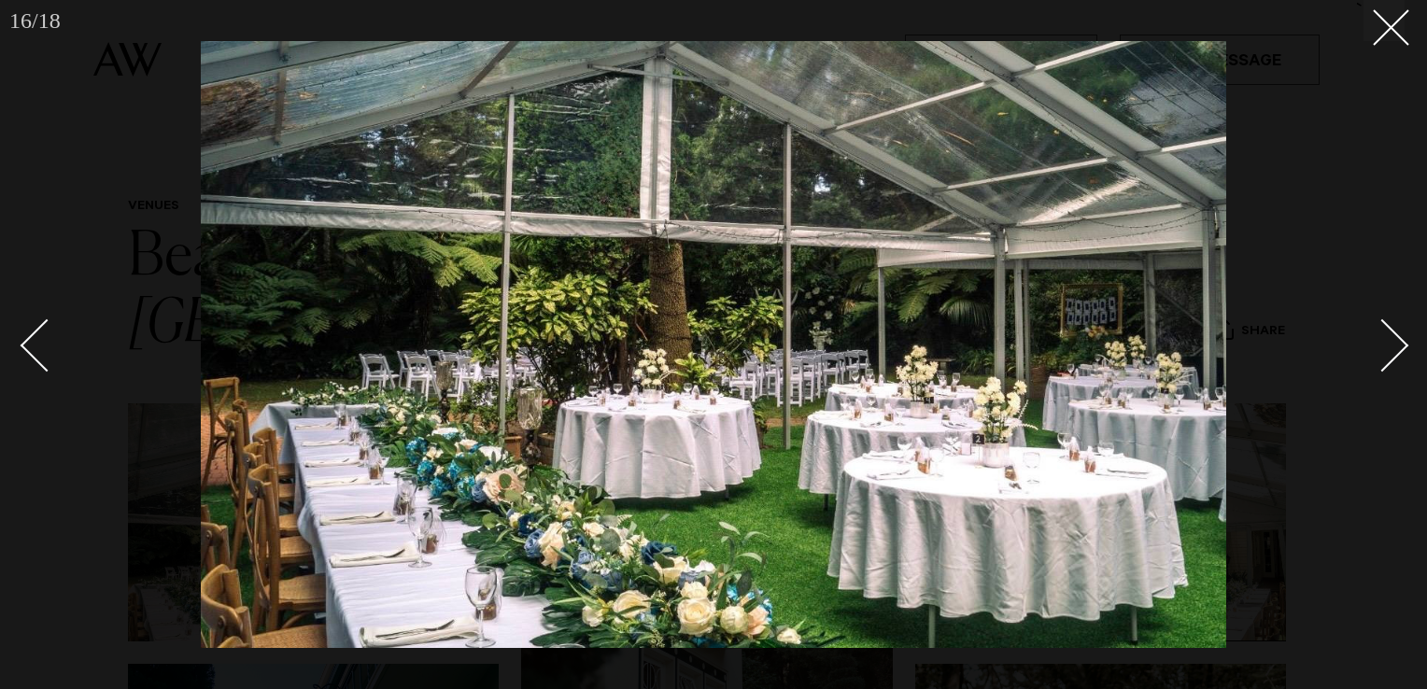
click at [1390, 344] on div "Next slide" at bounding box center [1382, 345] width 53 height 53
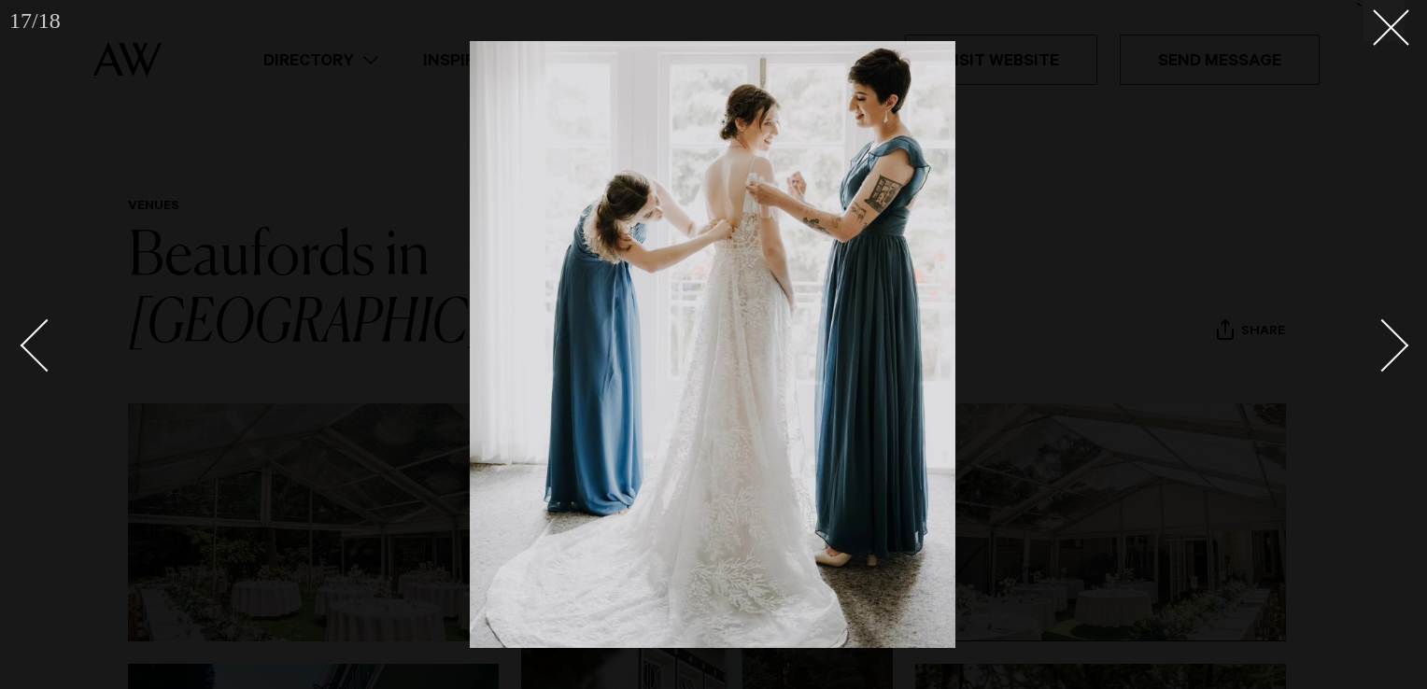
click at [1390, 344] on div "Next slide" at bounding box center [1382, 345] width 53 height 53
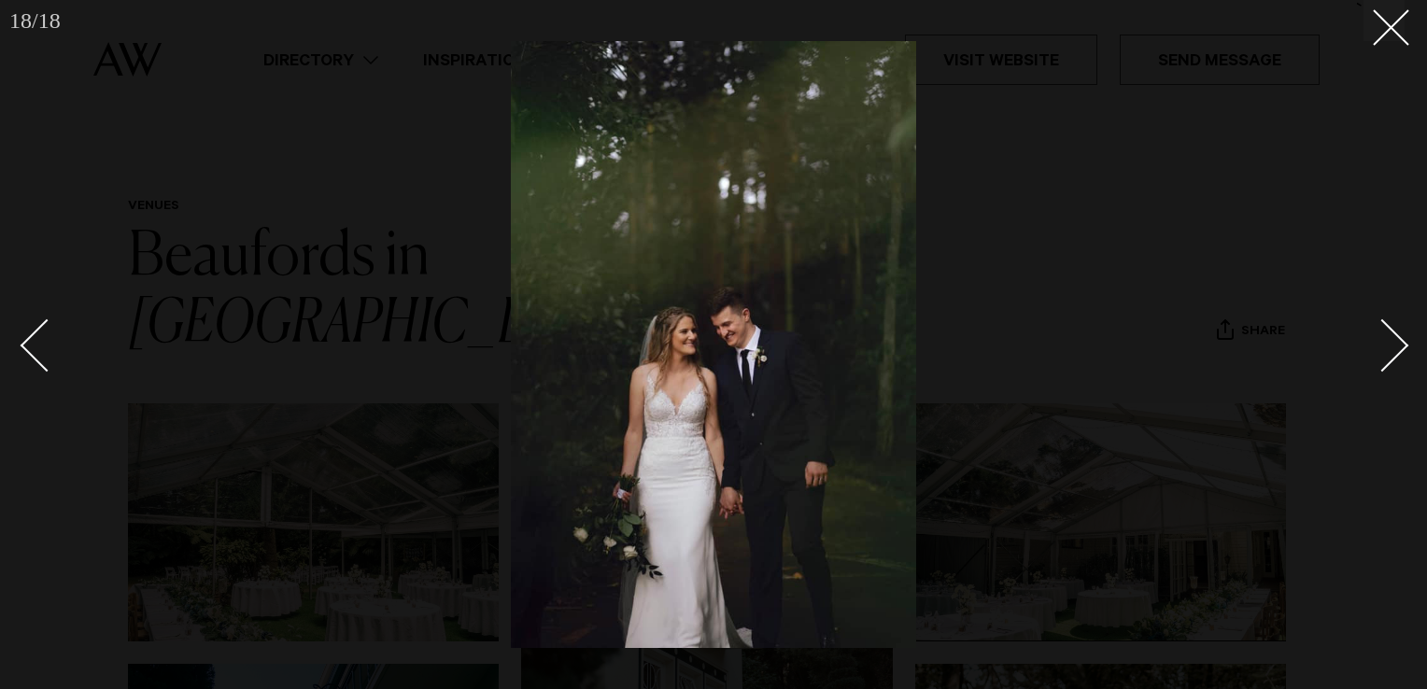
click at [1390, 344] on div "Next slide" at bounding box center [1382, 345] width 53 height 53
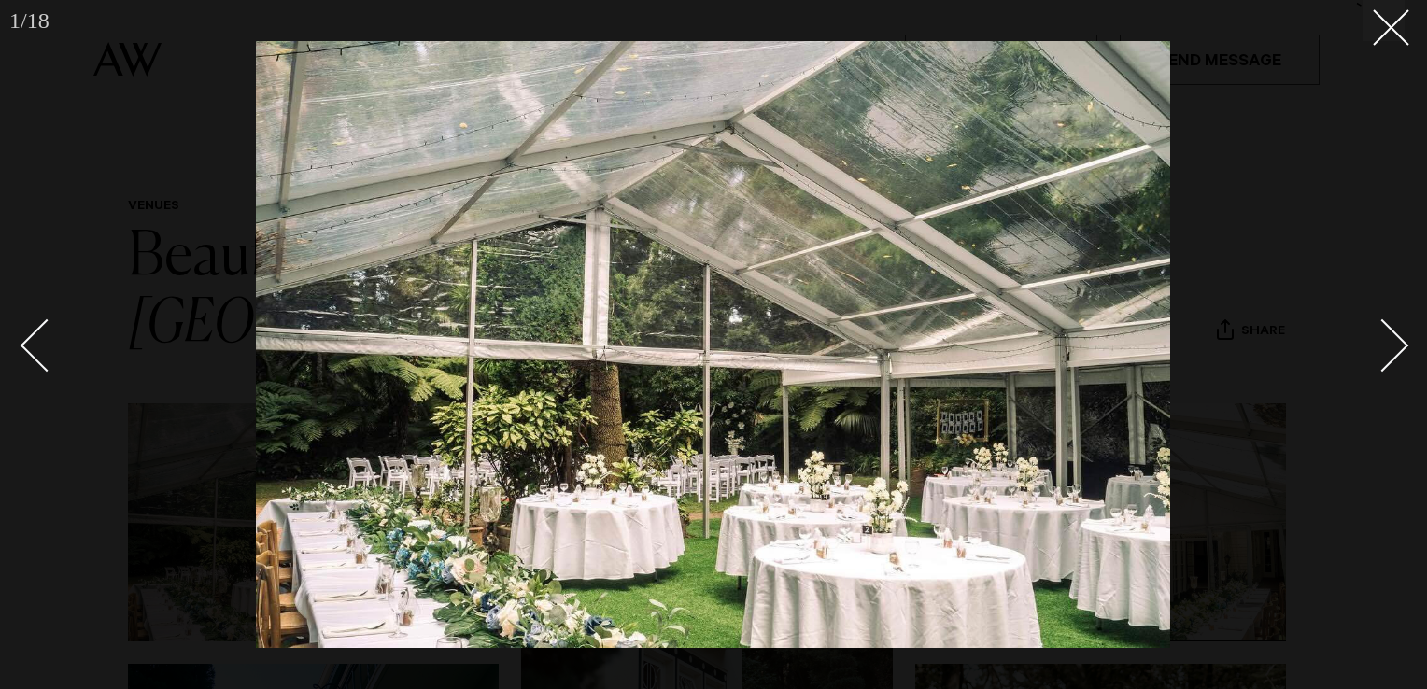
click at [1390, 344] on div "Next slide" at bounding box center [1382, 345] width 53 height 53
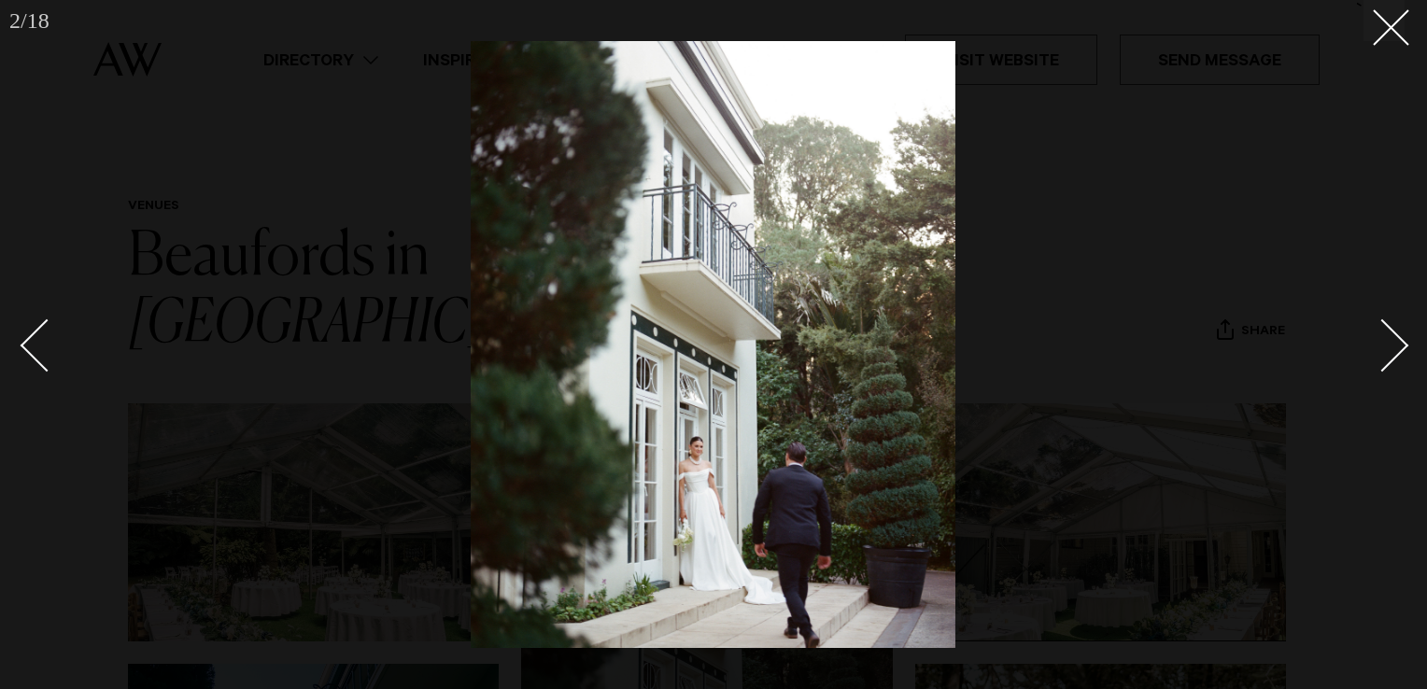
click at [1391, 344] on div "Next slide" at bounding box center [1382, 345] width 53 height 53
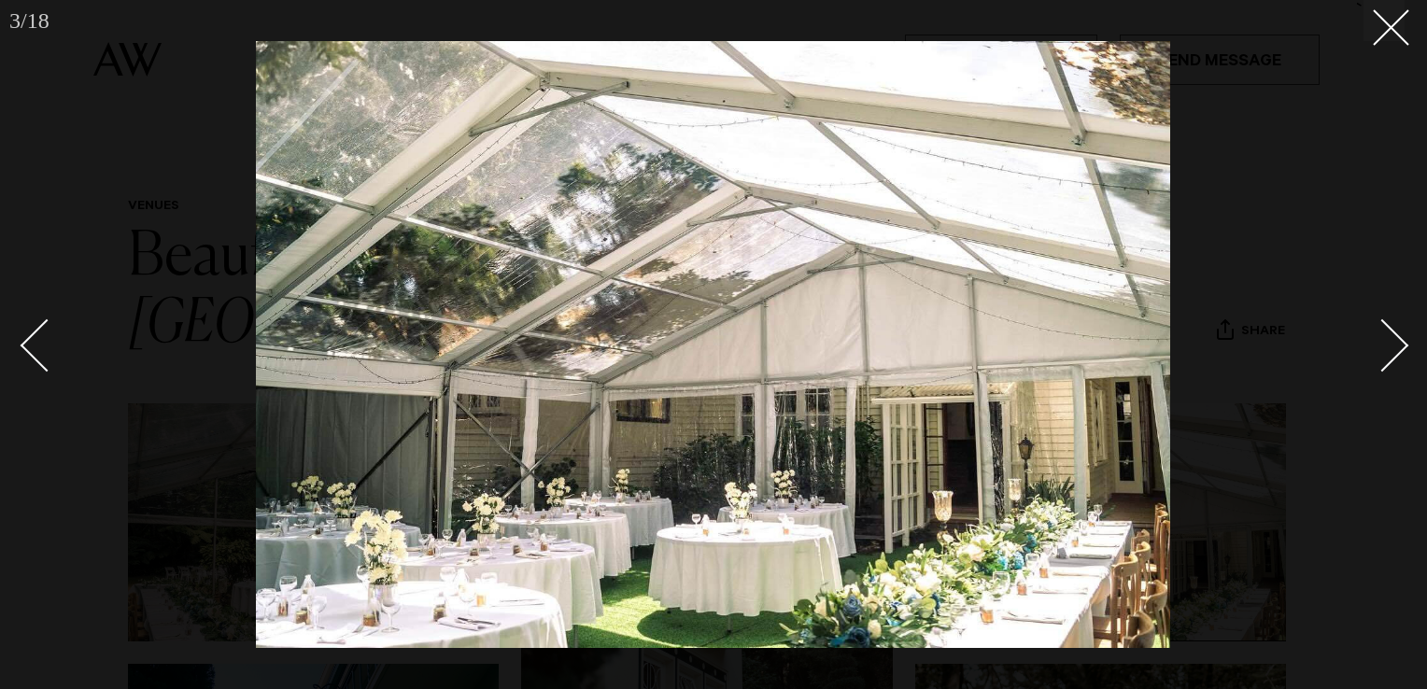
click at [1392, 344] on div "Next slide" at bounding box center [1382, 345] width 53 height 53
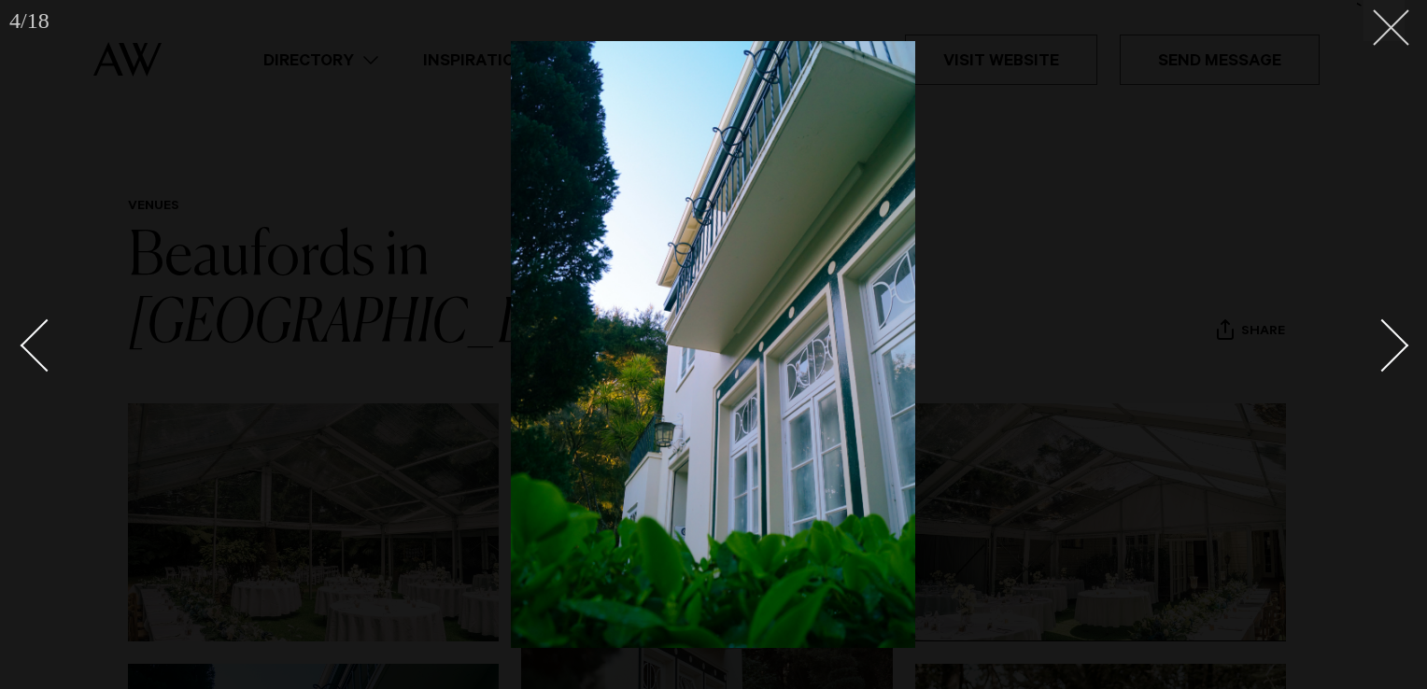
click at [1389, 26] on line at bounding box center [1391, 27] width 35 height 35
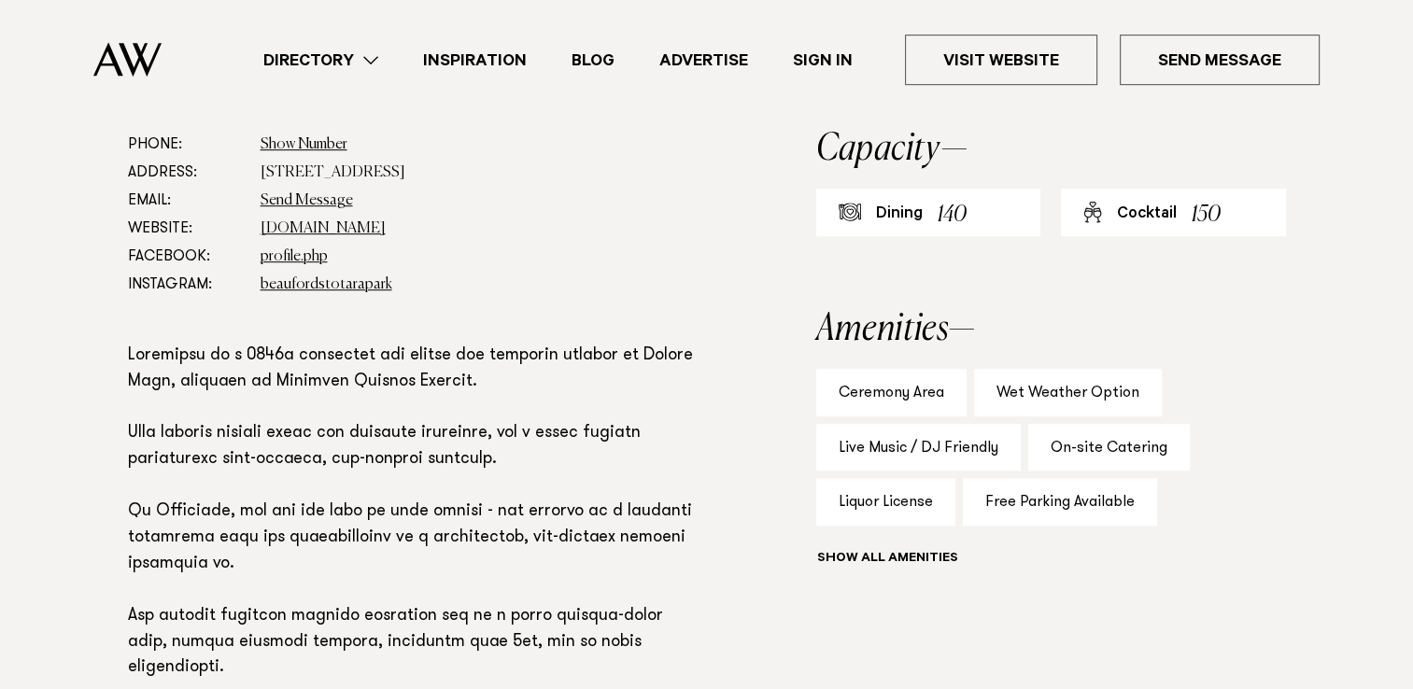
scroll to position [1120, 0]
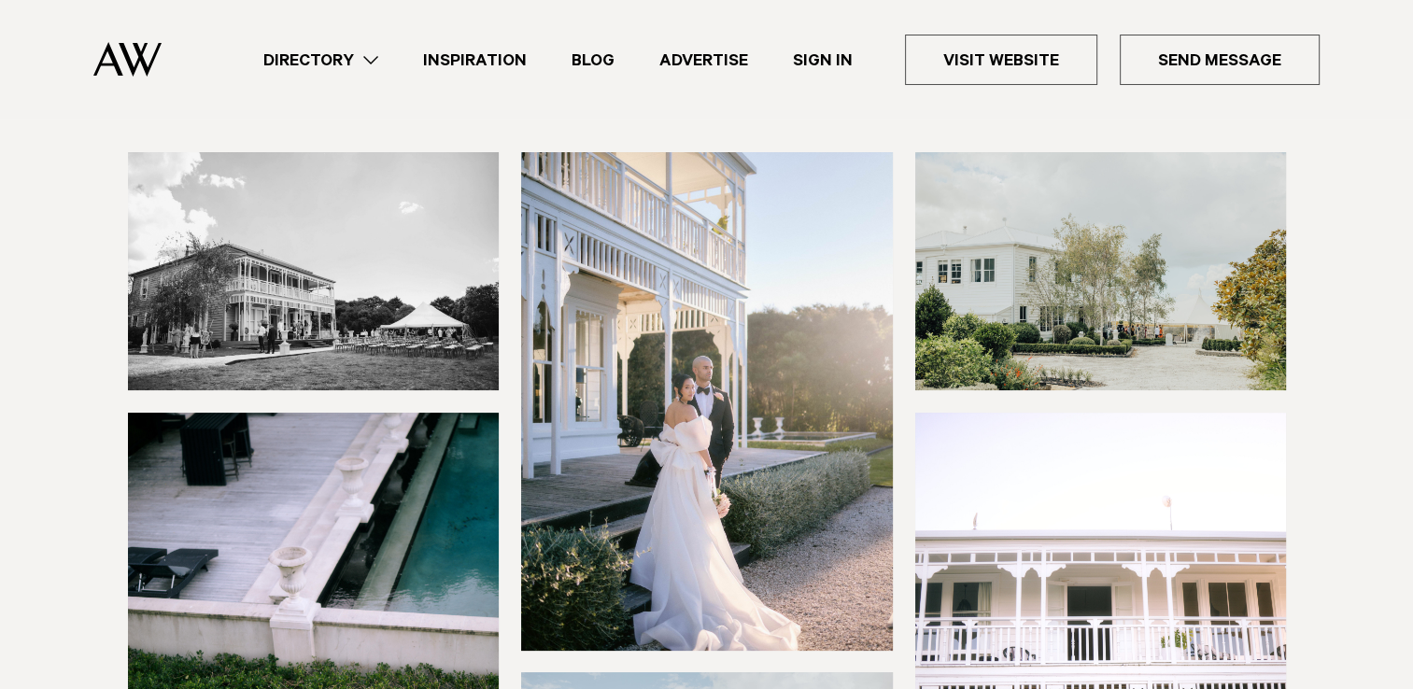
scroll to position [187, 0]
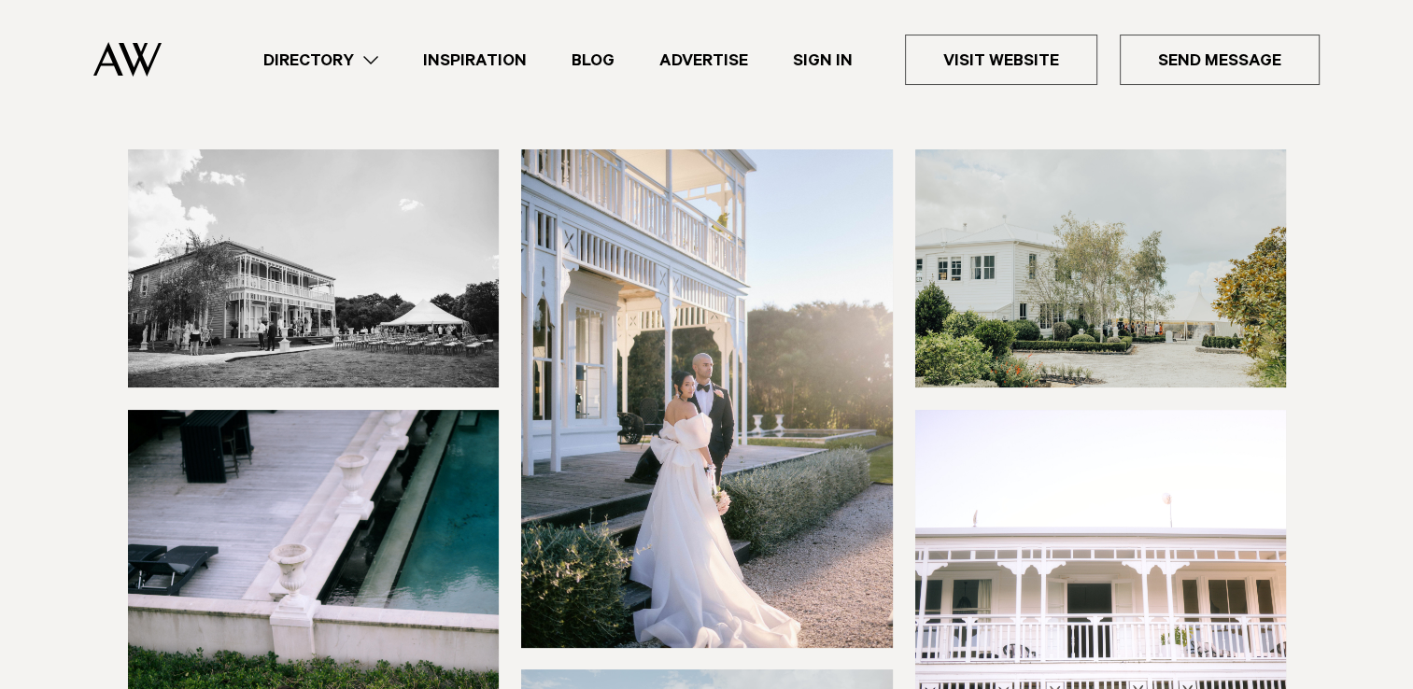
click at [316, 307] on img at bounding box center [314, 268] width 372 height 238
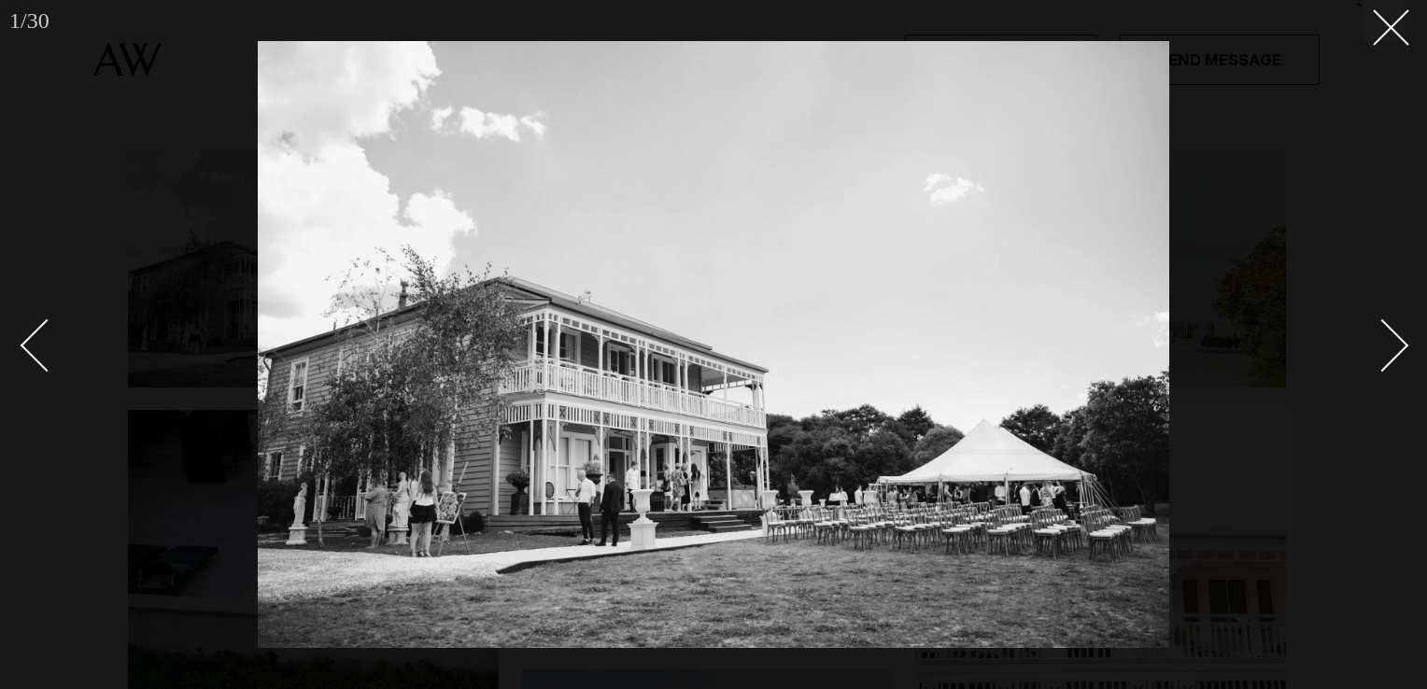
click at [1386, 346] on div "Next slide" at bounding box center [1382, 345] width 53 height 53
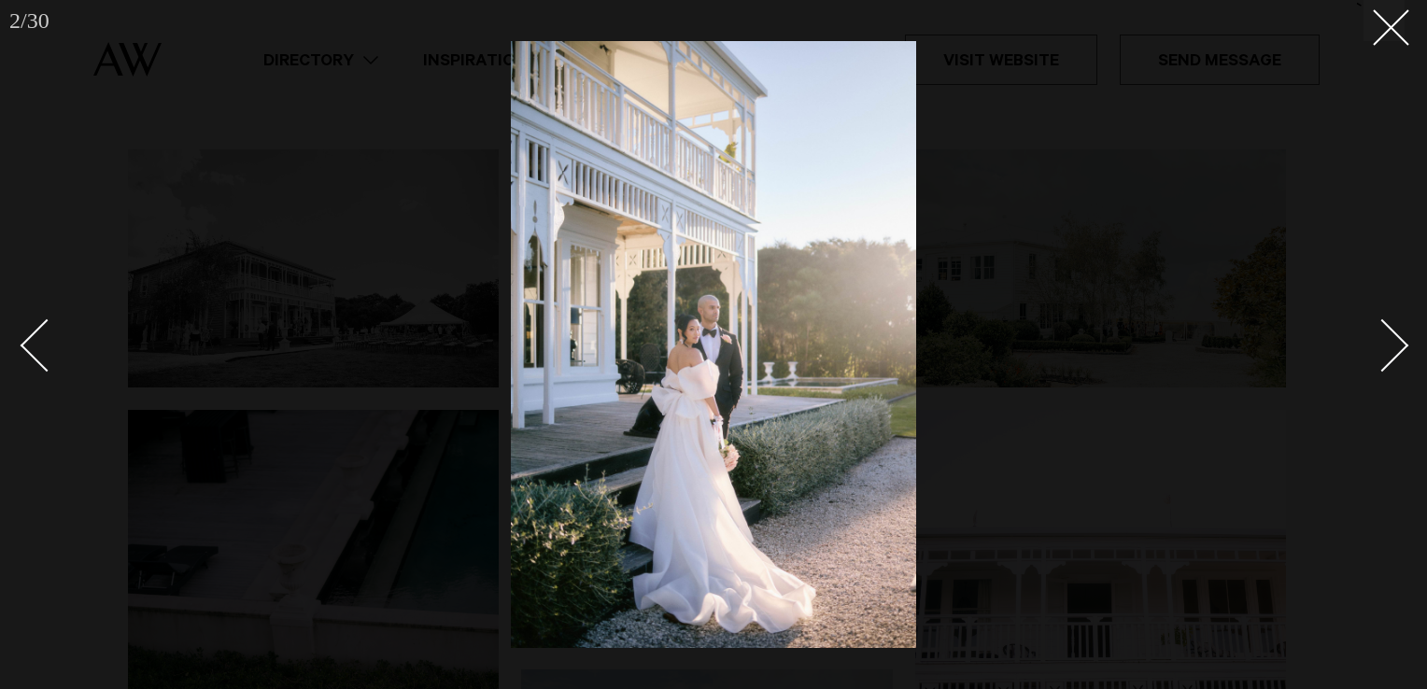
click at [1382, 349] on div "Next slide" at bounding box center [1382, 345] width 53 height 53
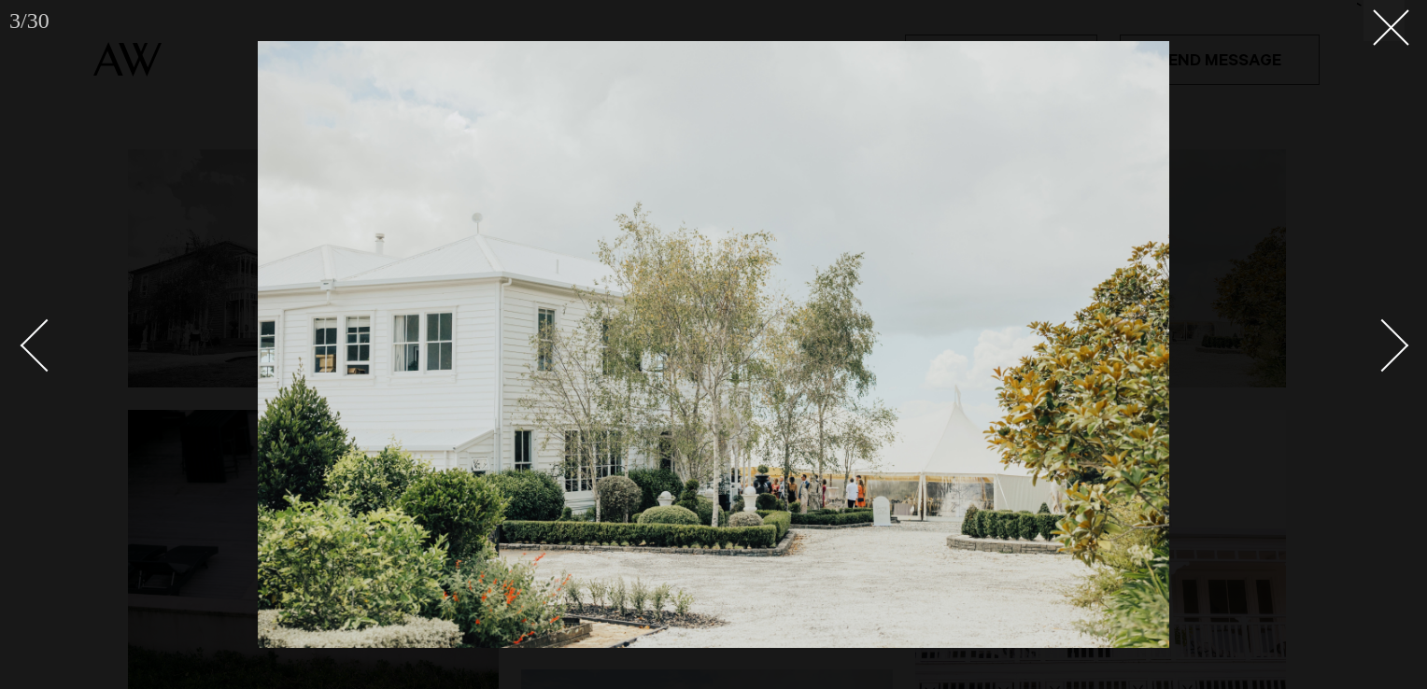
click at [1385, 353] on div "Next slide" at bounding box center [1382, 345] width 53 height 53
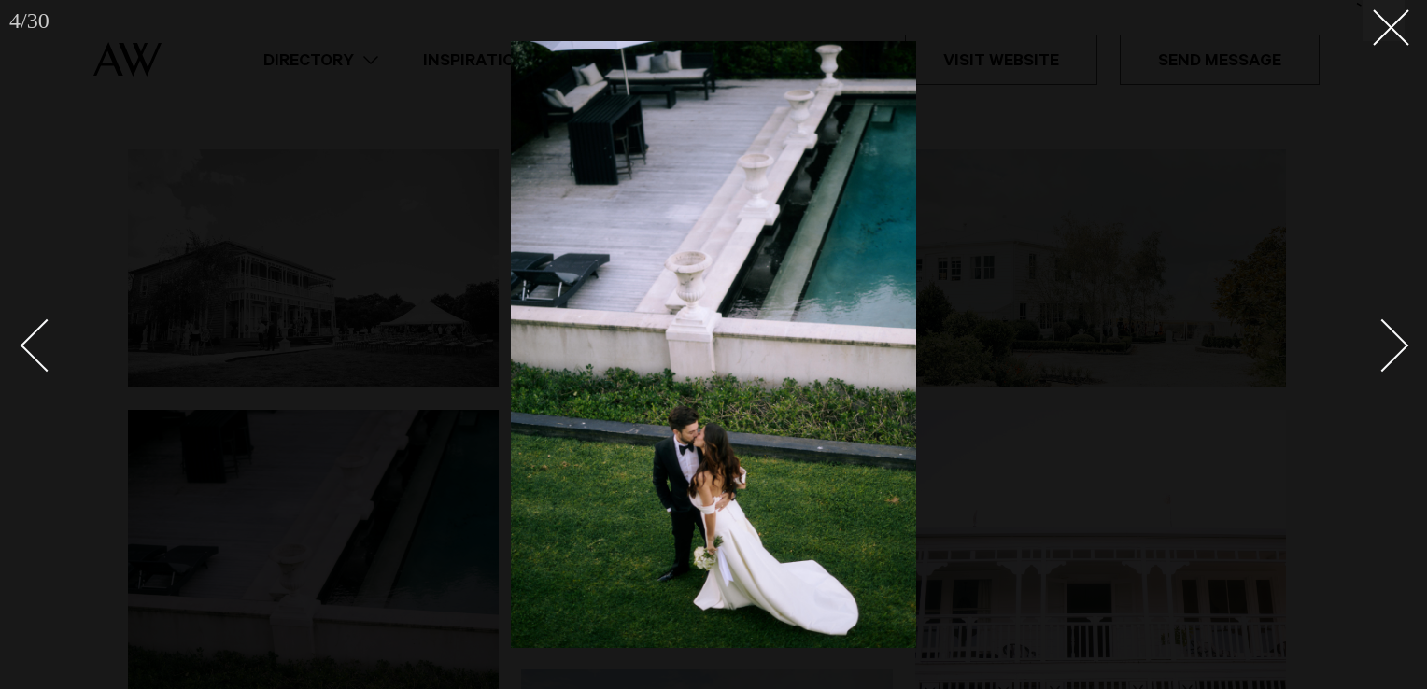
click at [1385, 353] on div "Next slide" at bounding box center [1382, 345] width 53 height 53
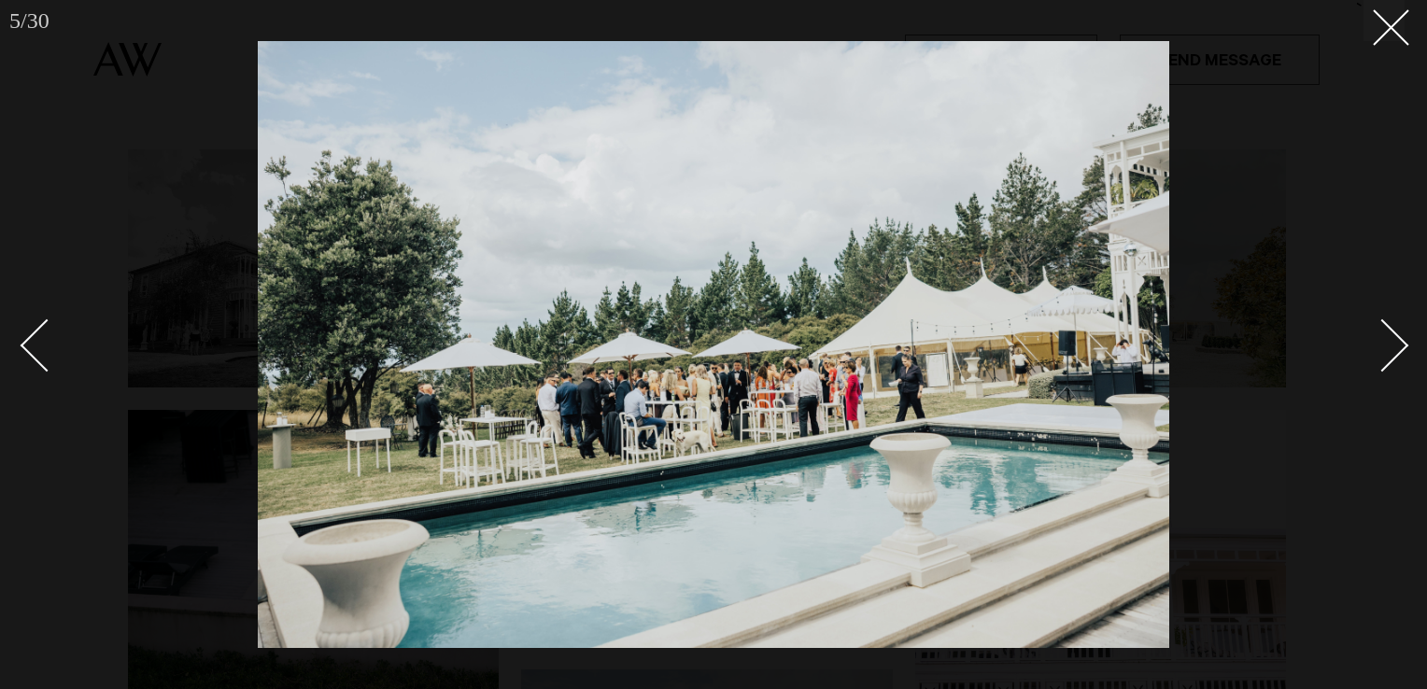
click at [1384, 353] on div "Next slide" at bounding box center [1382, 345] width 53 height 53
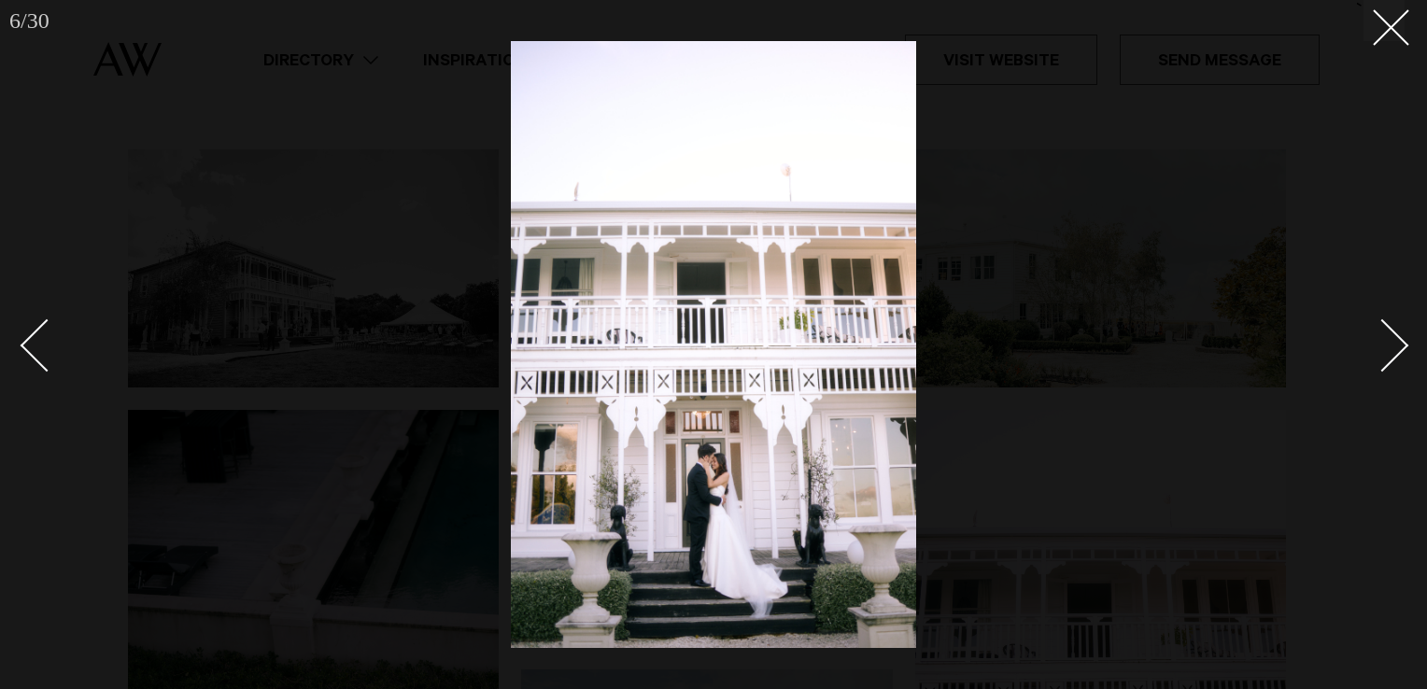
click at [1384, 353] on div "Next slide" at bounding box center [1382, 345] width 53 height 53
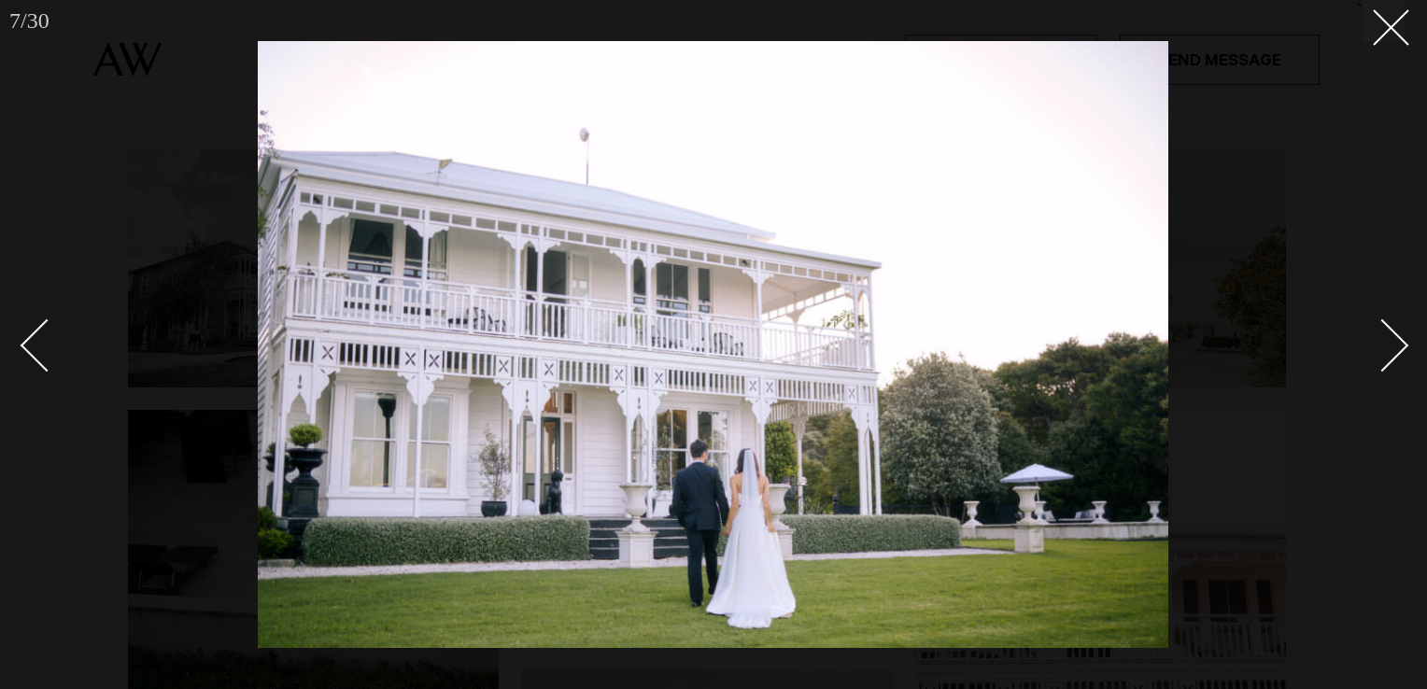
click at [1384, 353] on div "Next slide" at bounding box center [1382, 345] width 53 height 53
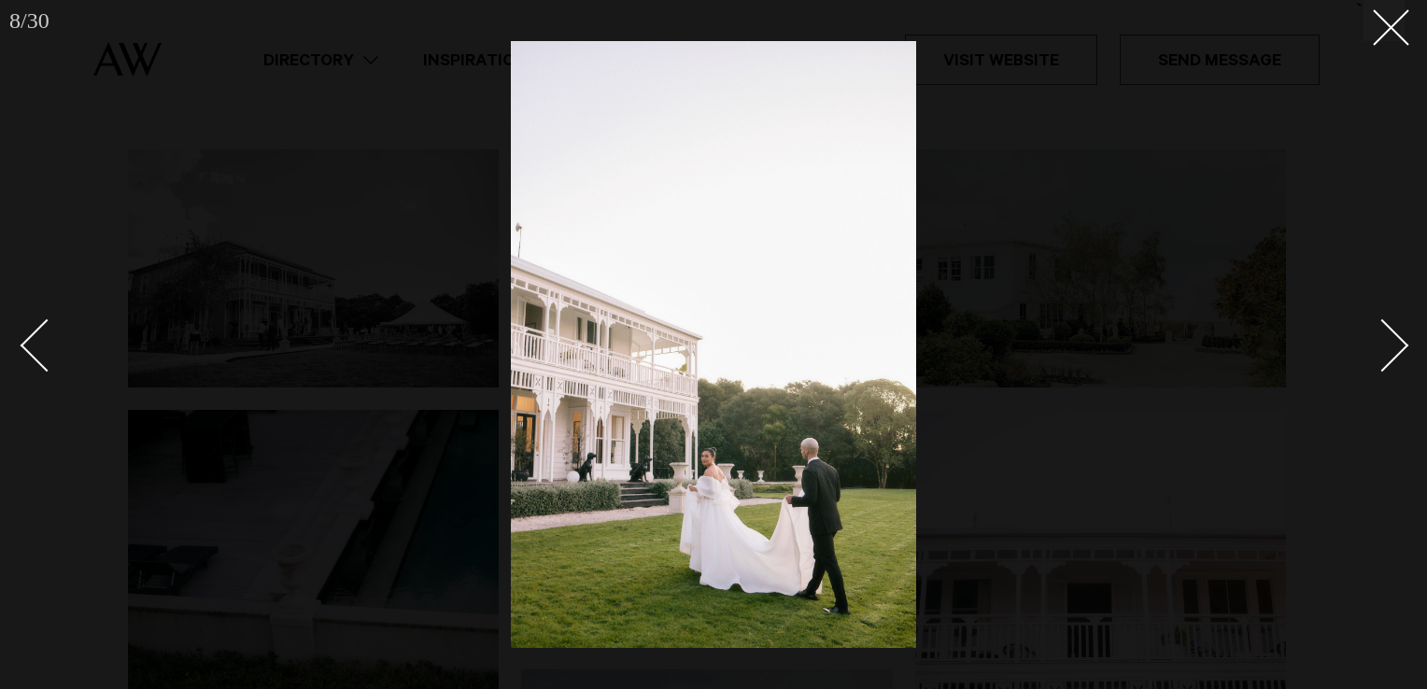
click at [1384, 353] on div "Next slide" at bounding box center [1382, 345] width 53 height 53
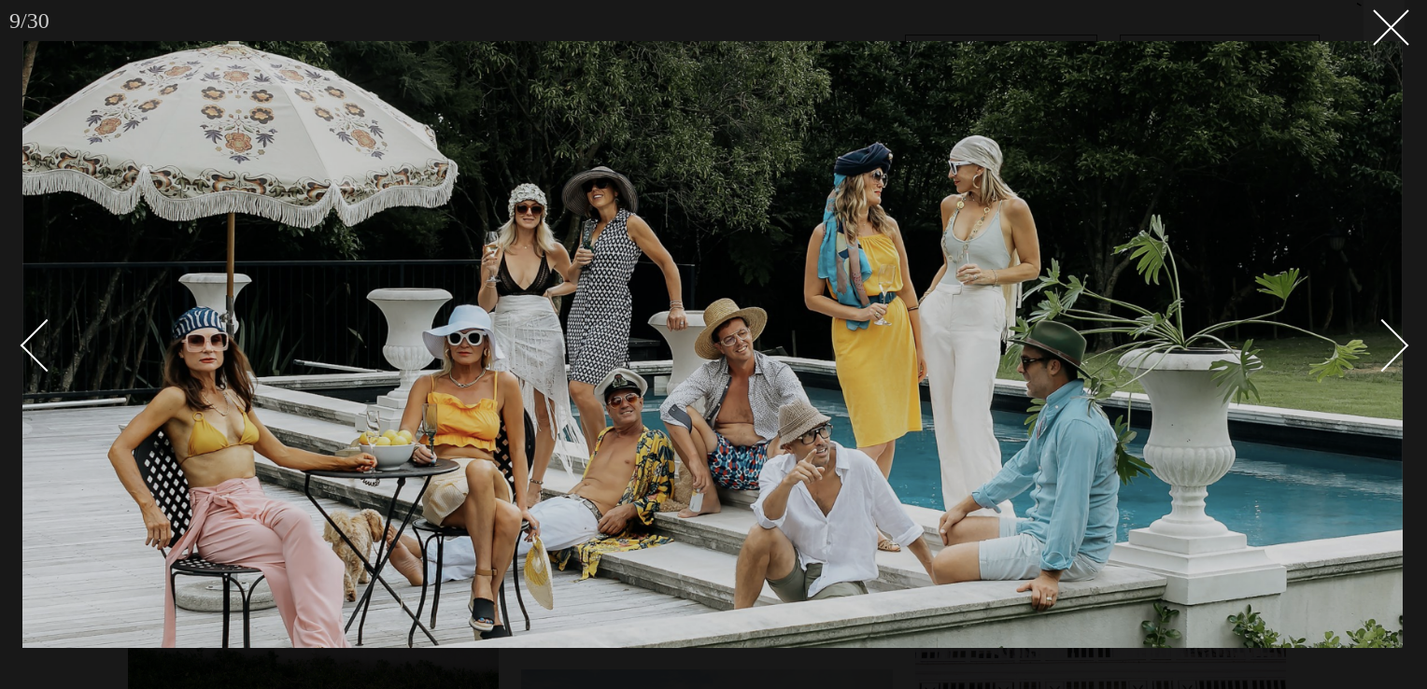
click at [1384, 353] on div "Next slide" at bounding box center [1382, 345] width 53 height 53
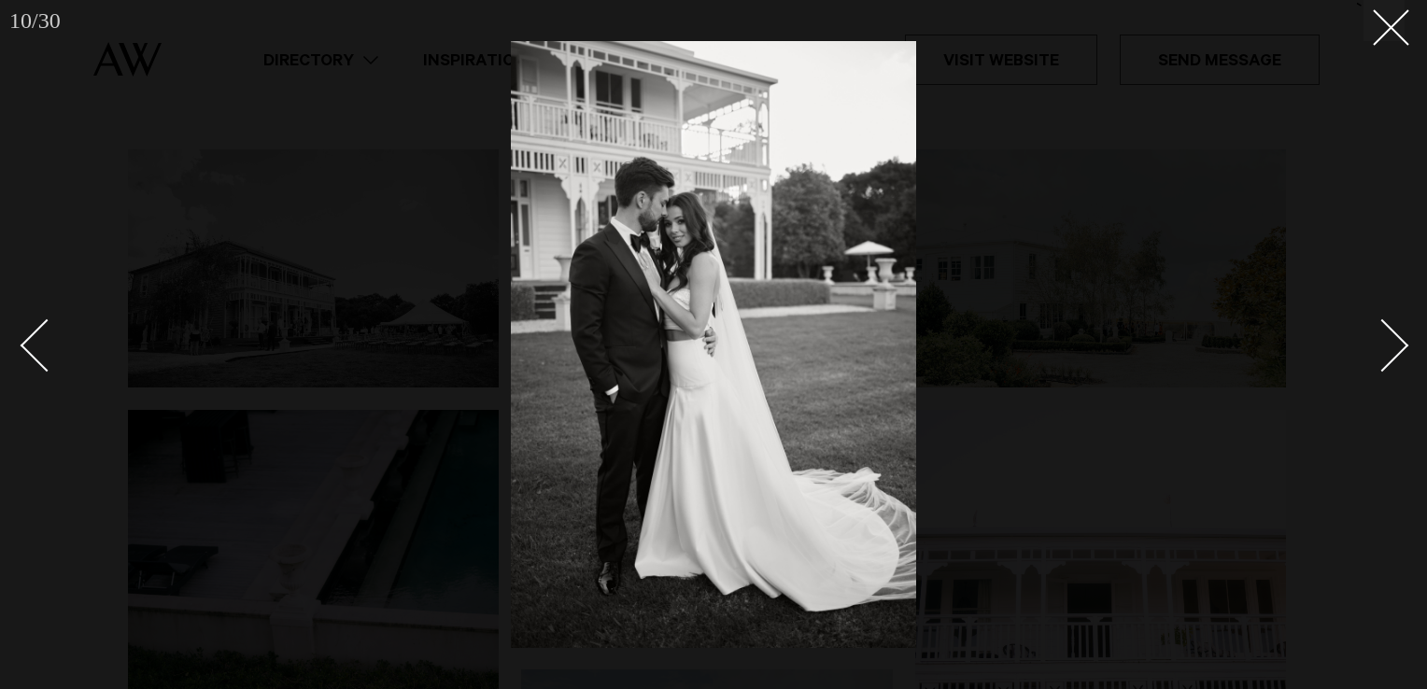
click at [1384, 353] on div "Next slide" at bounding box center [1382, 345] width 53 height 53
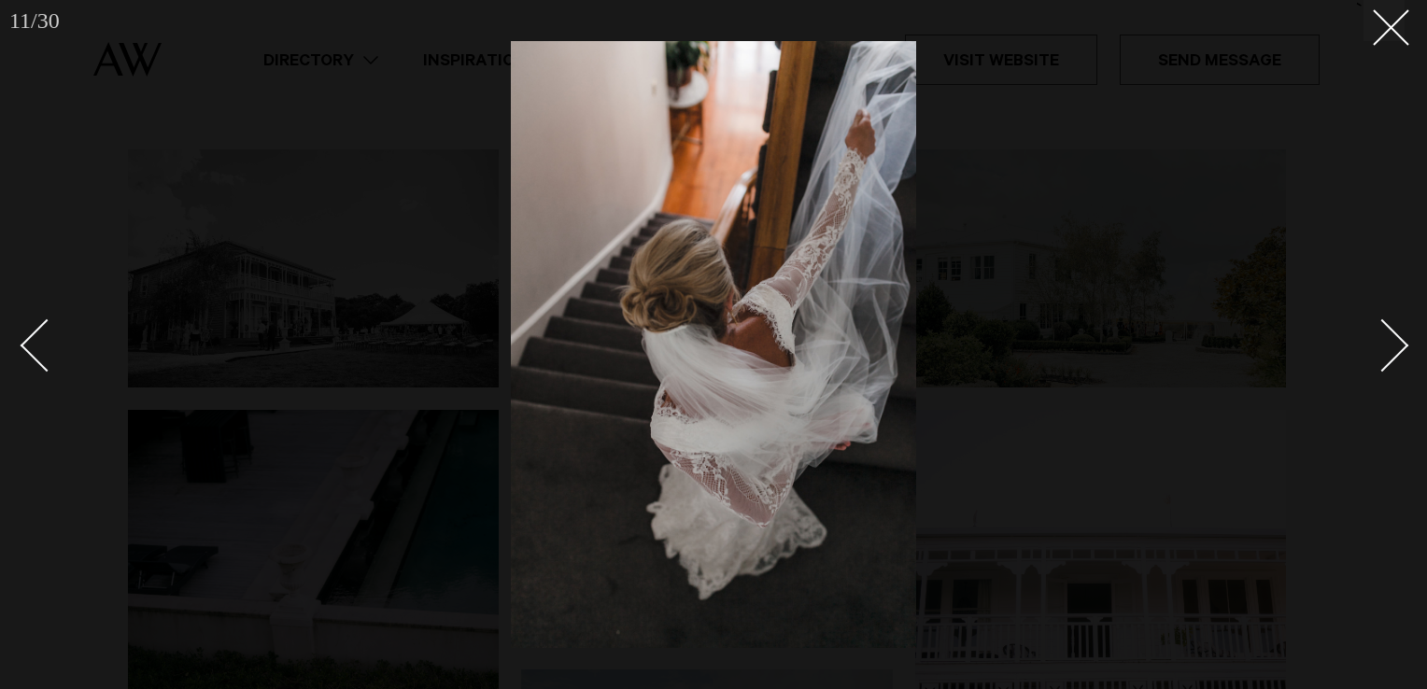
click at [1383, 353] on div "Next slide" at bounding box center [1382, 345] width 53 height 53
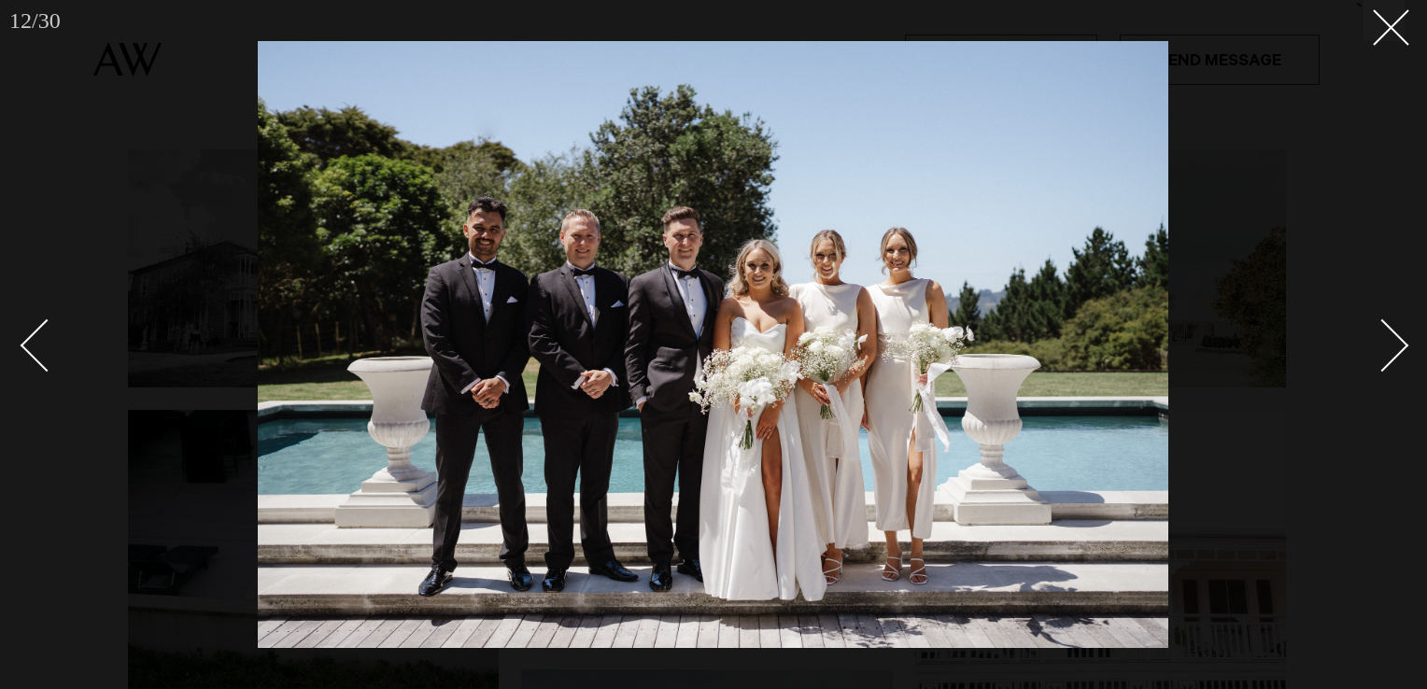
click at [1382, 353] on div "Next slide" at bounding box center [1382, 345] width 53 height 53
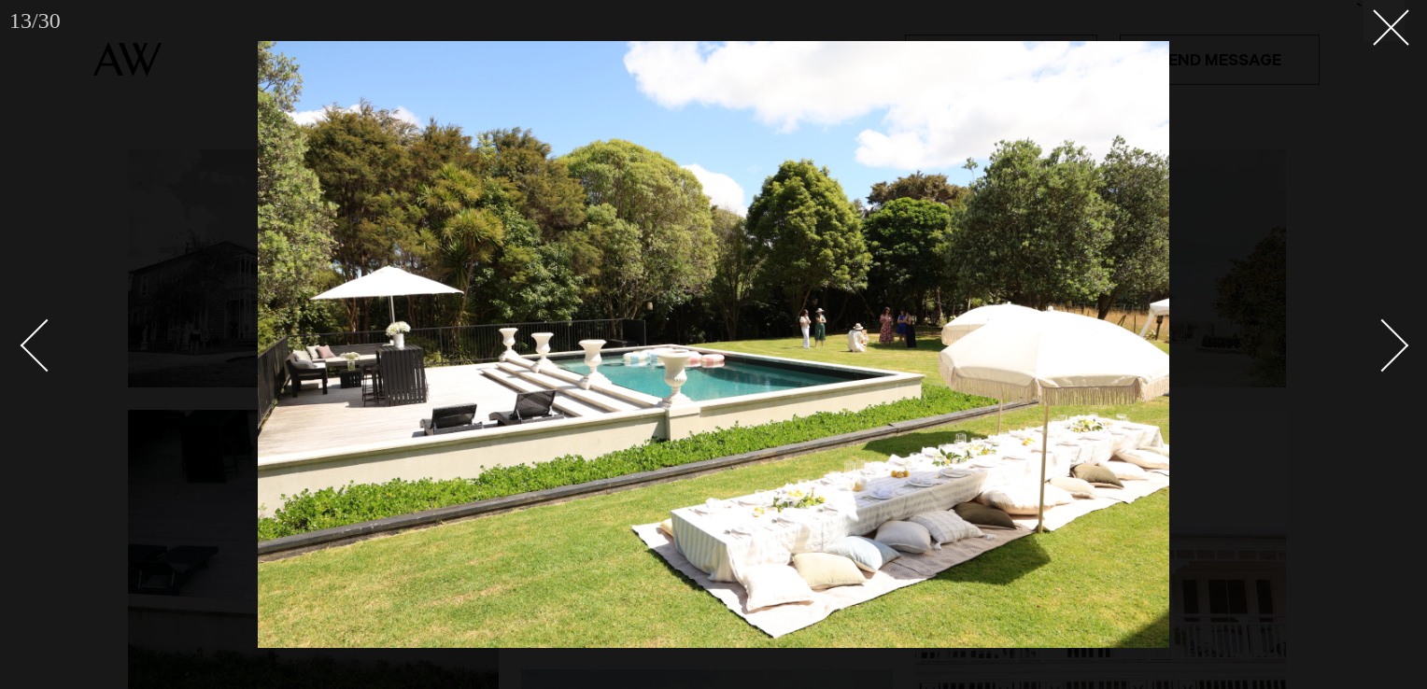
click at [1382, 353] on div "Next slide" at bounding box center [1382, 345] width 53 height 53
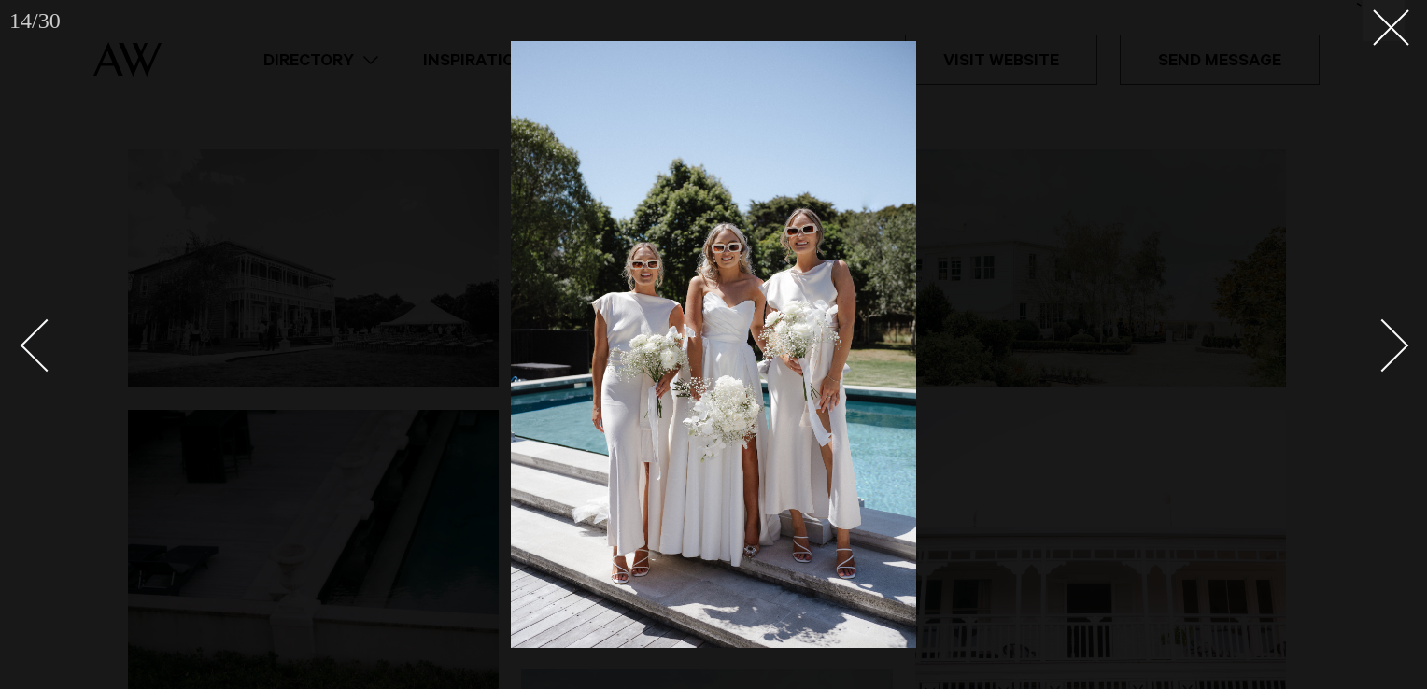
click at [1382, 353] on div "Next slide" at bounding box center [1382, 345] width 53 height 53
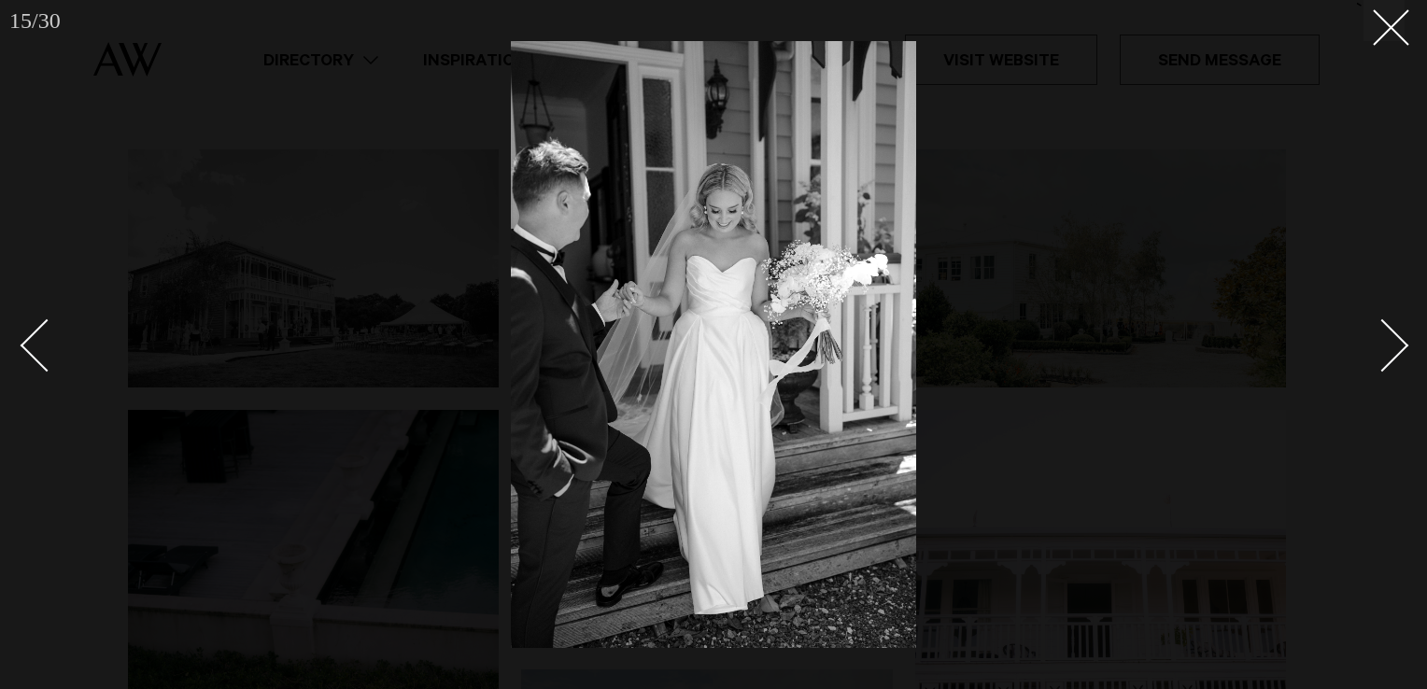
click at [1376, 353] on div "Next slide" at bounding box center [1382, 345] width 53 height 53
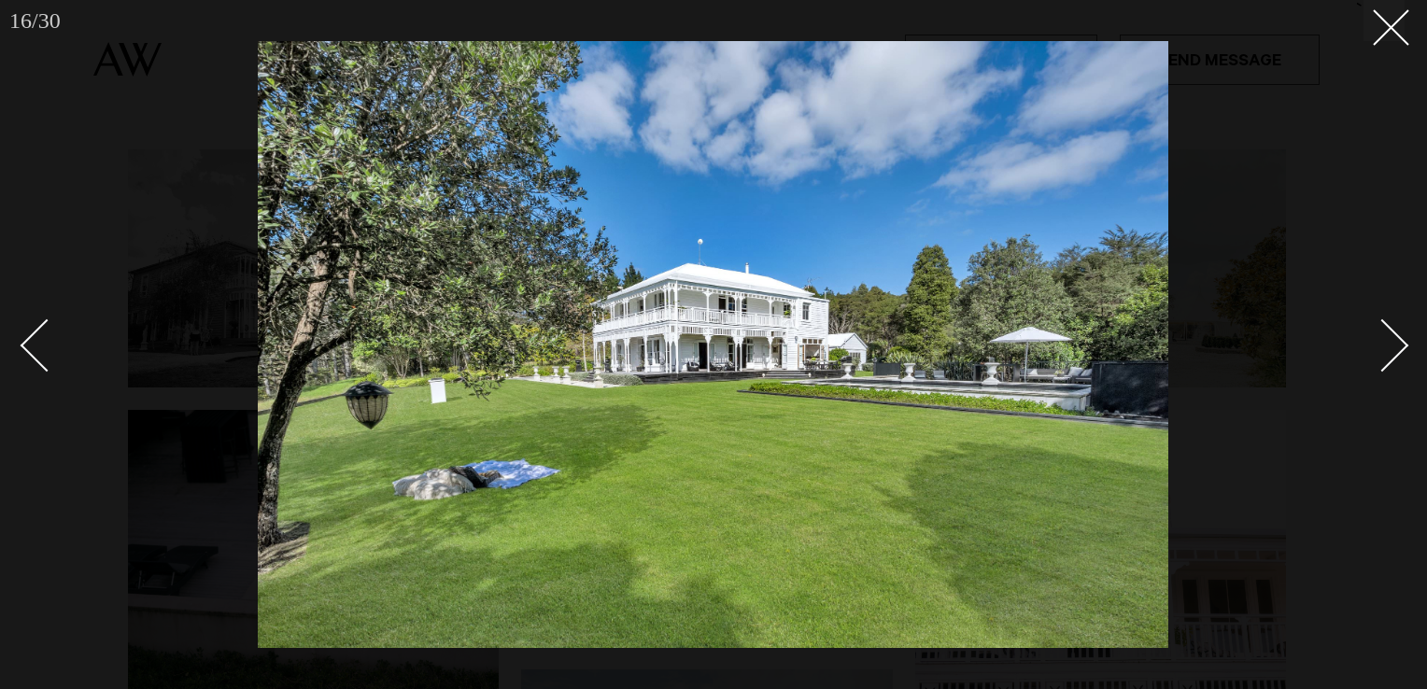
click at [1408, 363] on div at bounding box center [713, 344] width 1427 height 689
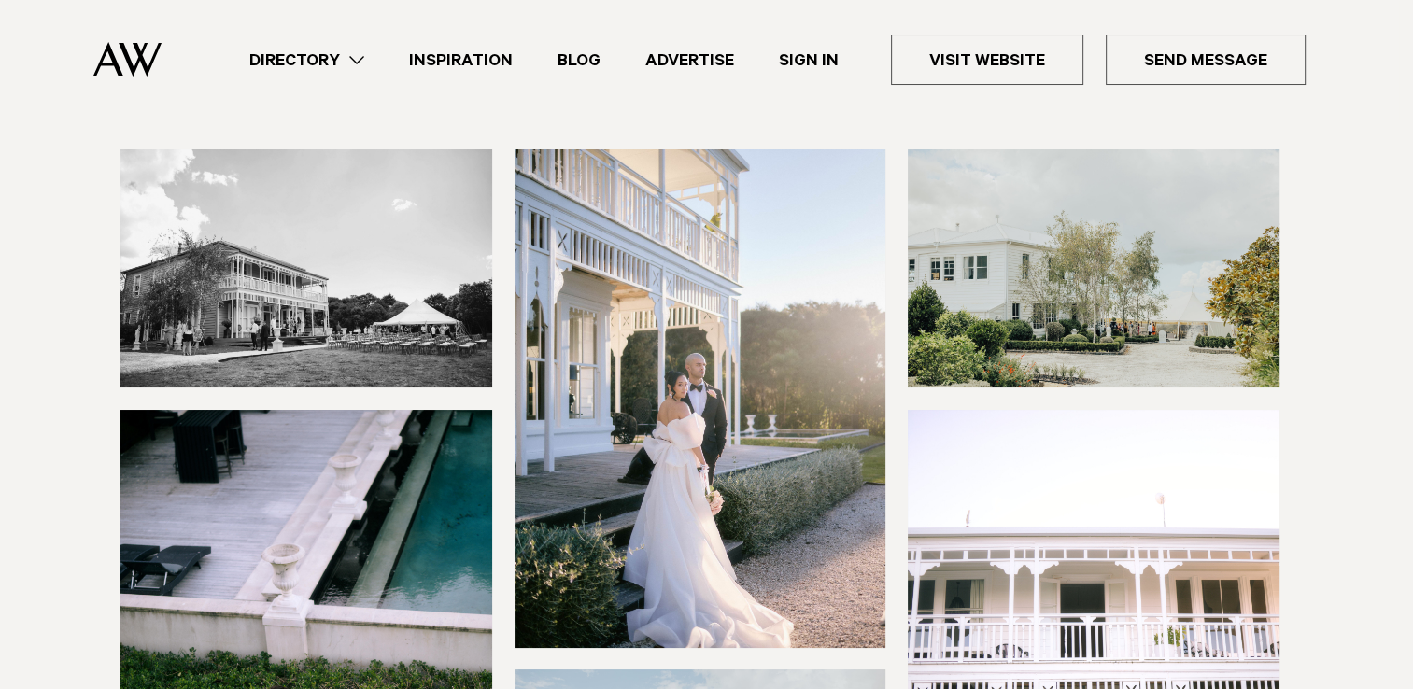
click at [1398, 357] on section at bounding box center [699, 568] width 1399 height 838
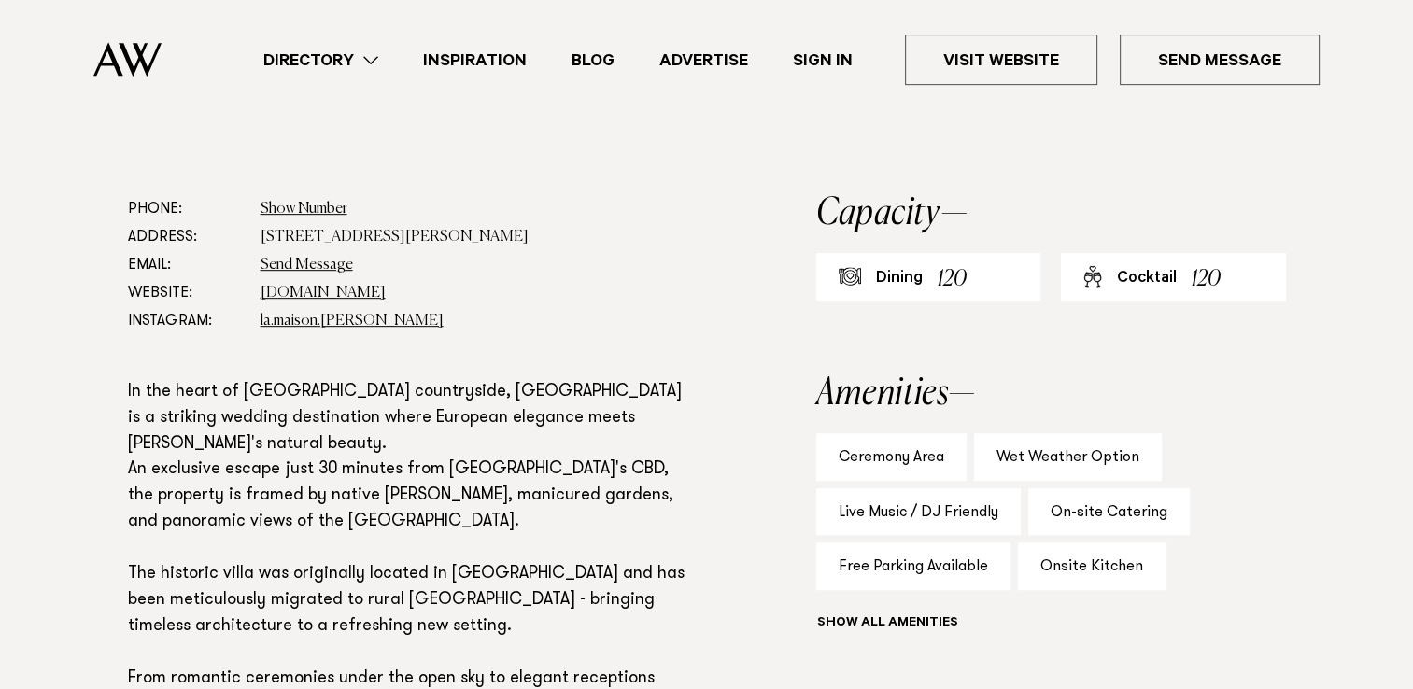
scroll to position [840, 0]
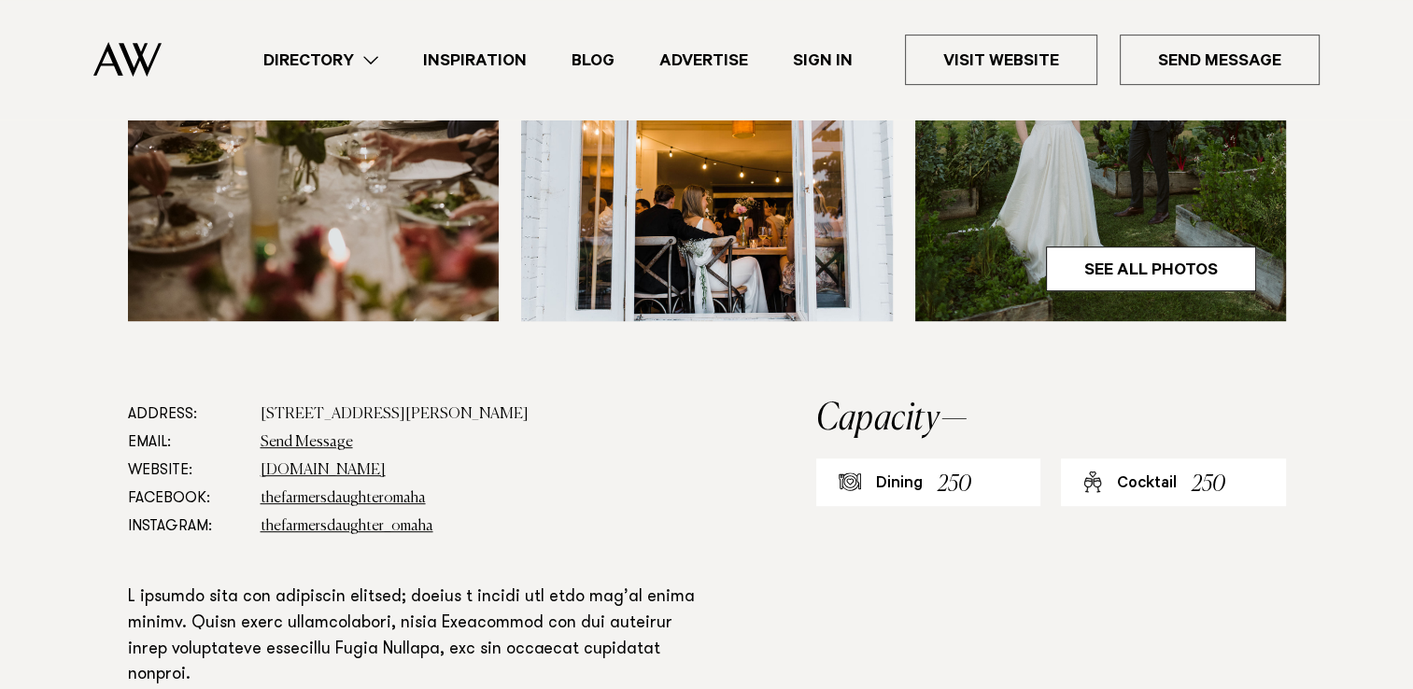
scroll to position [373, 0]
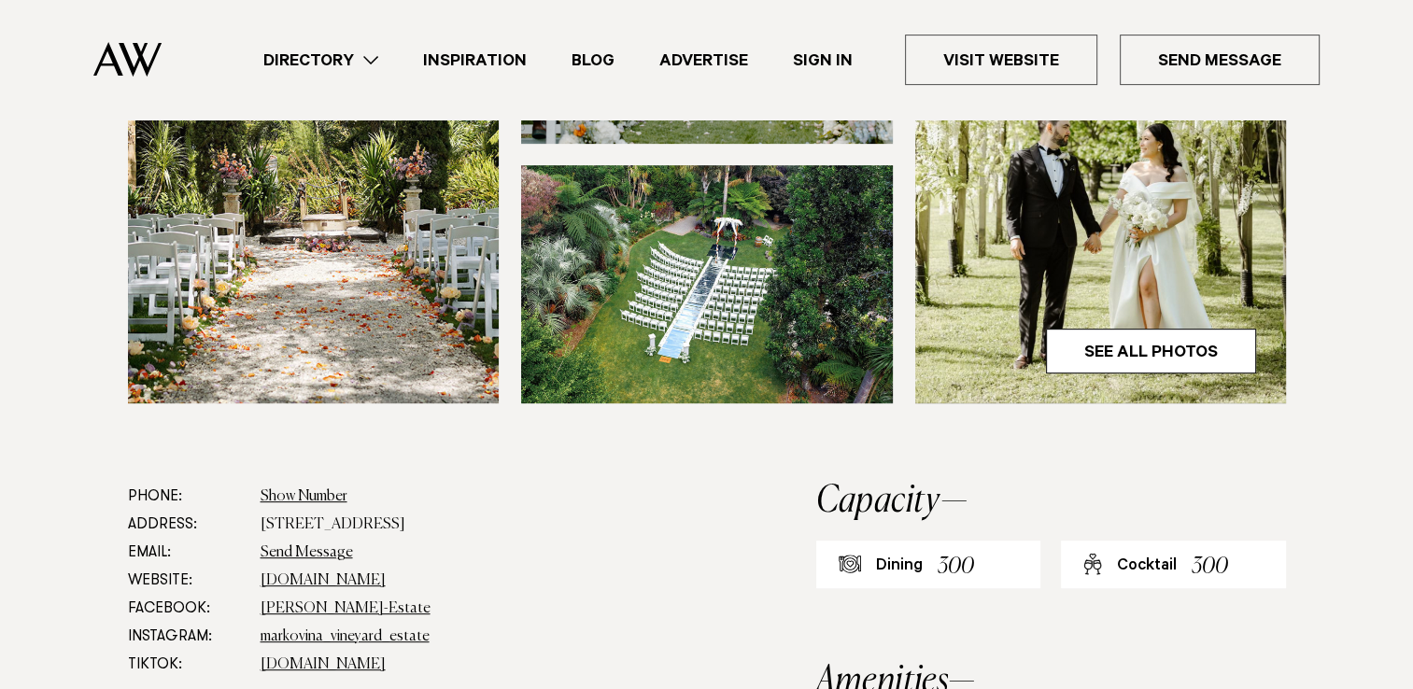
scroll to position [934, 0]
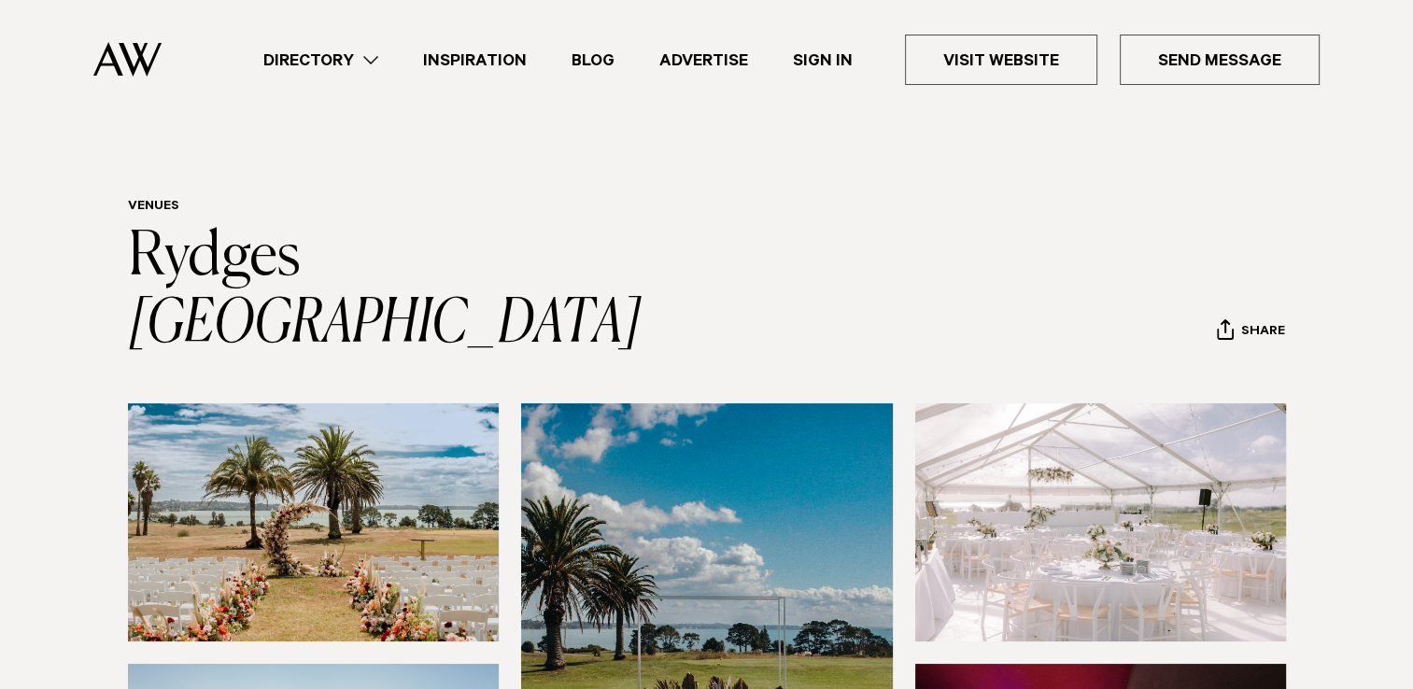
click at [364, 476] on img at bounding box center [314, 522] width 372 height 238
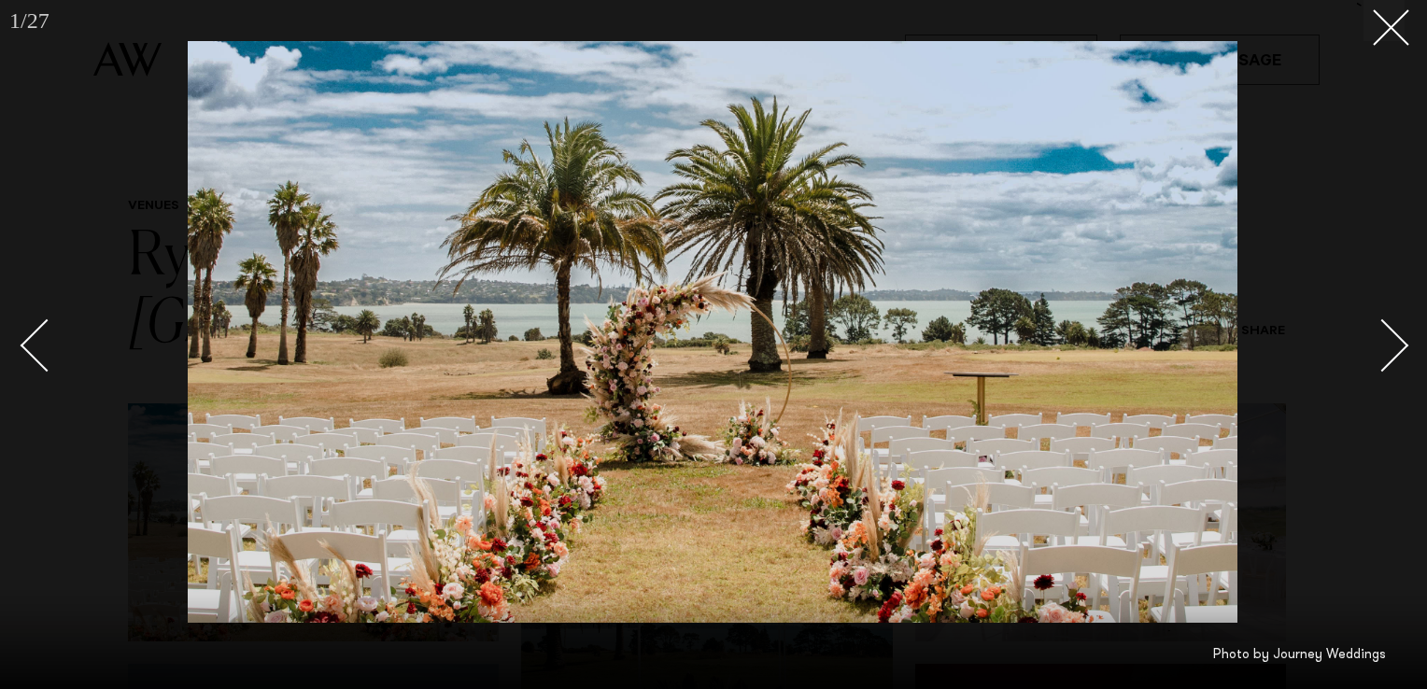
click at [606, 386] on img at bounding box center [713, 332] width 1050 height 582
click at [1393, 363] on link at bounding box center [1371, 344] width 65 height 93
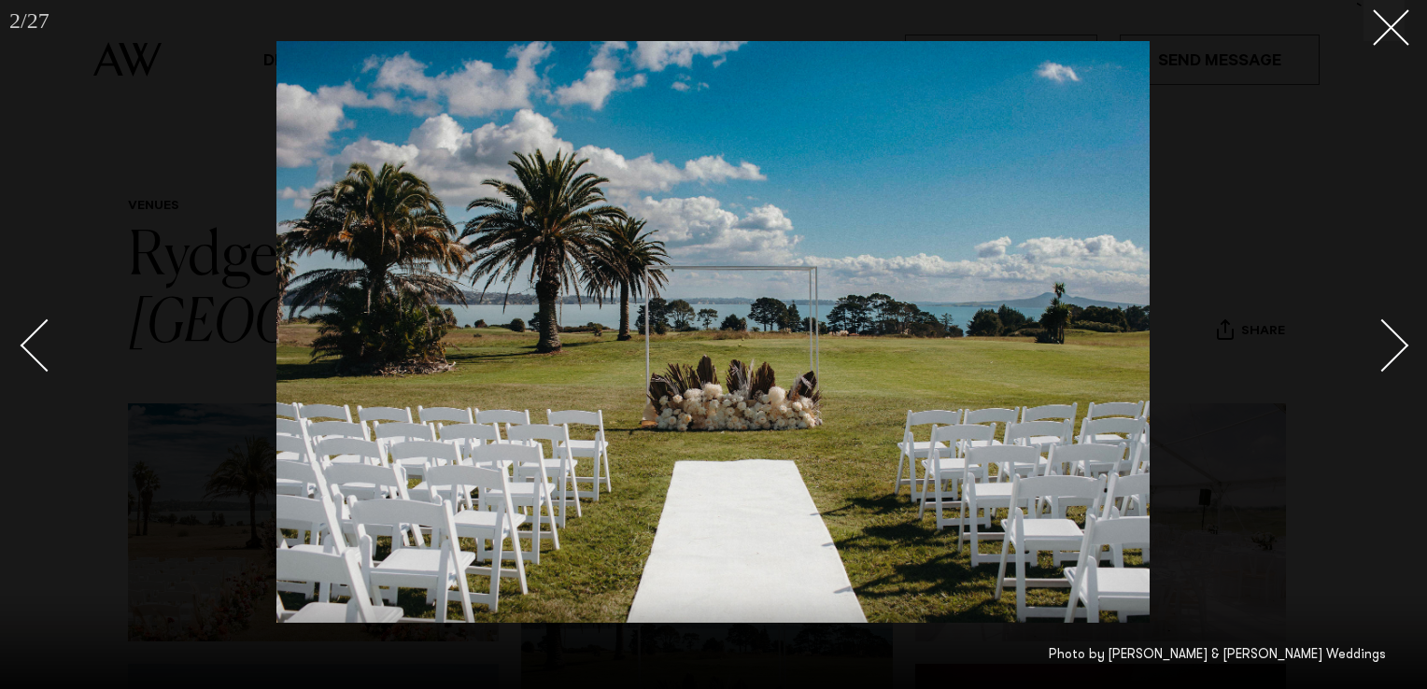
click at [1393, 360] on div "Next slide" at bounding box center [1382, 345] width 53 height 53
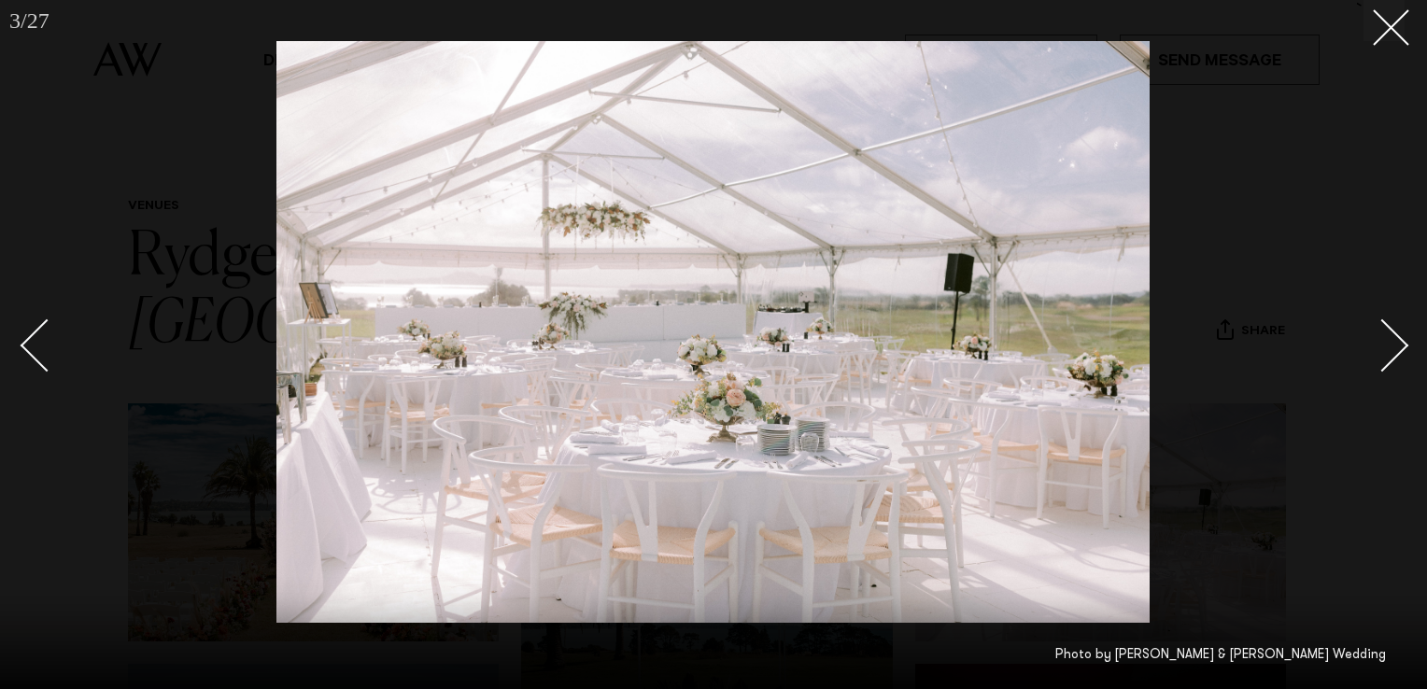
click at [1393, 360] on div "Next slide" at bounding box center [1382, 345] width 53 height 53
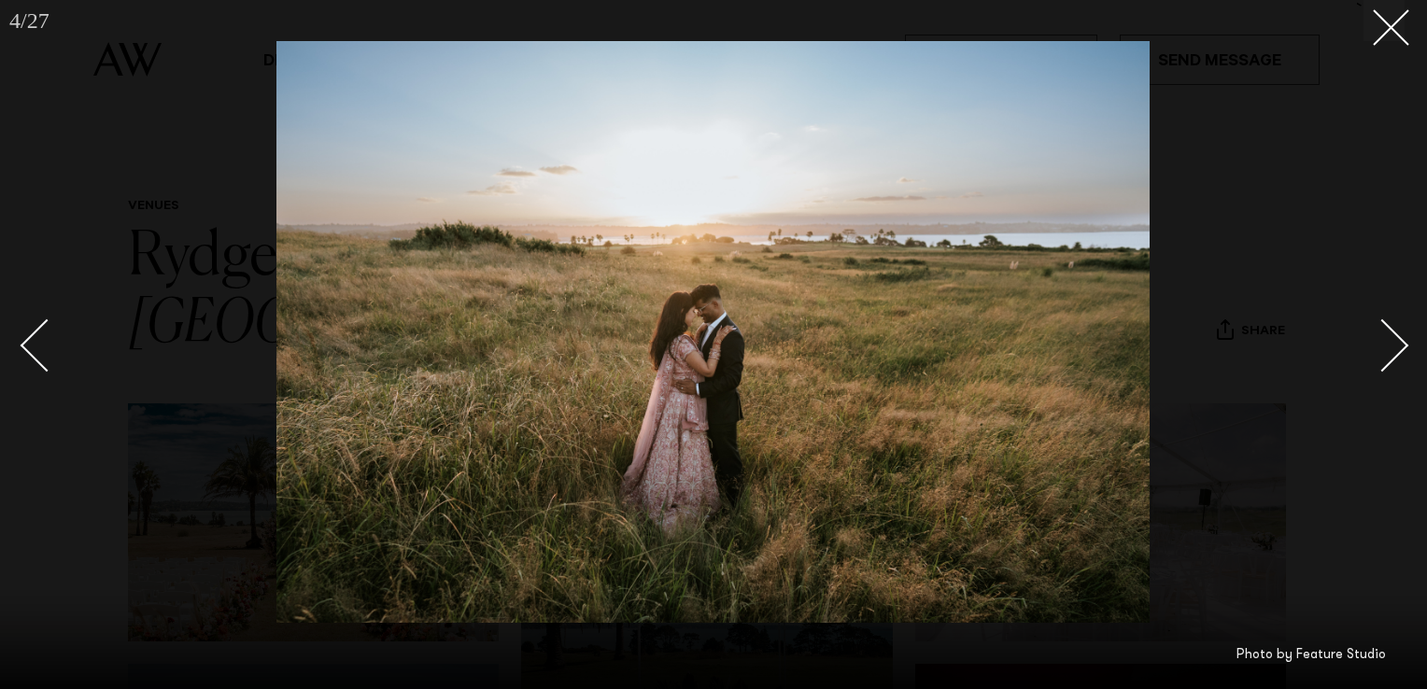
click at [1393, 360] on link at bounding box center [1371, 344] width 65 height 93
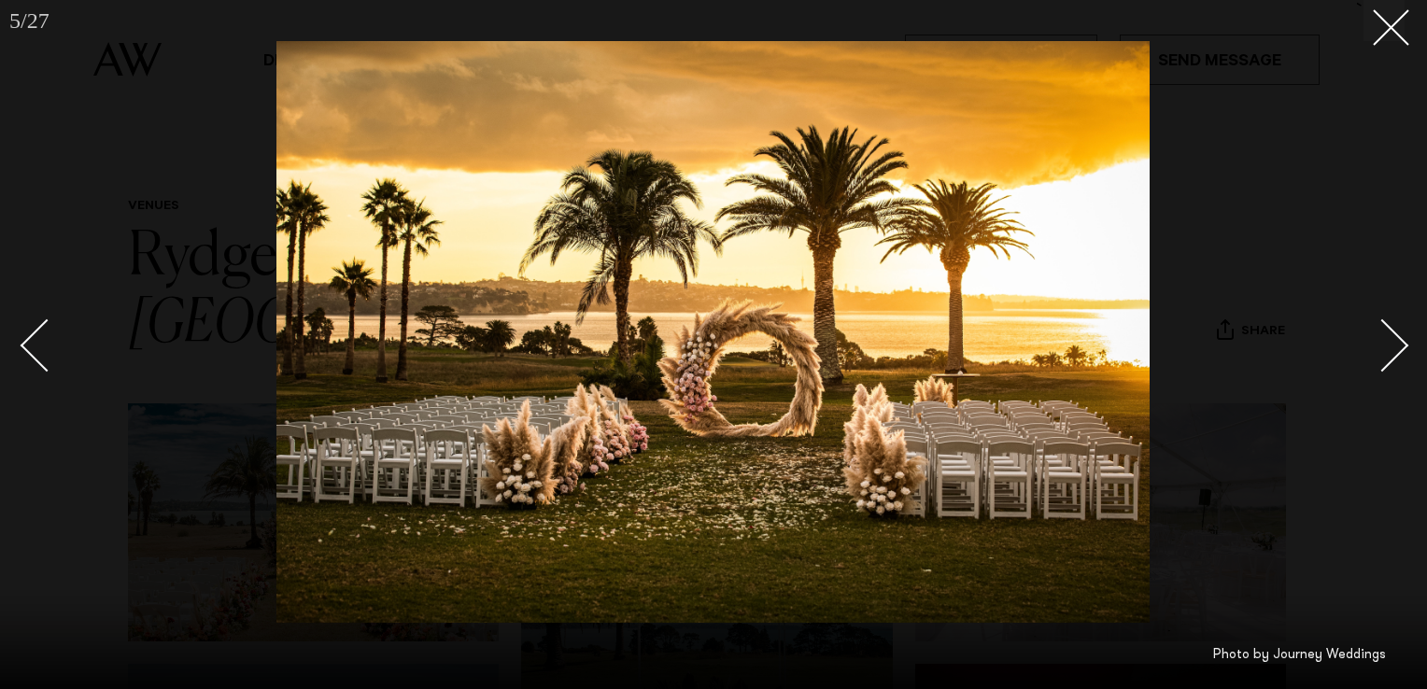
click at [1393, 360] on link at bounding box center [1371, 344] width 65 height 93
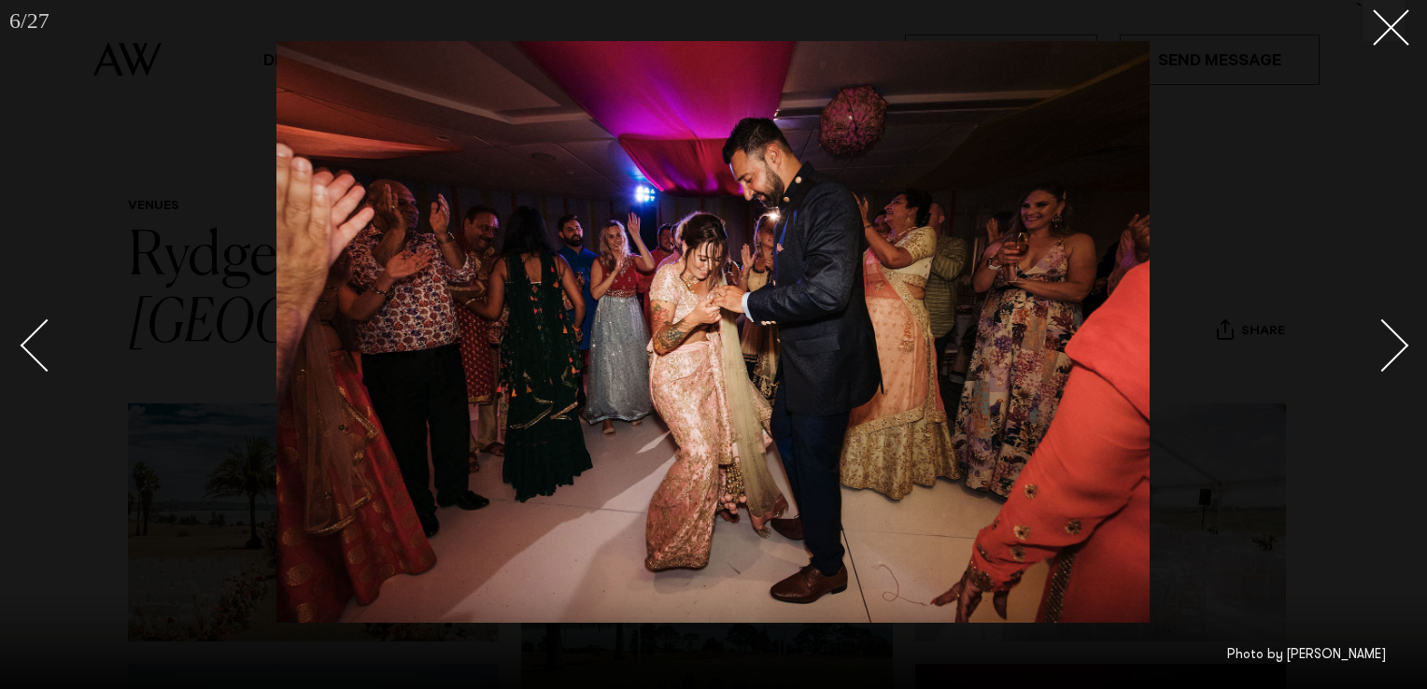
click at [1393, 360] on link at bounding box center [1371, 344] width 65 height 93
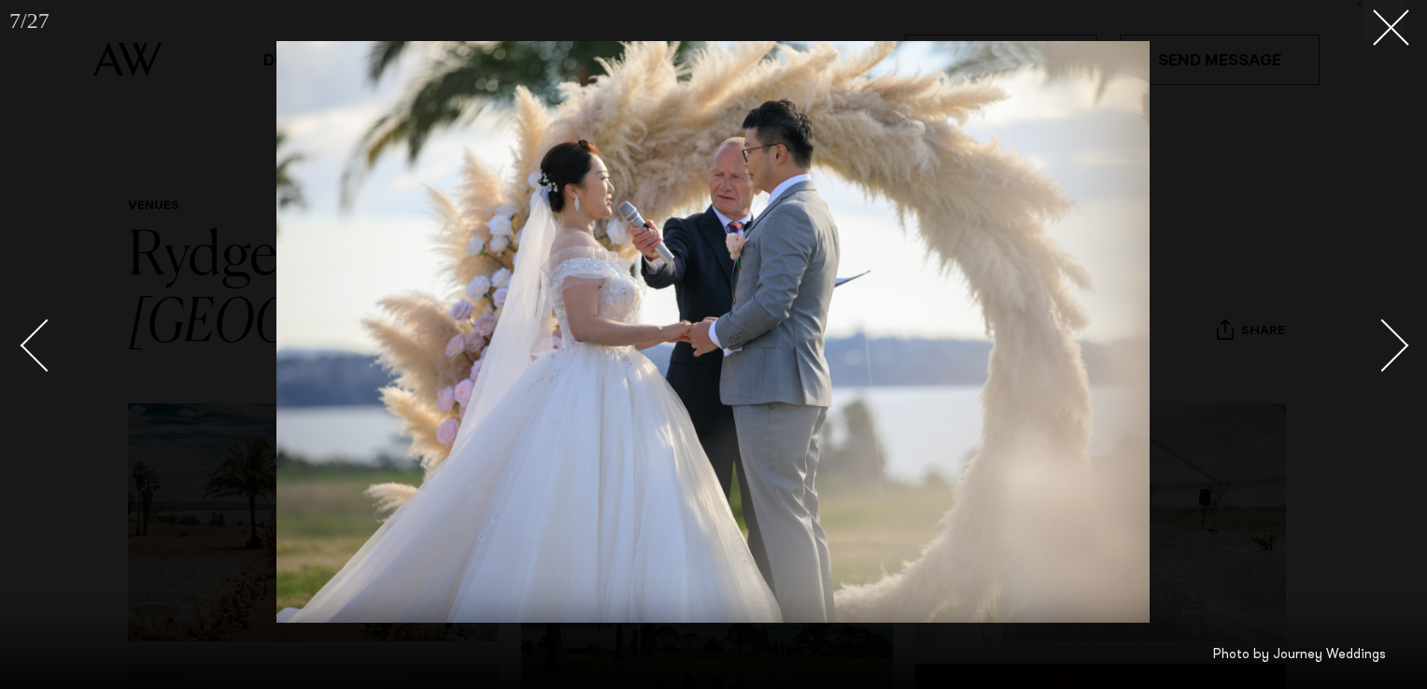
click at [1393, 360] on link at bounding box center [1371, 344] width 65 height 93
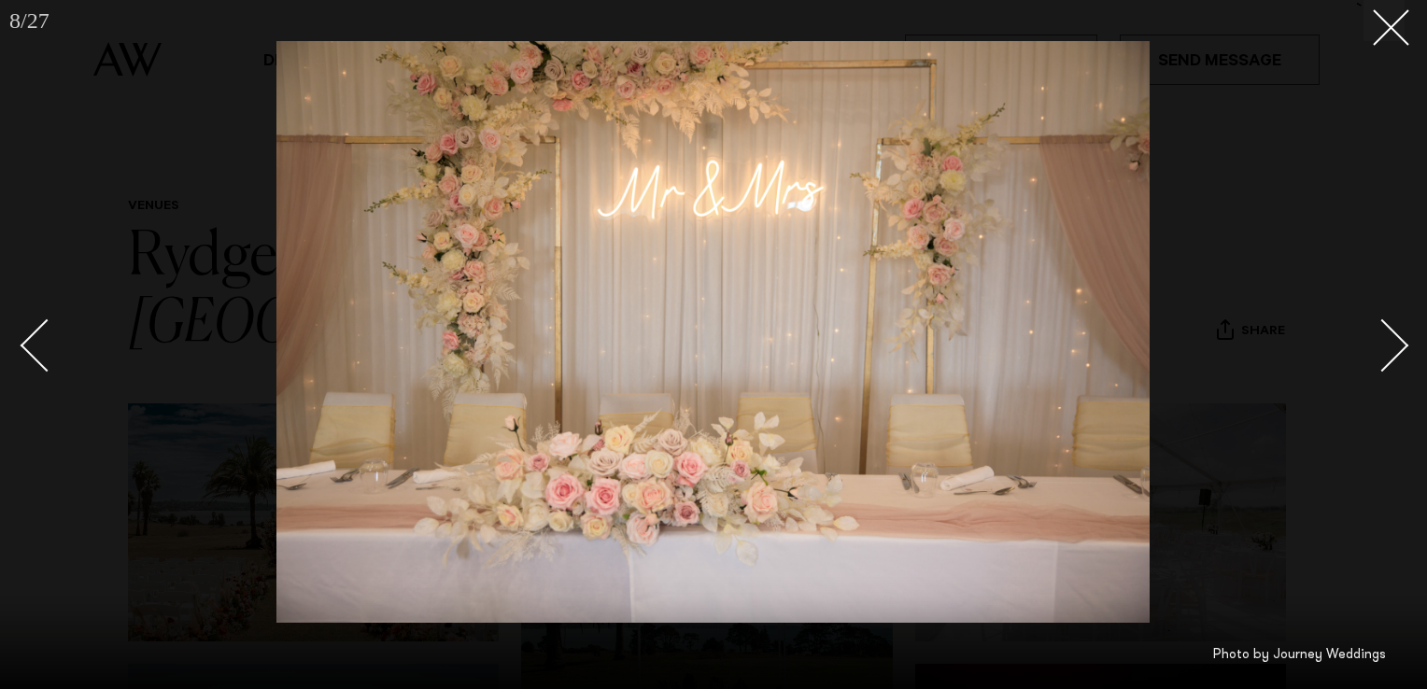
click at [1394, 361] on link at bounding box center [1371, 344] width 65 height 93
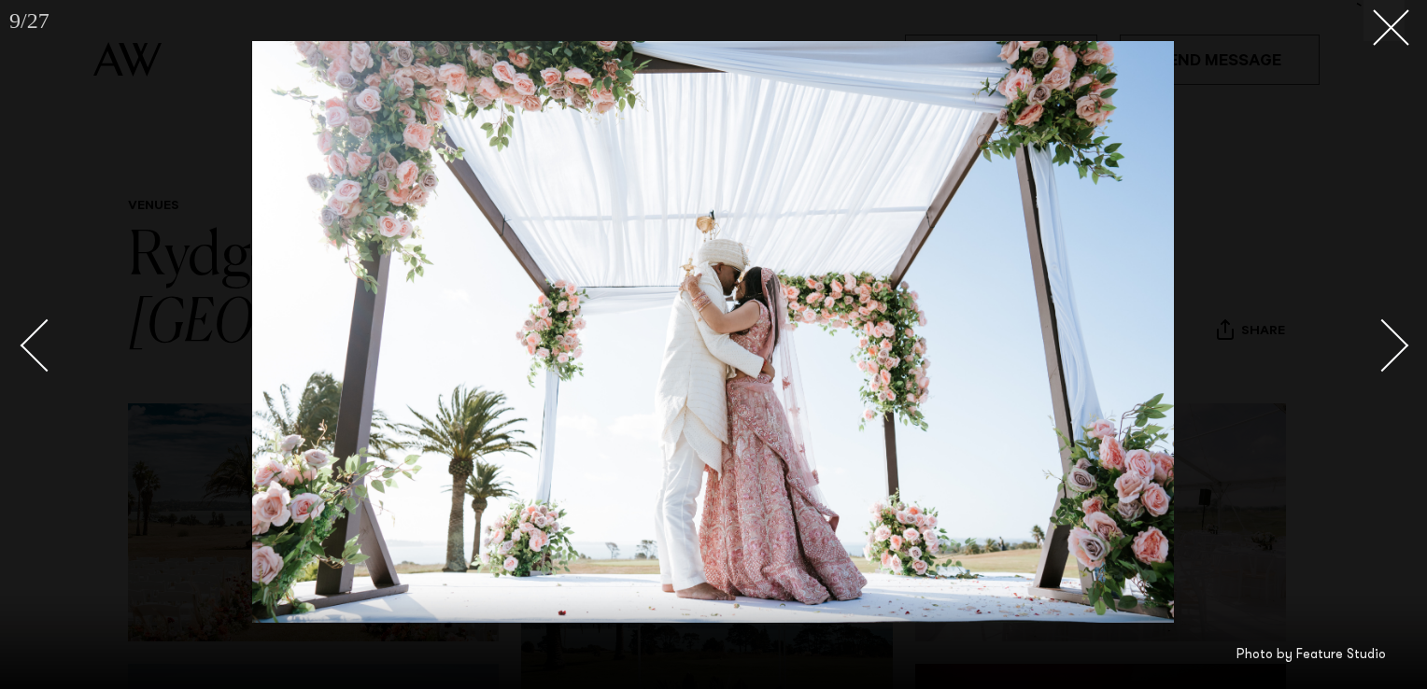
click at [1394, 361] on link at bounding box center [1371, 344] width 65 height 93
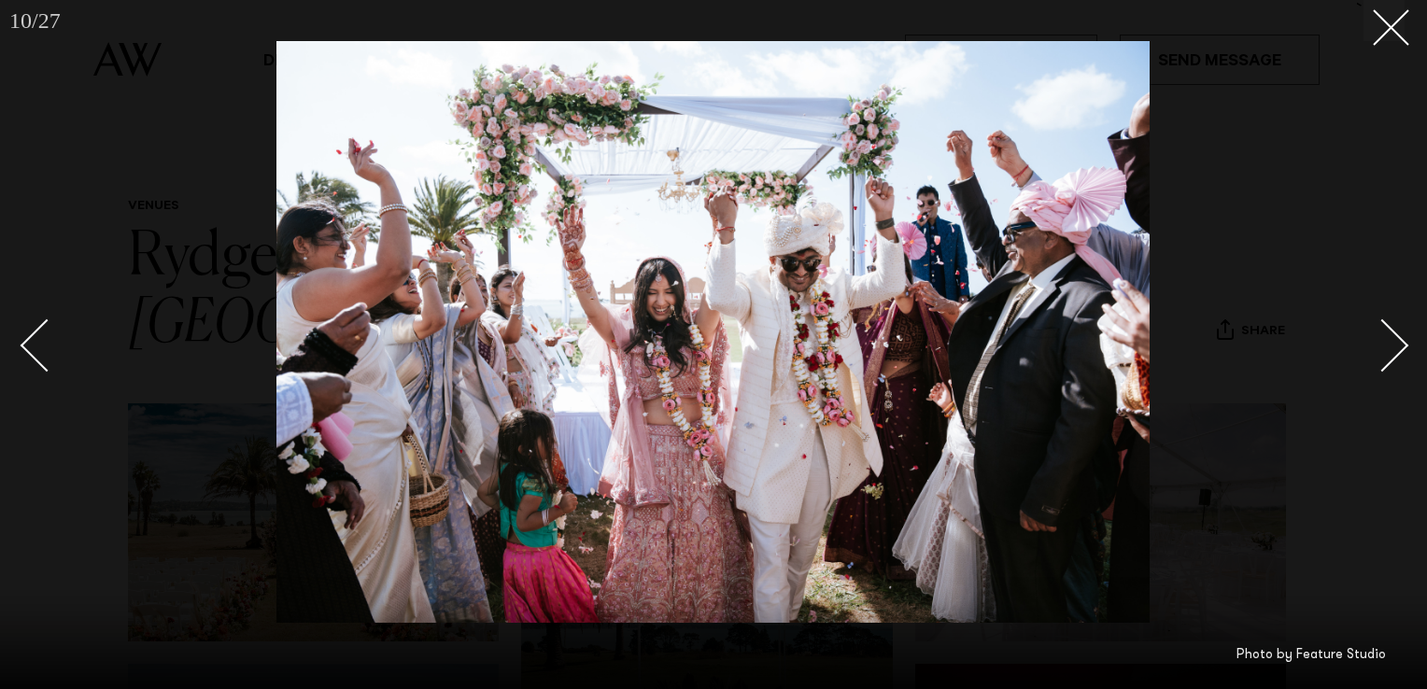
click at [1393, 359] on div "Next slide" at bounding box center [1382, 345] width 53 height 53
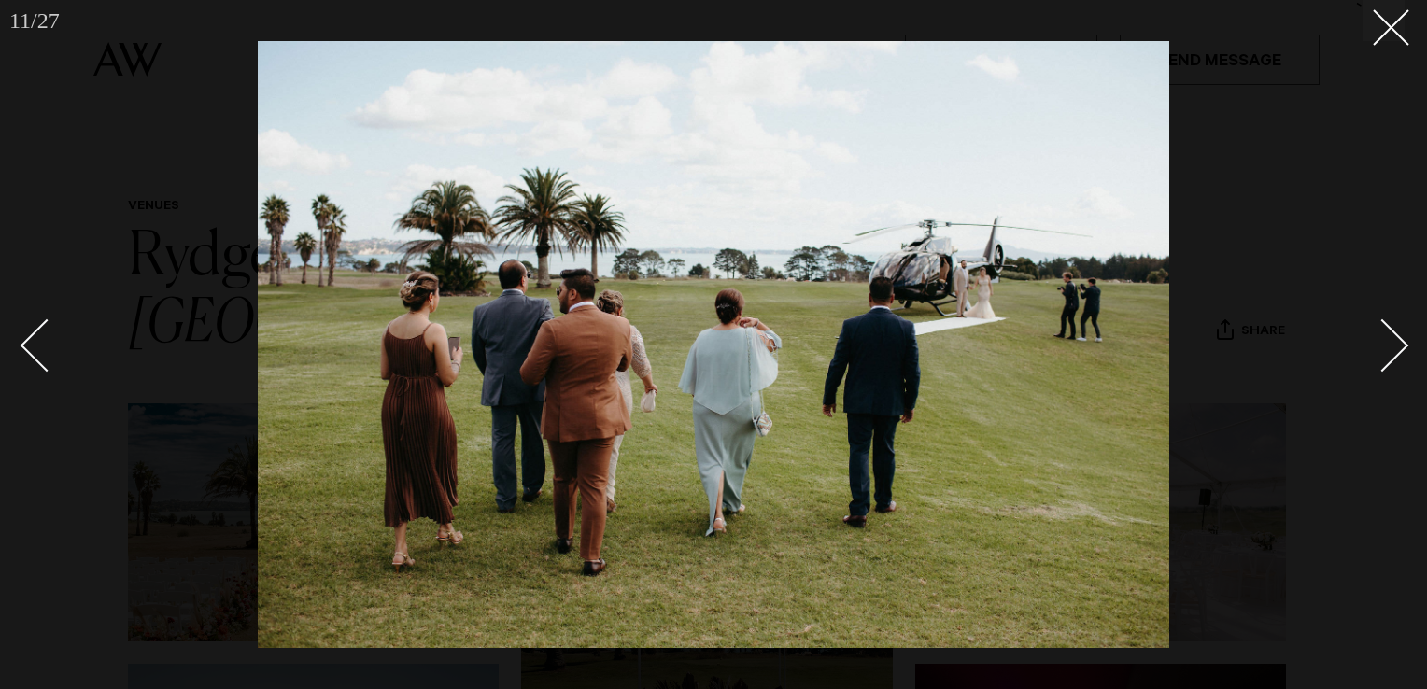
click at [1393, 359] on div "Next slide" at bounding box center [1382, 345] width 53 height 53
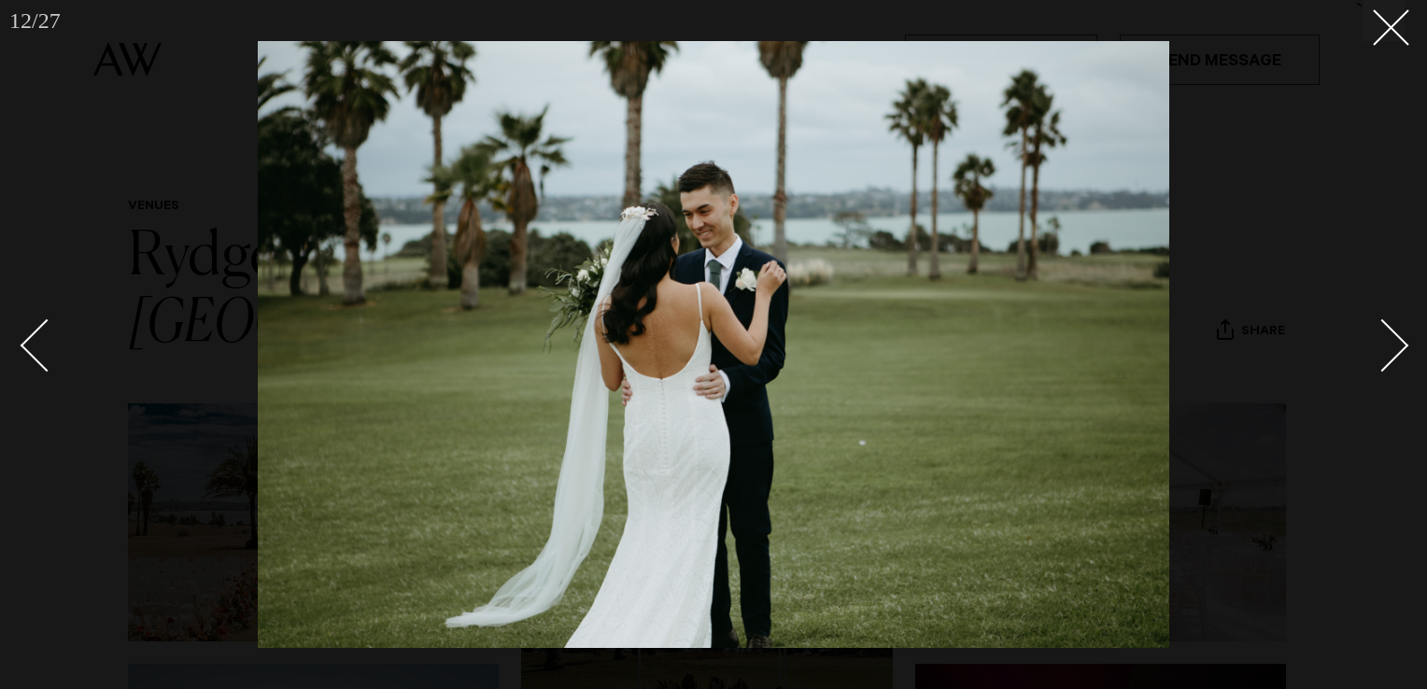
click at [1393, 359] on div "Next slide" at bounding box center [1382, 345] width 53 height 53
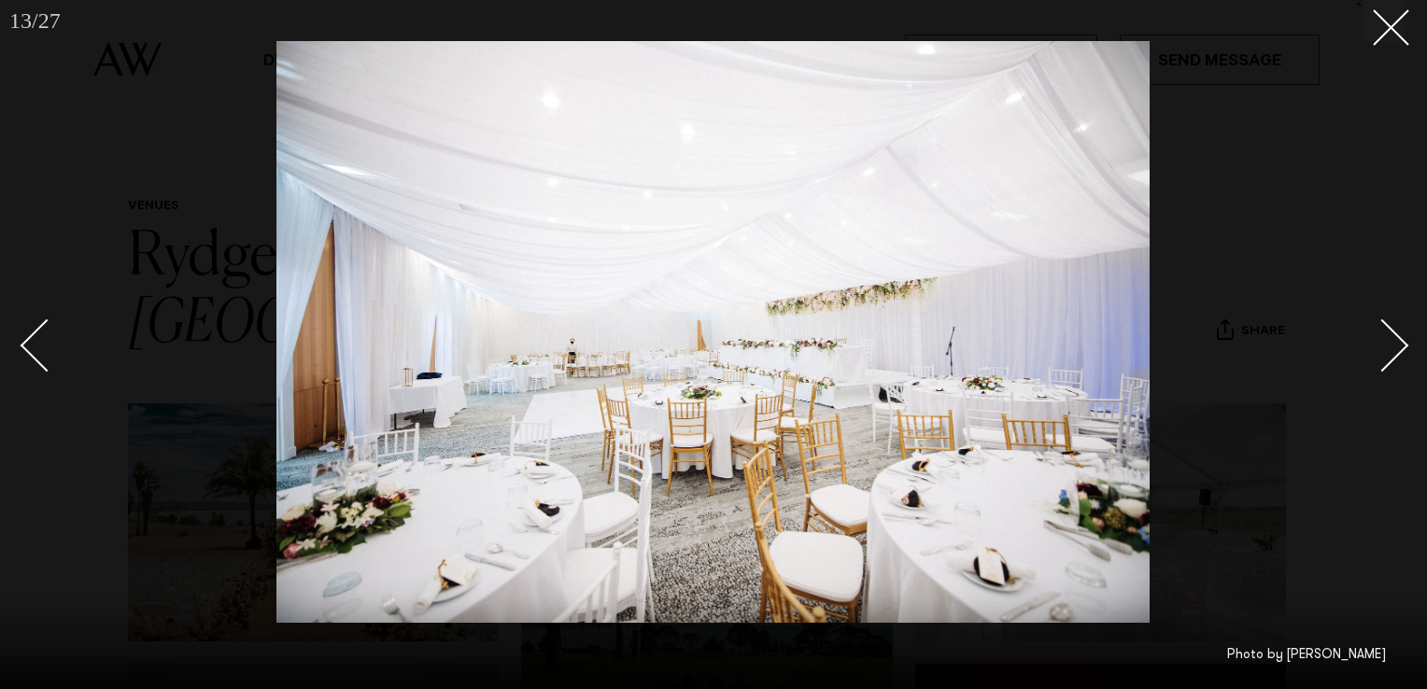
click at [1391, 351] on div "Next slide" at bounding box center [1382, 345] width 53 height 53
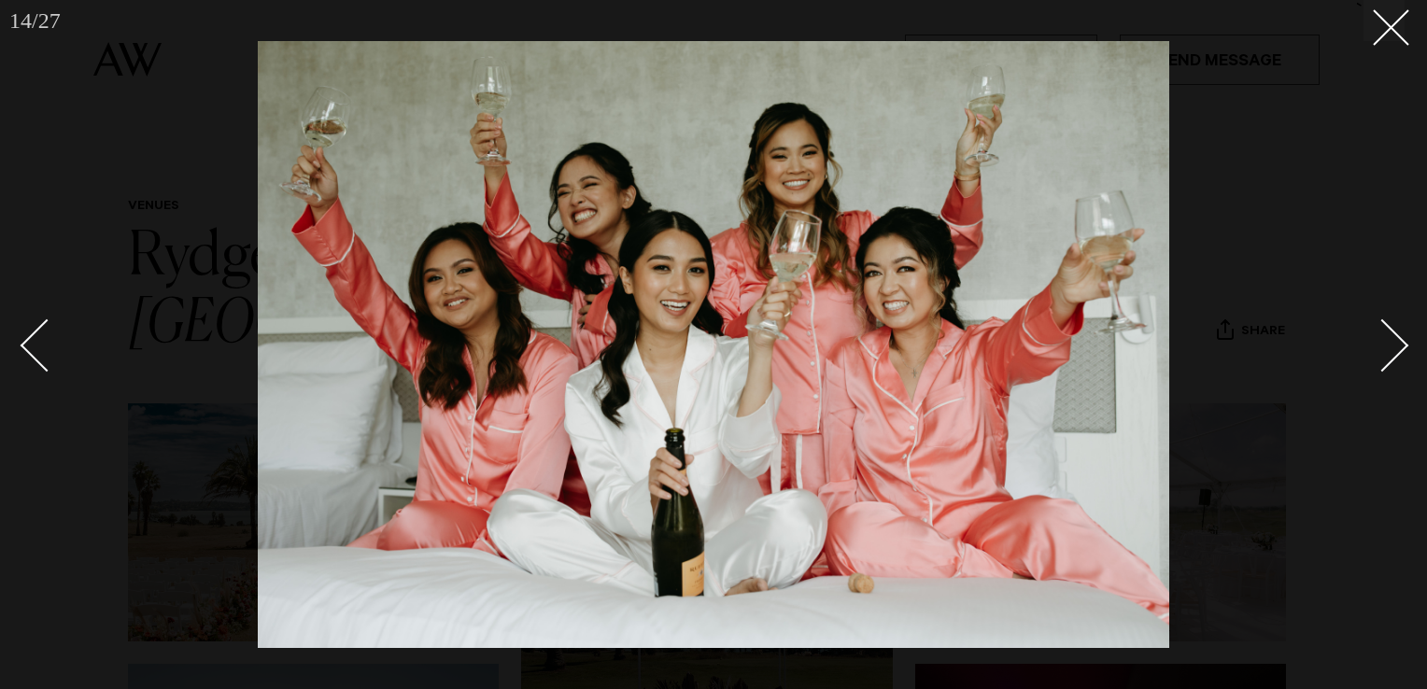
click at [1393, 352] on div "Next slide" at bounding box center [1382, 345] width 53 height 53
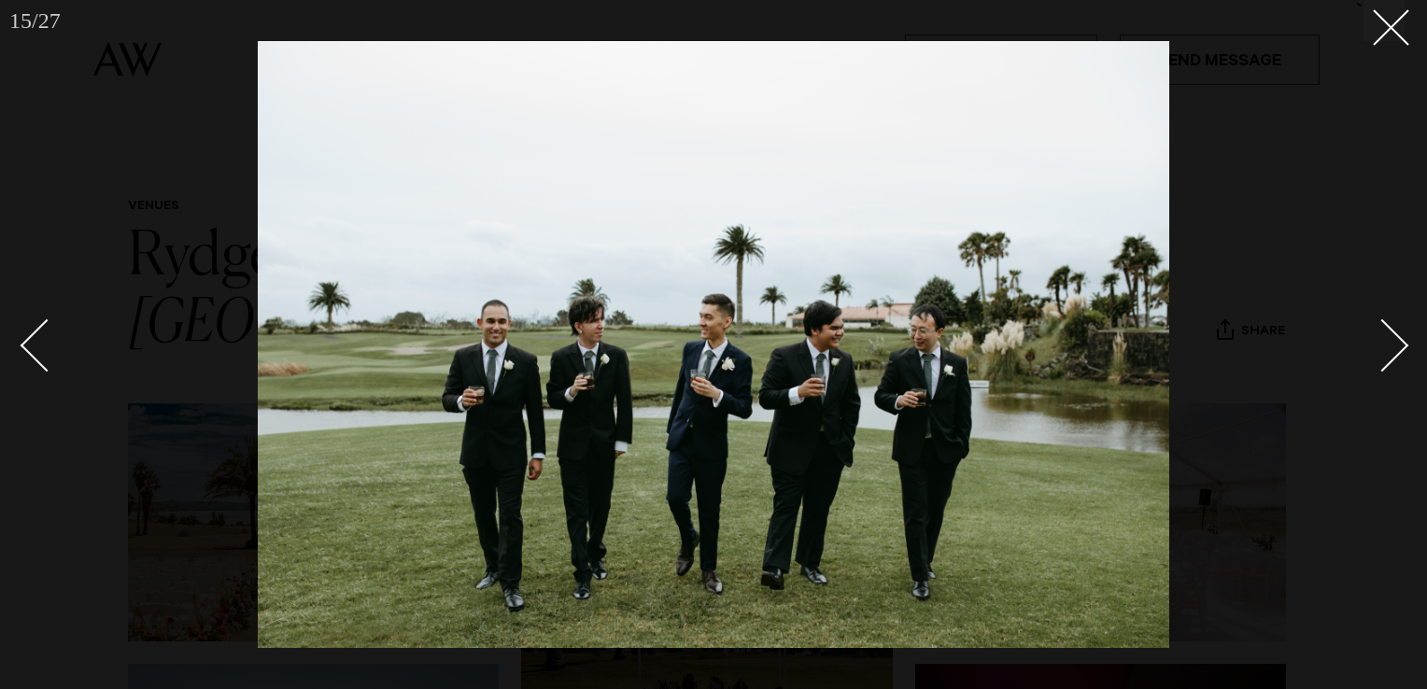
click at [1393, 352] on div "Next slide" at bounding box center [1382, 345] width 53 height 53
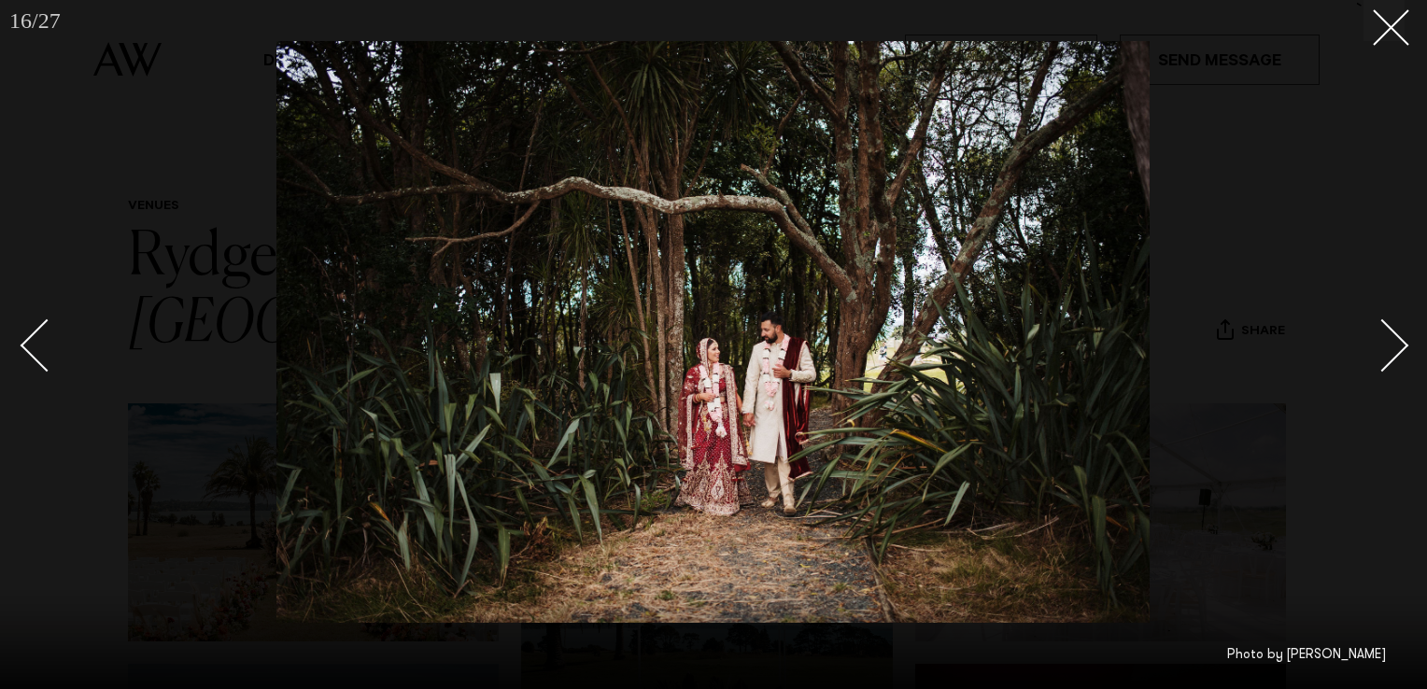
click at [1393, 353] on div "Next slide" at bounding box center [1382, 345] width 53 height 53
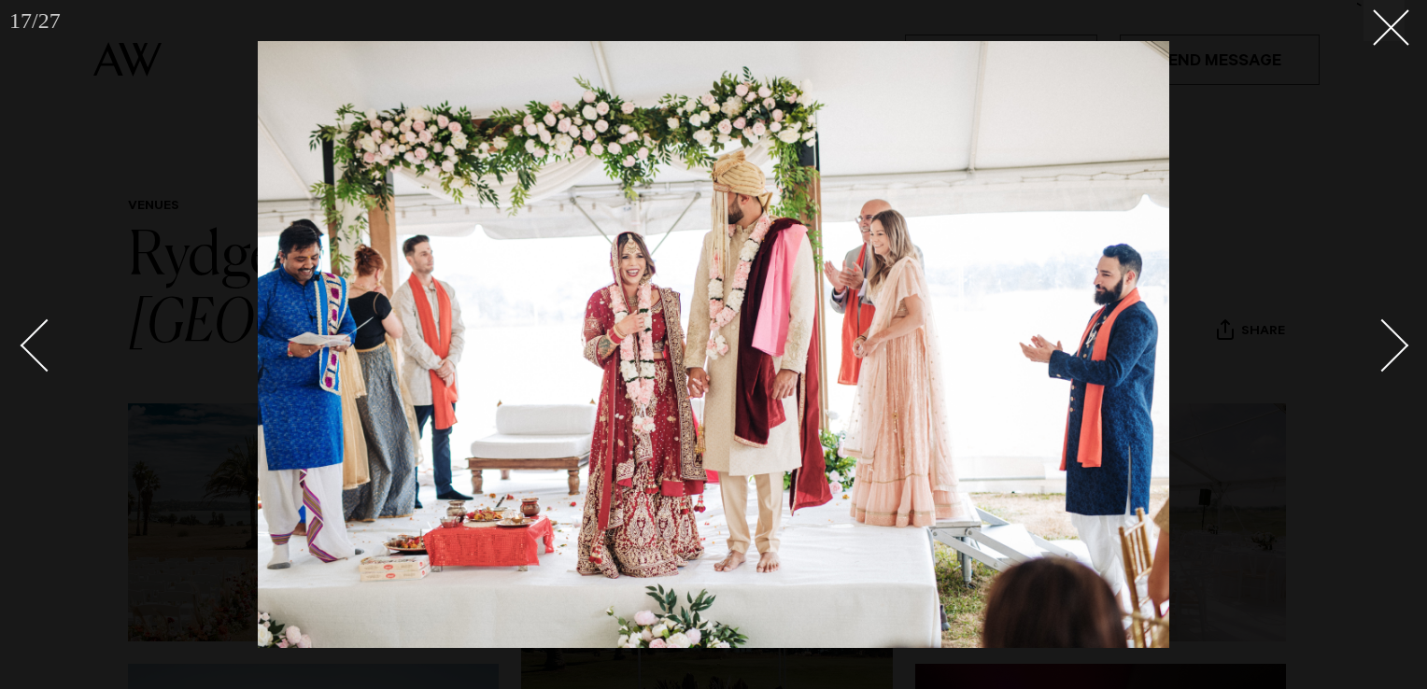
click at [1395, 356] on div "Next slide" at bounding box center [1382, 345] width 53 height 53
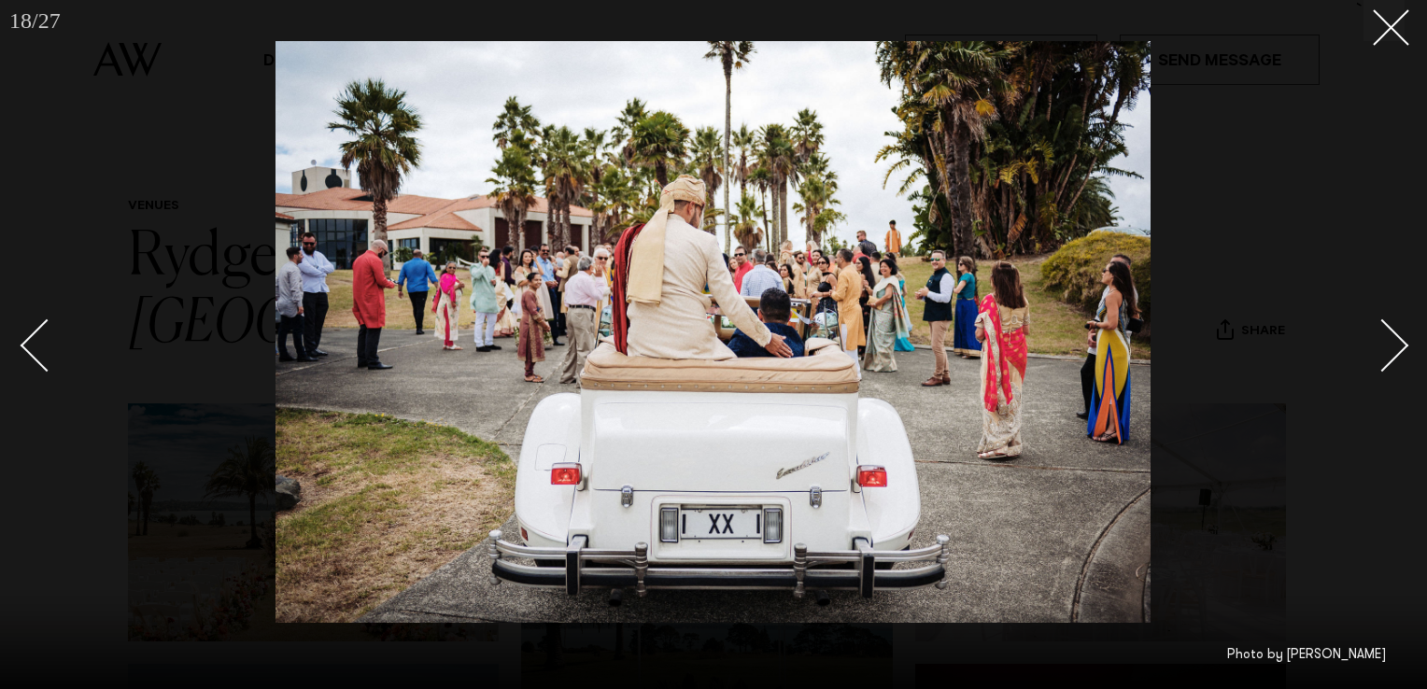
click at [1391, 41] on div at bounding box center [713, 344] width 1427 height 689
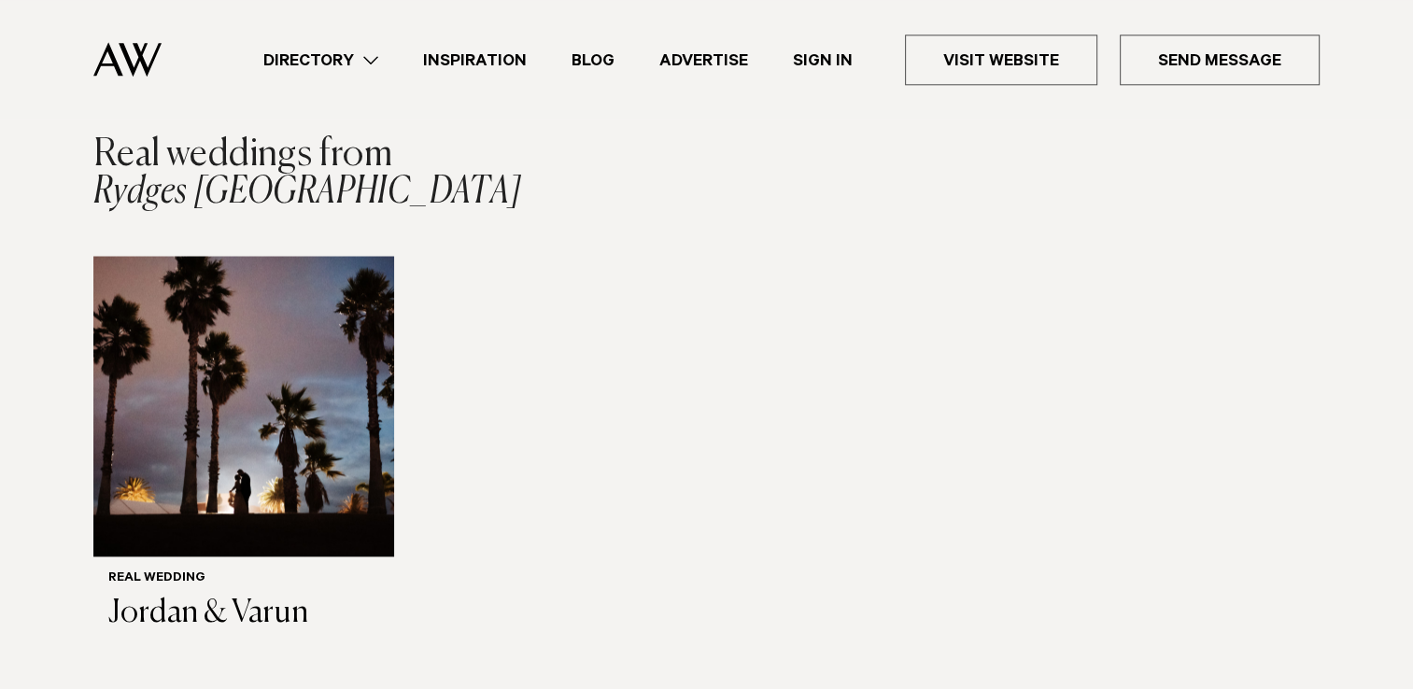
scroll to position [2015, 0]
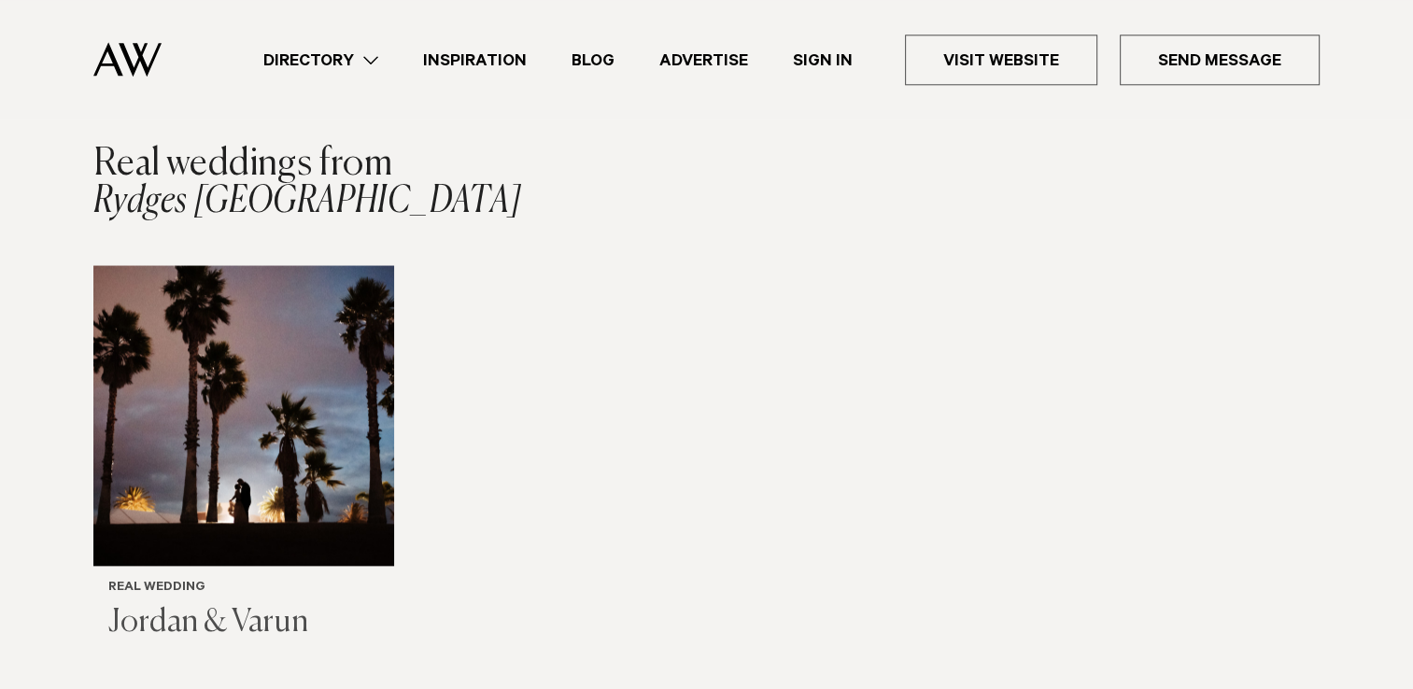
click at [247, 420] on img "1 / 1" at bounding box center [243, 415] width 301 height 301
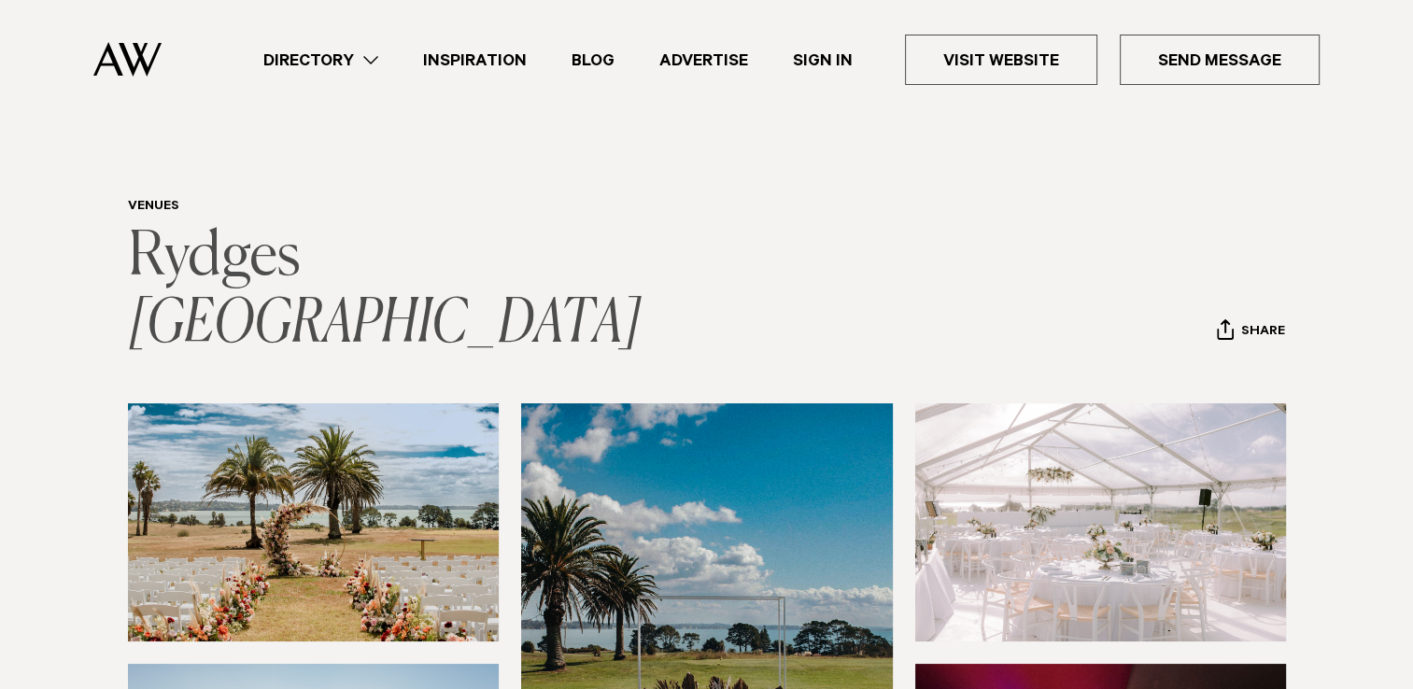
scroll to position [0, 0]
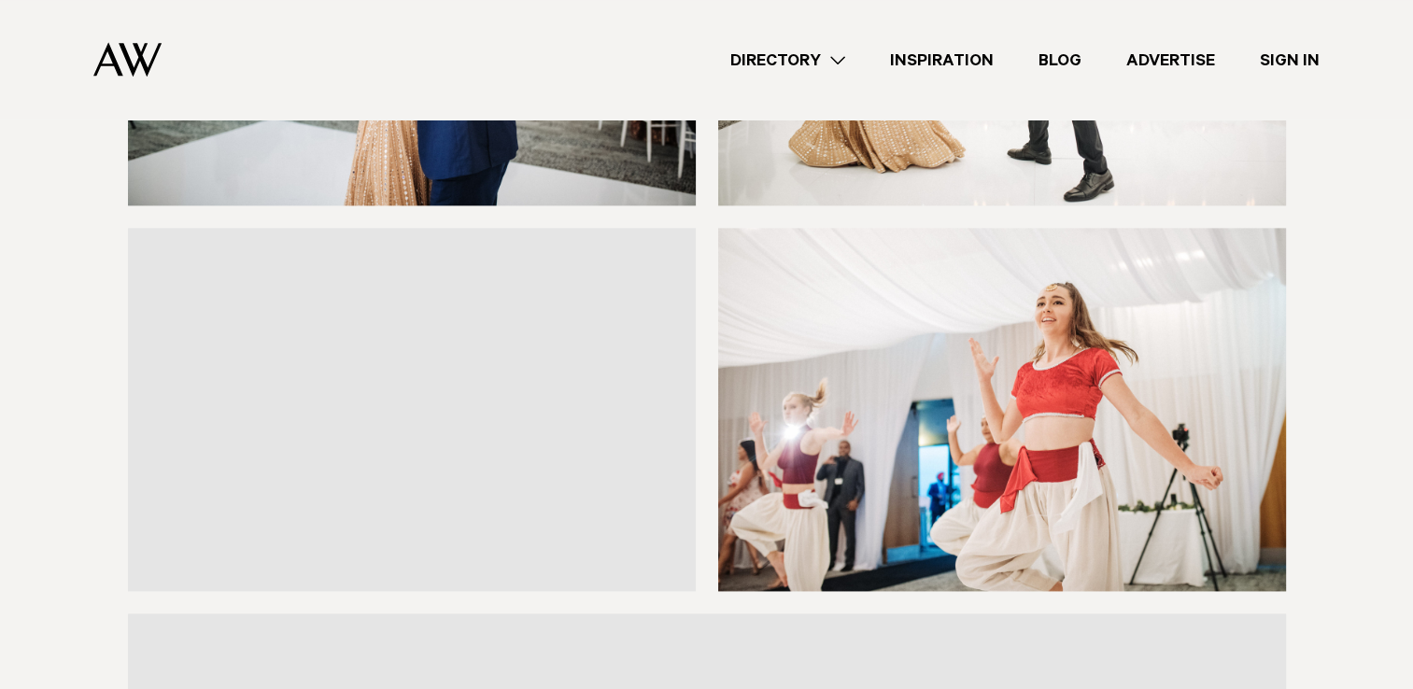
scroll to position [16807, 0]
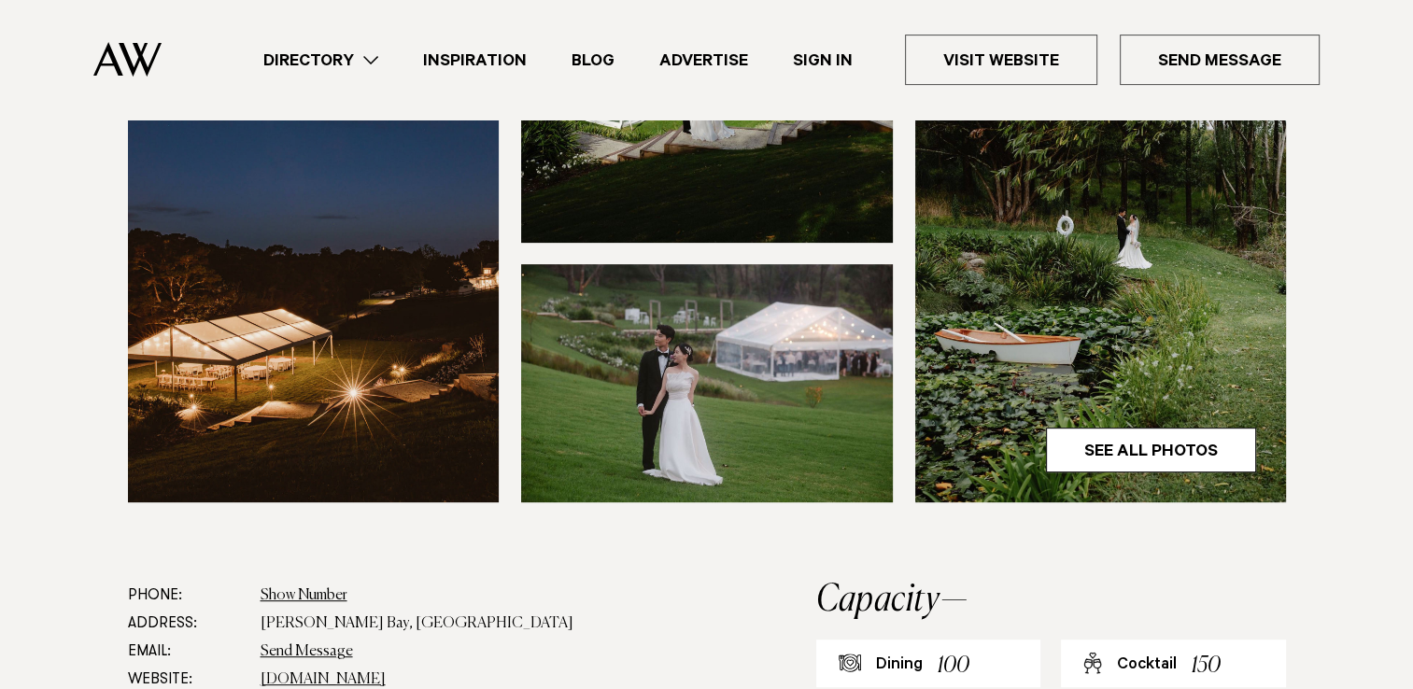
scroll to position [1027, 0]
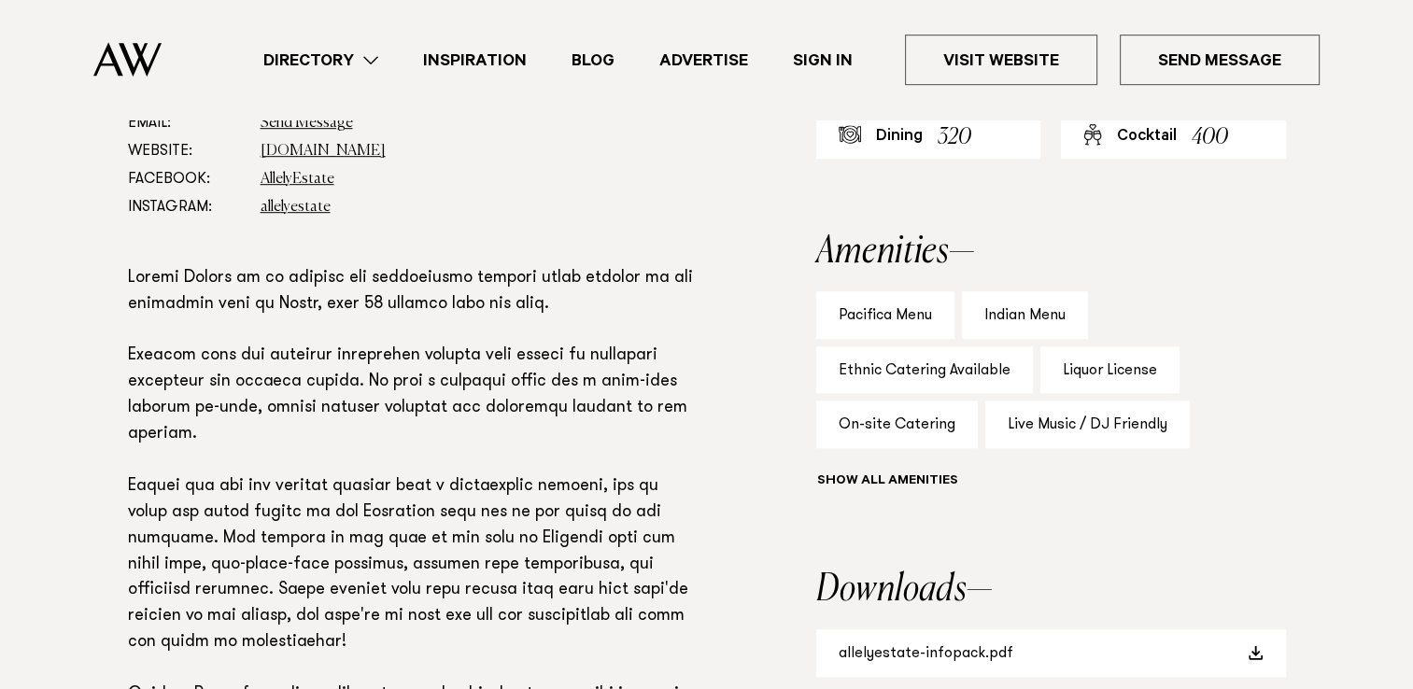
scroll to position [654, 0]
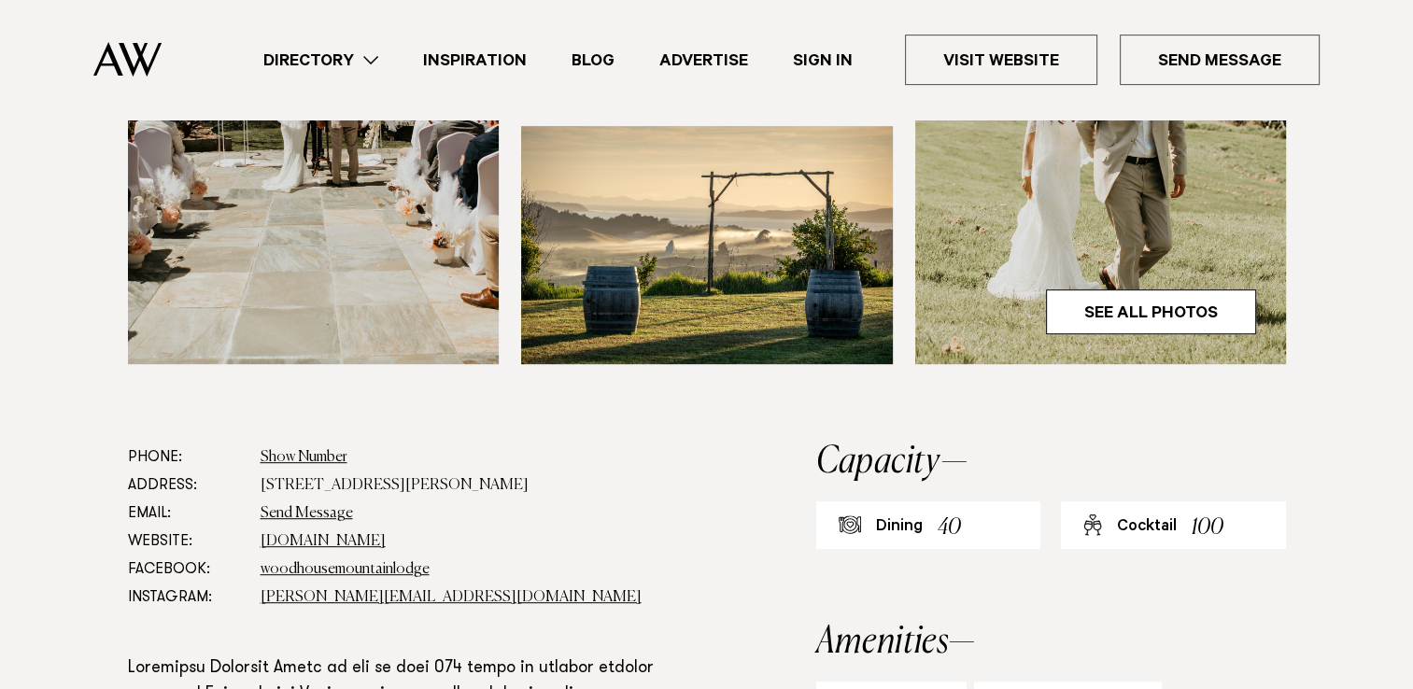
scroll to position [1027, 0]
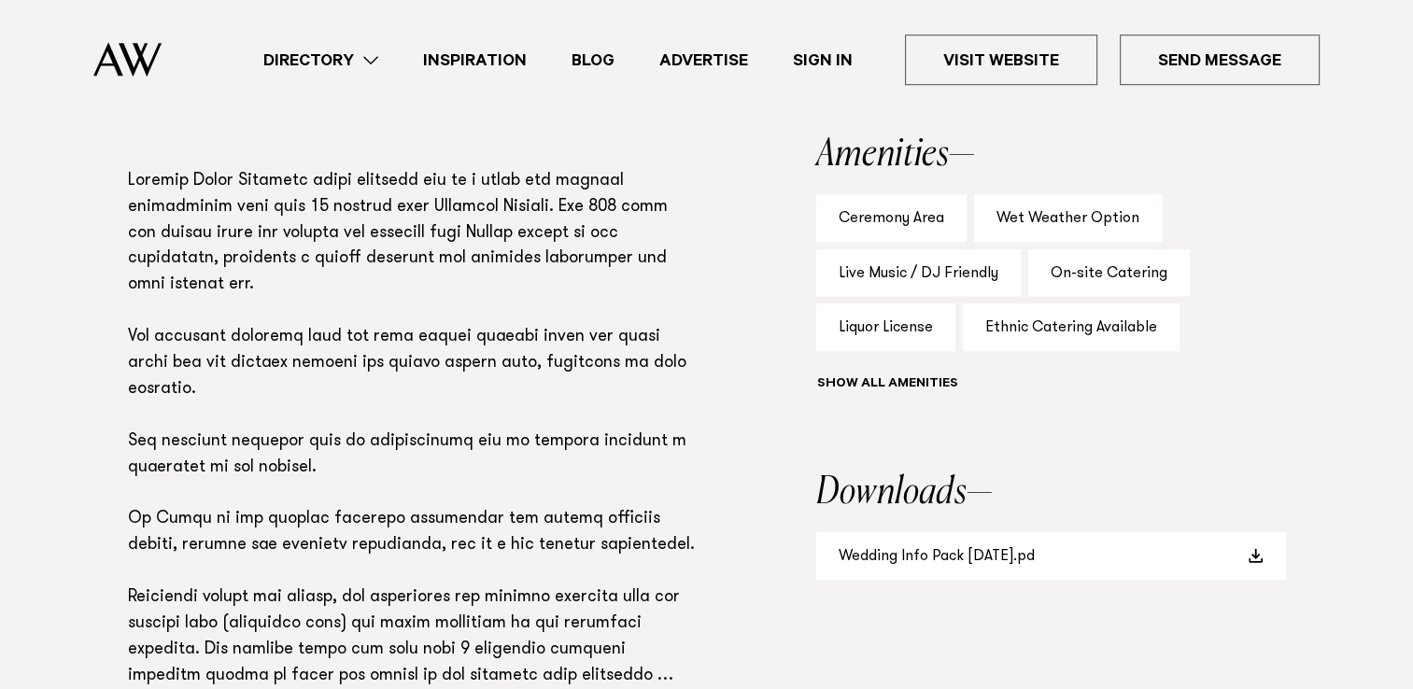
scroll to position [1027, 0]
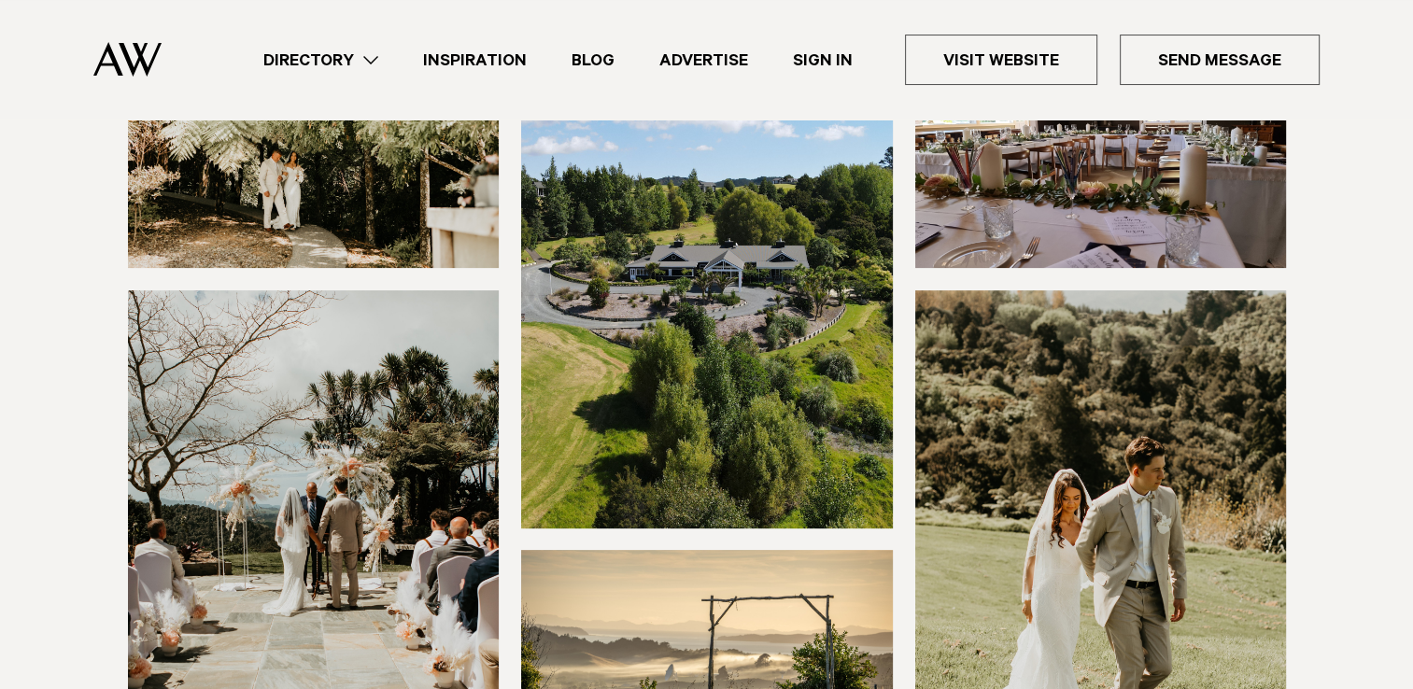
scroll to position [373, 0]
